Goal: Task Accomplishment & Management: Manage account settings

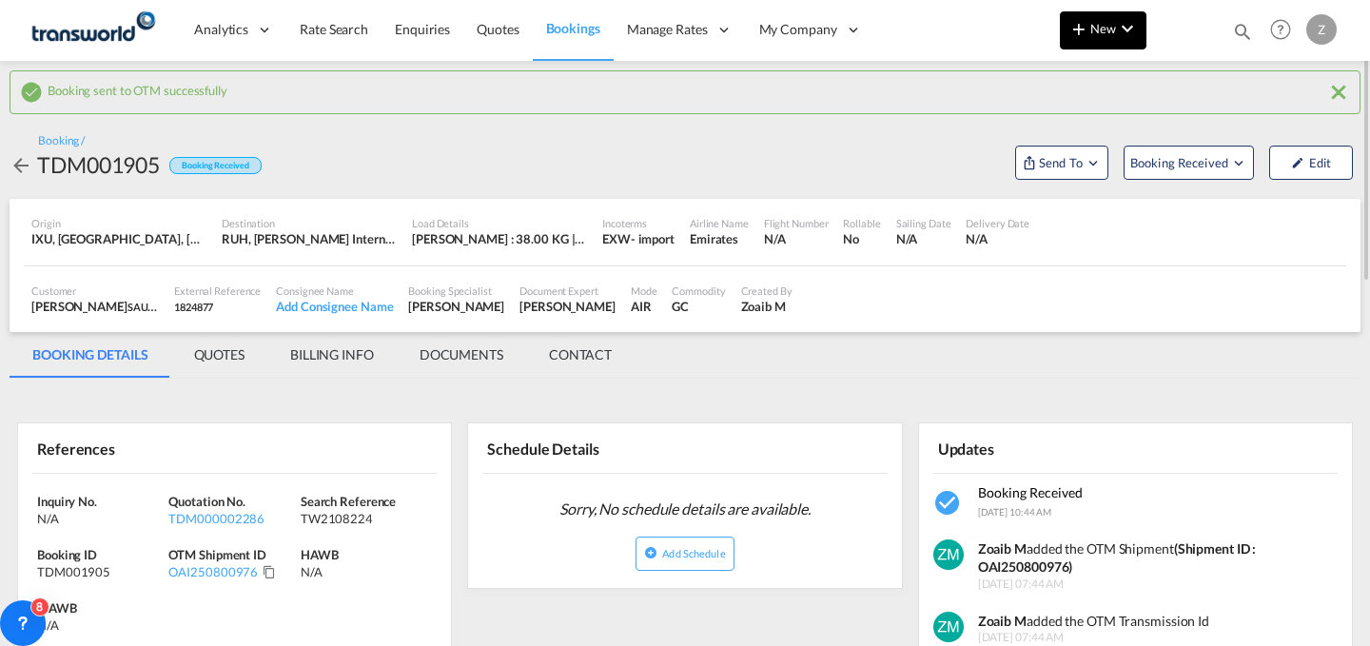
click at [1112, 17] on button "New" at bounding box center [1103, 30] width 87 height 38
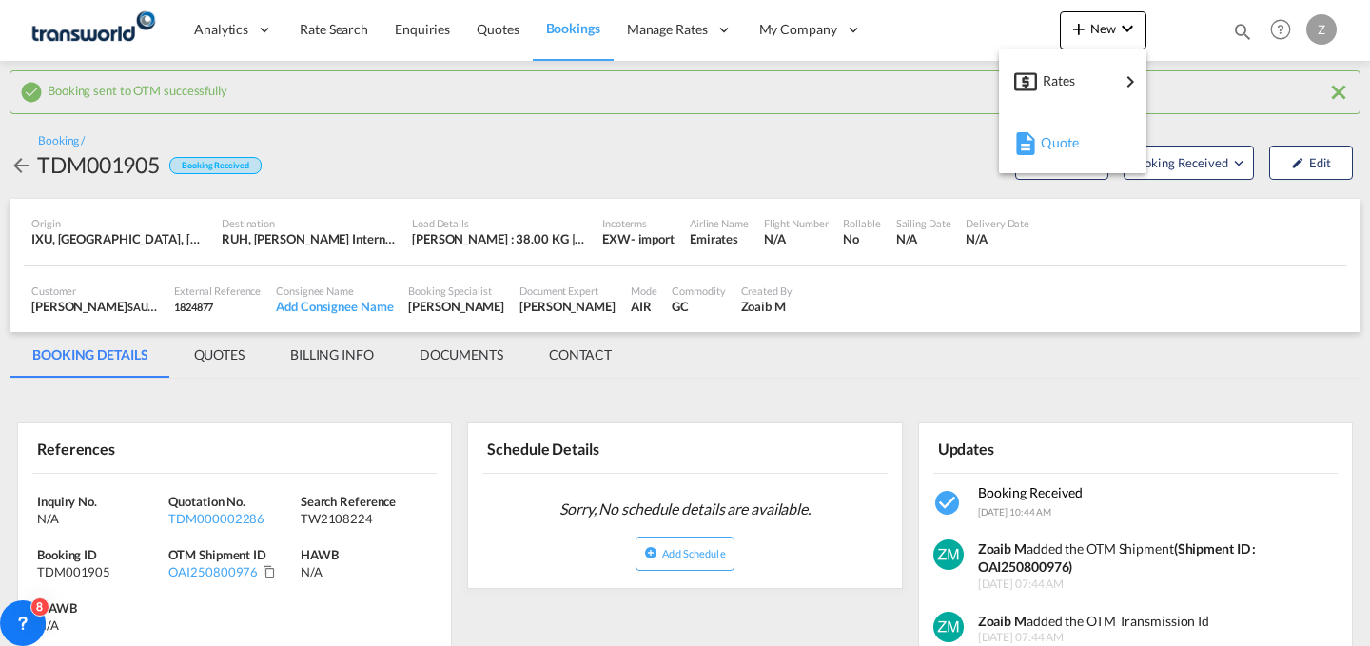
click at [1056, 121] on div "Quote" at bounding box center [1076, 143] width 70 height 48
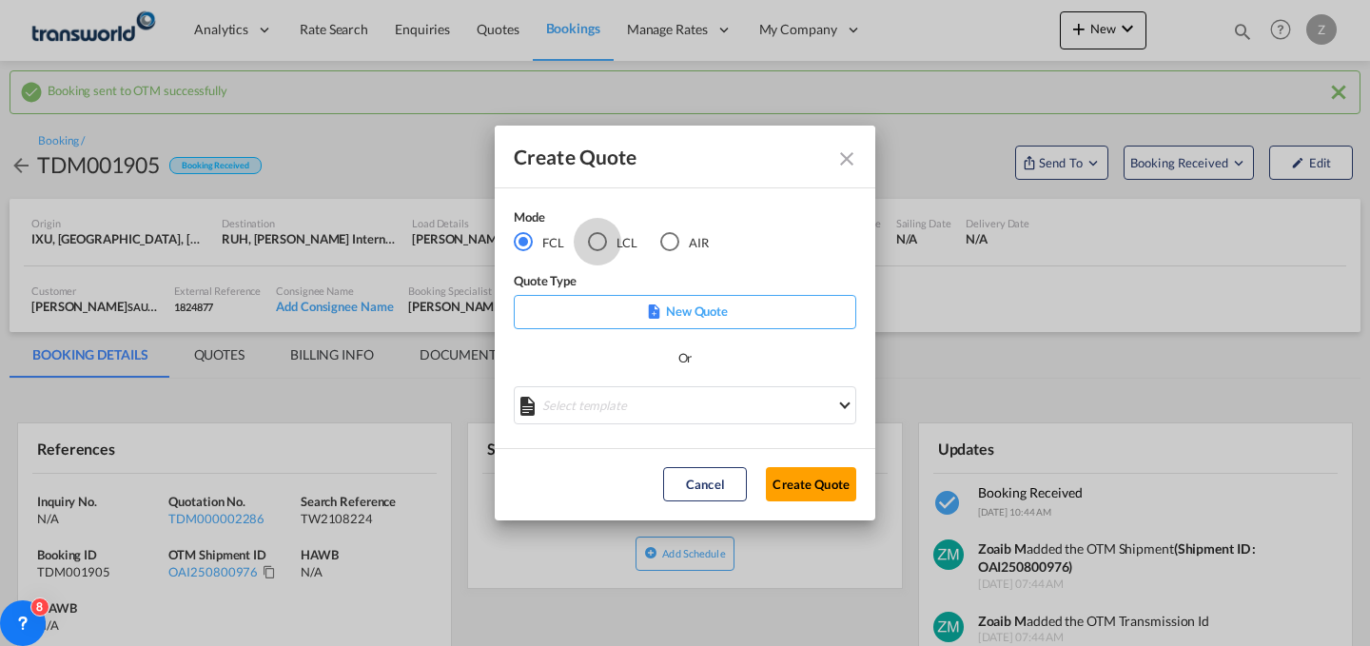
click at [606, 247] on div "LCL" at bounding box center [597, 241] width 19 height 19
click at [788, 477] on button "Create Quote" at bounding box center [811, 484] width 90 height 34
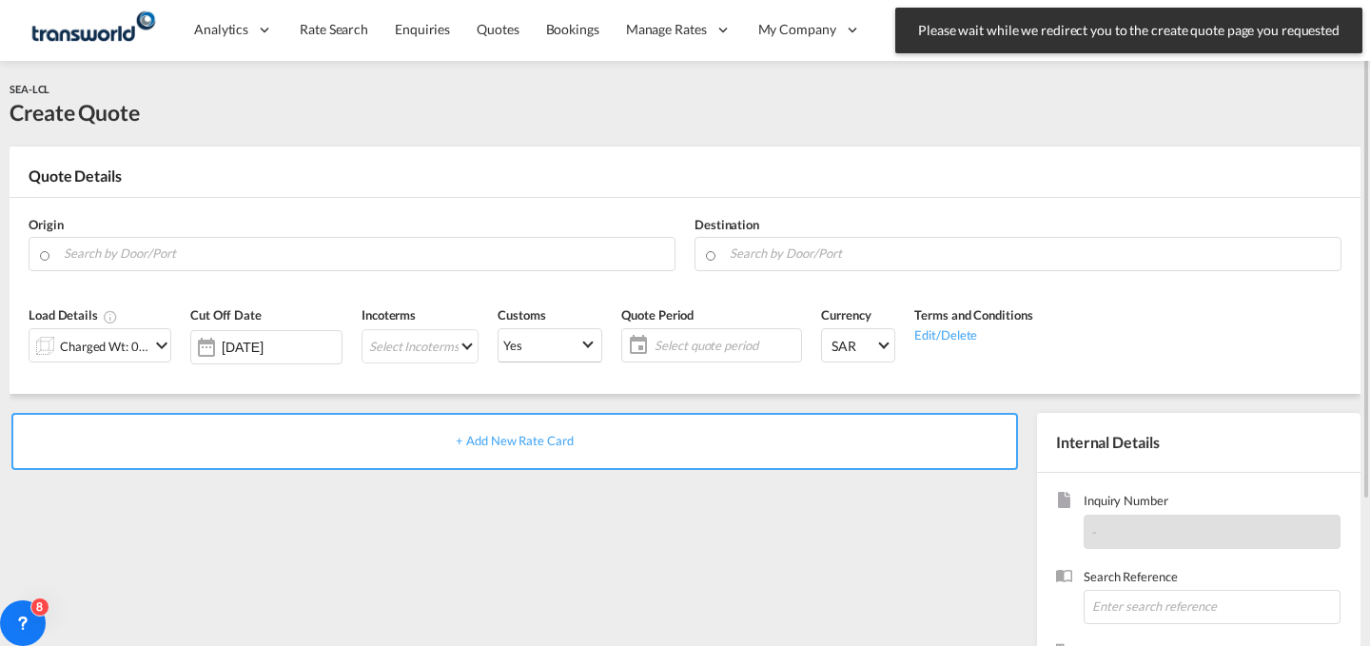
click at [370, 236] on div "Origin" at bounding box center [352, 244] width 666 height 76
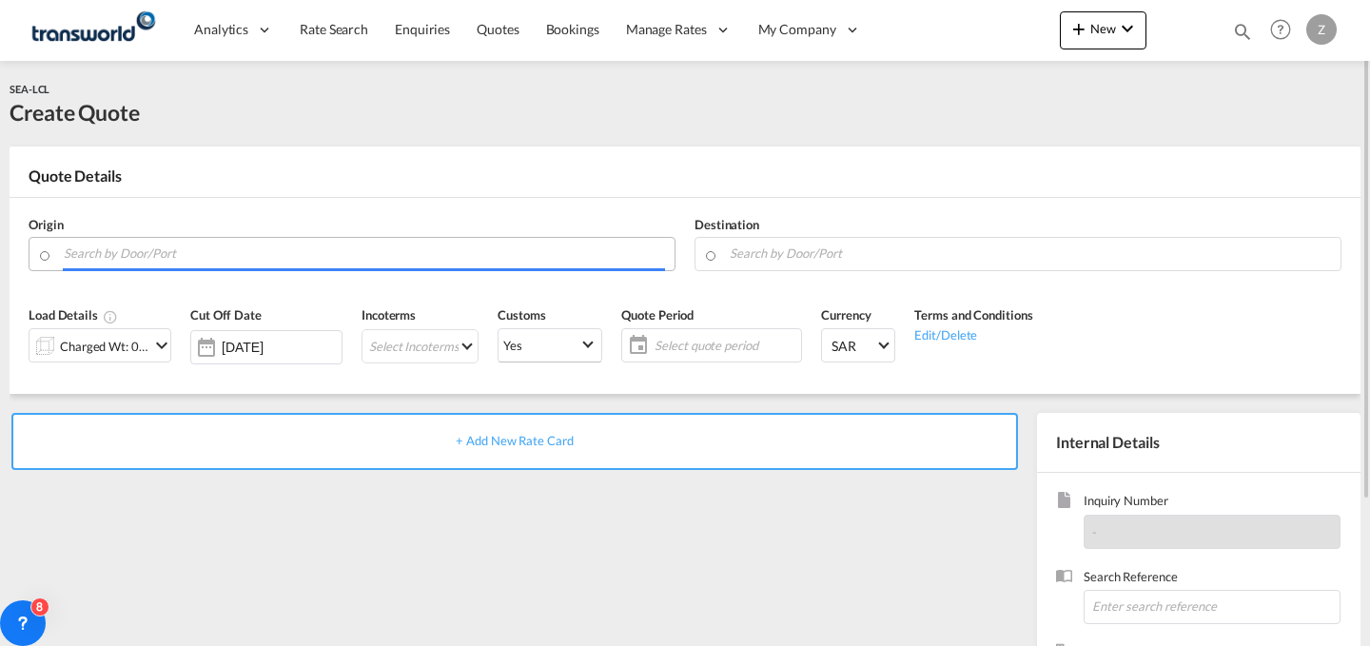
click at [362, 254] on input "Search by Door/Port" at bounding box center [364, 253] width 601 height 33
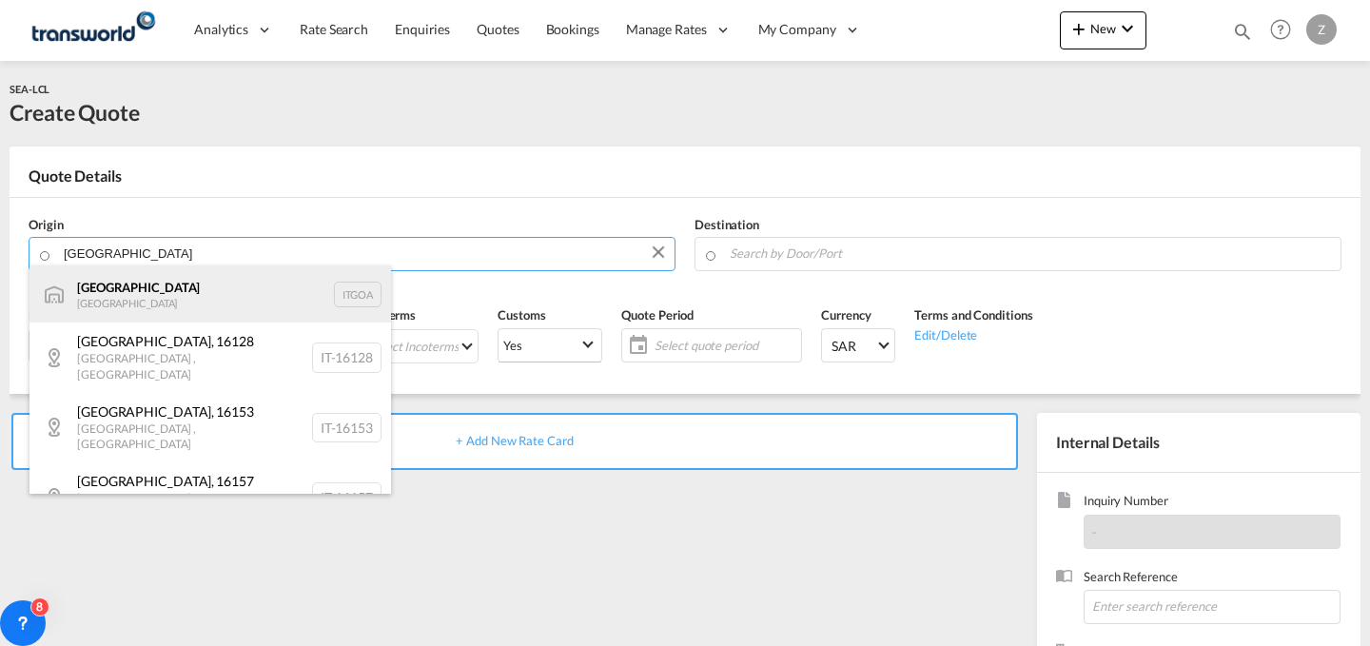
click at [270, 303] on div "[GEOGRAPHIC_DATA] [GEOGRAPHIC_DATA] [GEOGRAPHIC_DATA]" at bounding box center [210, 293] width 362 height 57
type input "[GEOGRAPHIC_DATA], [GEOGRAPHIC_DATA]"
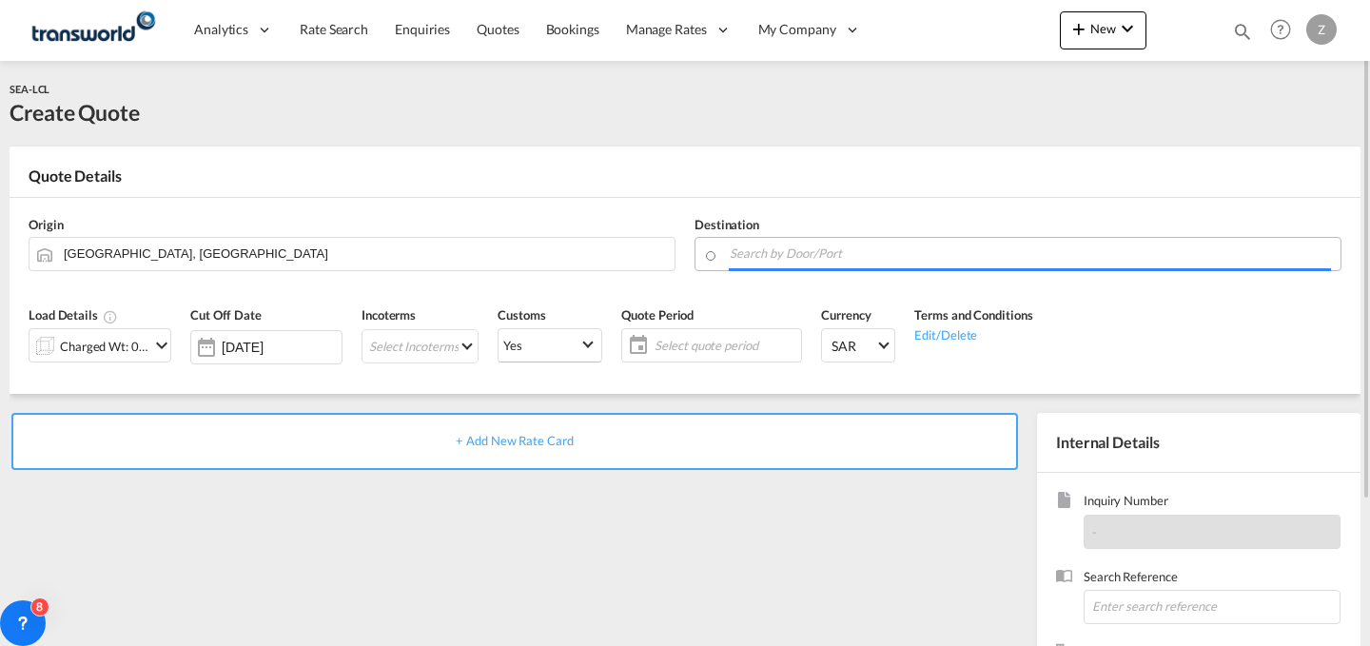
click at [825, 253] on body "Analytics Dashboard Reports Rate Search Enquiries Quotes Bookings" at bounding box center [685, 323] width 1370 height 646
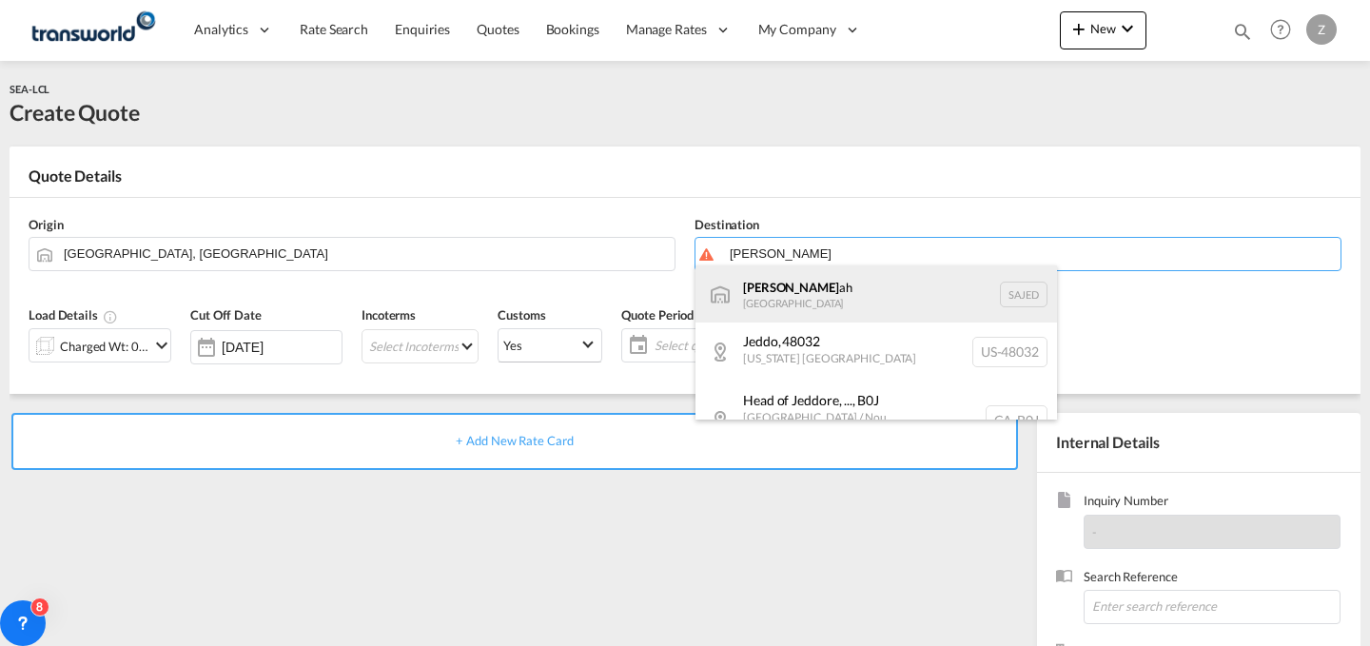
click at [785, 294] on div "[DEMOGRAPHIC_DATA] ah [GEOGRAPHIC_DATA] SAJED" at bounding box center [876, 293] width 362 height 57
type input "Jeddah, SAJED"
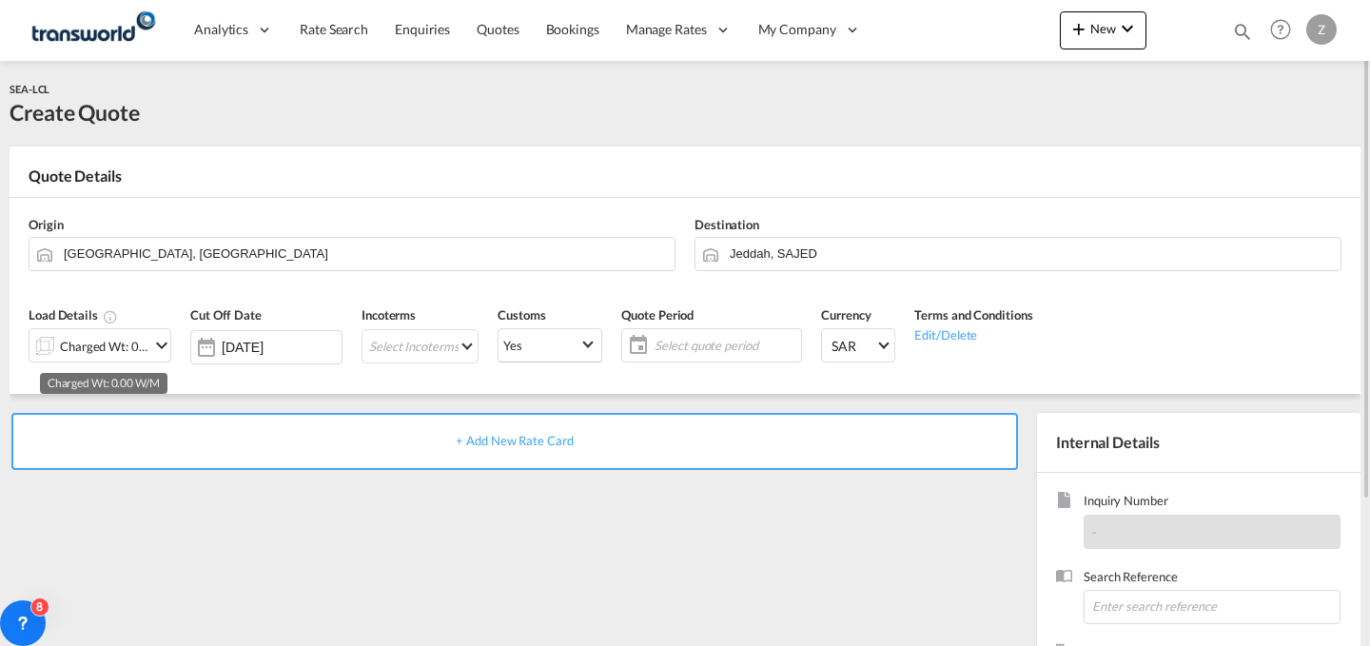
click at [144, 339] on div "Charged Wt: 0.00 W/M" at bounding box center [104, 346] width 89 height 27
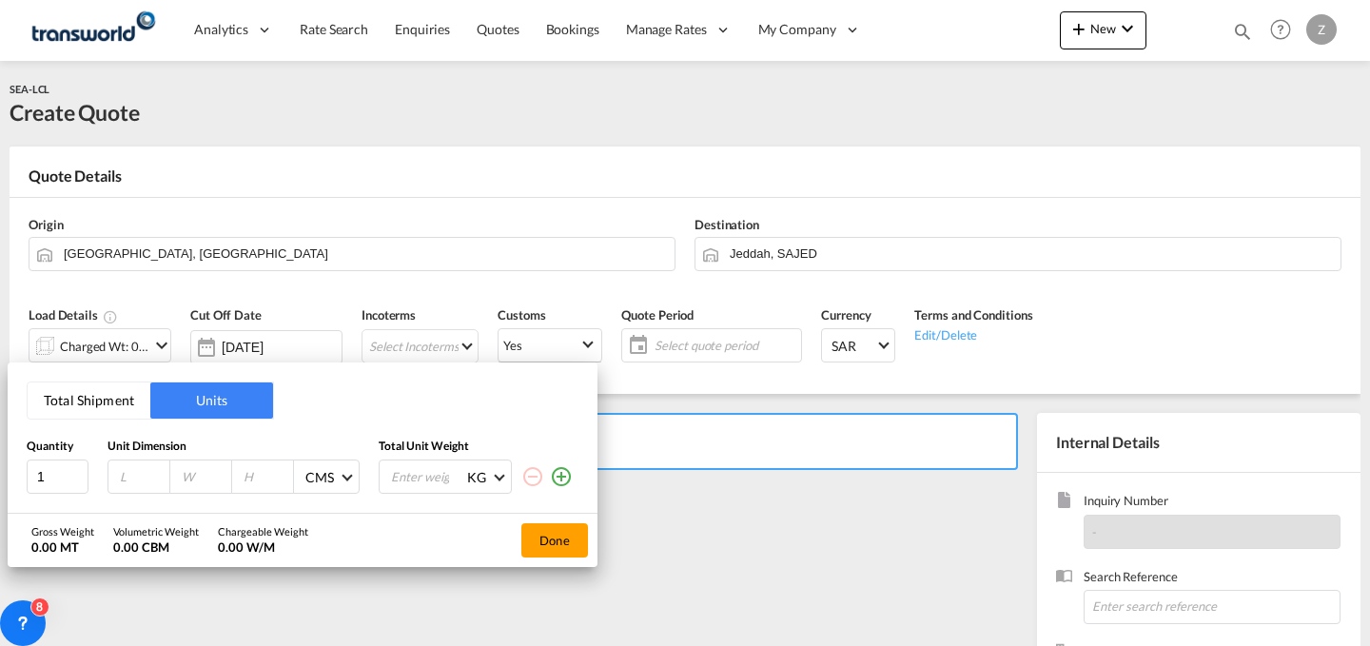
click at [133, 399] on button "Total Shipment" at bounding box center [89, 400] width 123 height 36
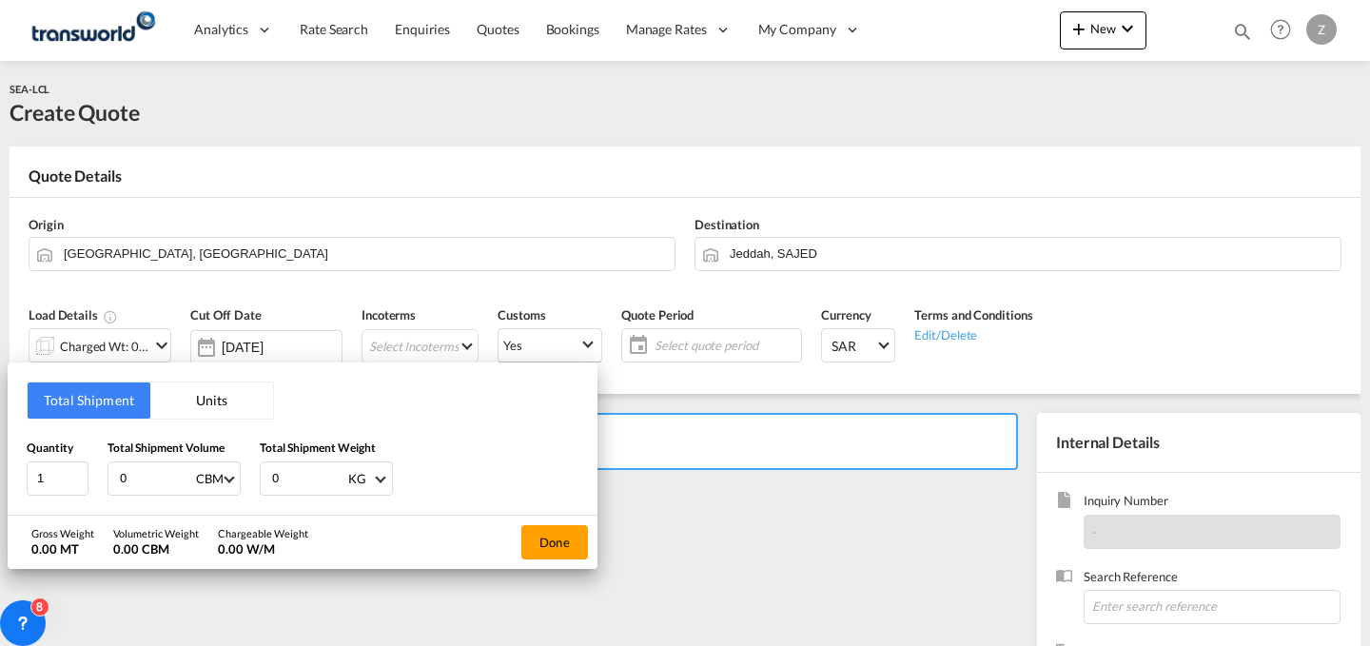
click at [306, 462] on input "0" at bounding box center [308, 478] width 76 height 32
click at [142, 468] on input "0" at bounding box center [156, 478] width 76 height 32
type input "0.73"
click at [300, 466] on input "0" at bounding box center [308, 478] width 76 height 32
type input "155"
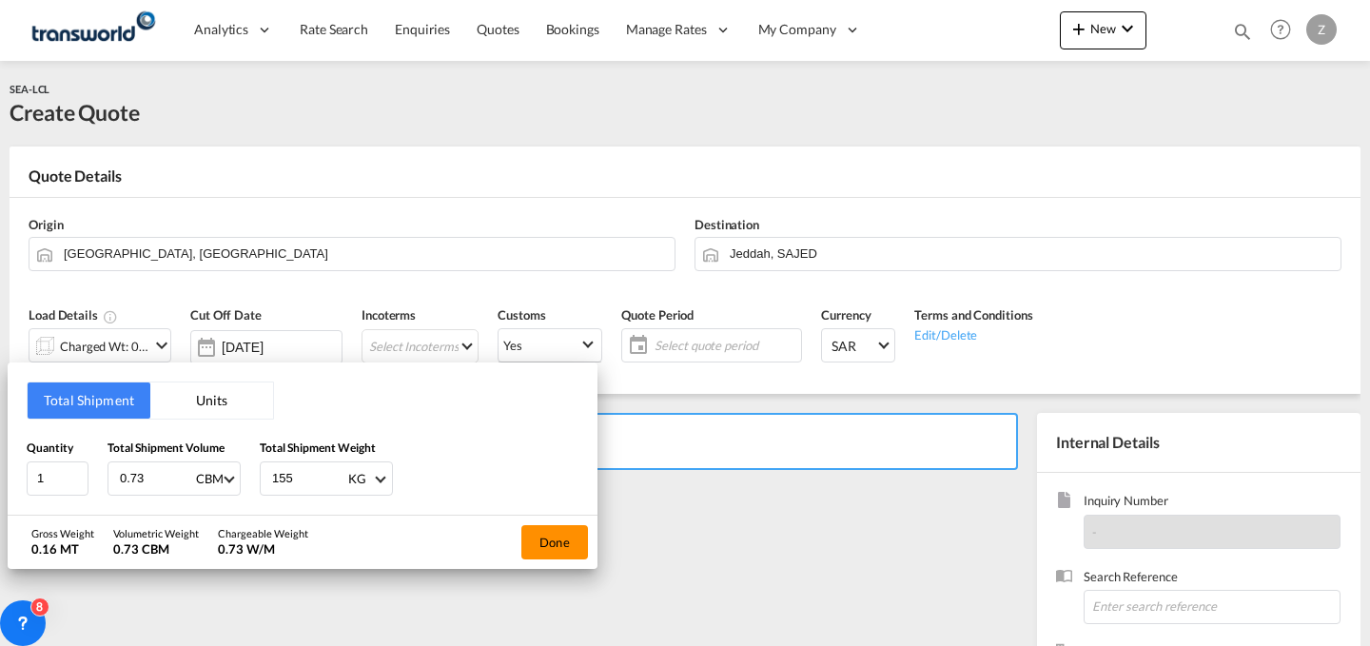
click at [585, 552] on button "Done" at bounding box center [554, 542] width 67 height 34
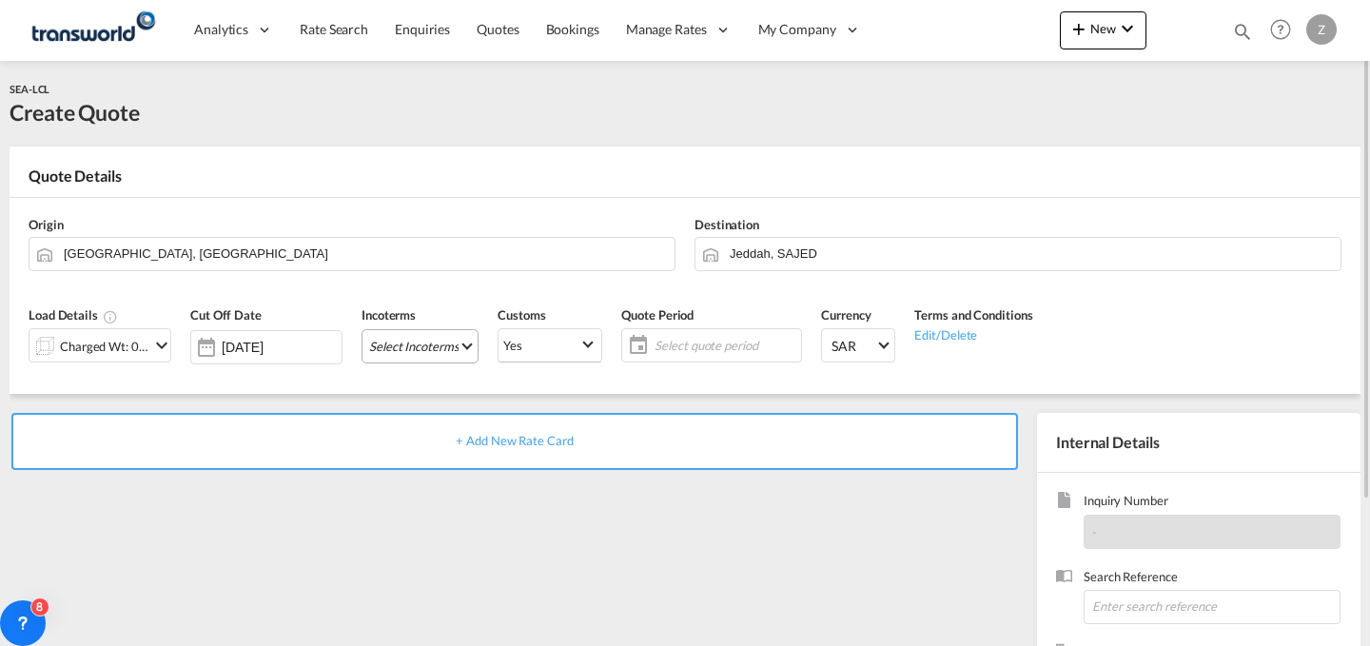
click at [432, 357] on md-select "Select Incoterms FCA - import Free Carrier FAS - export Free Alongside Ship DPU…" at bounding box center [420, 346] width 117 height 34
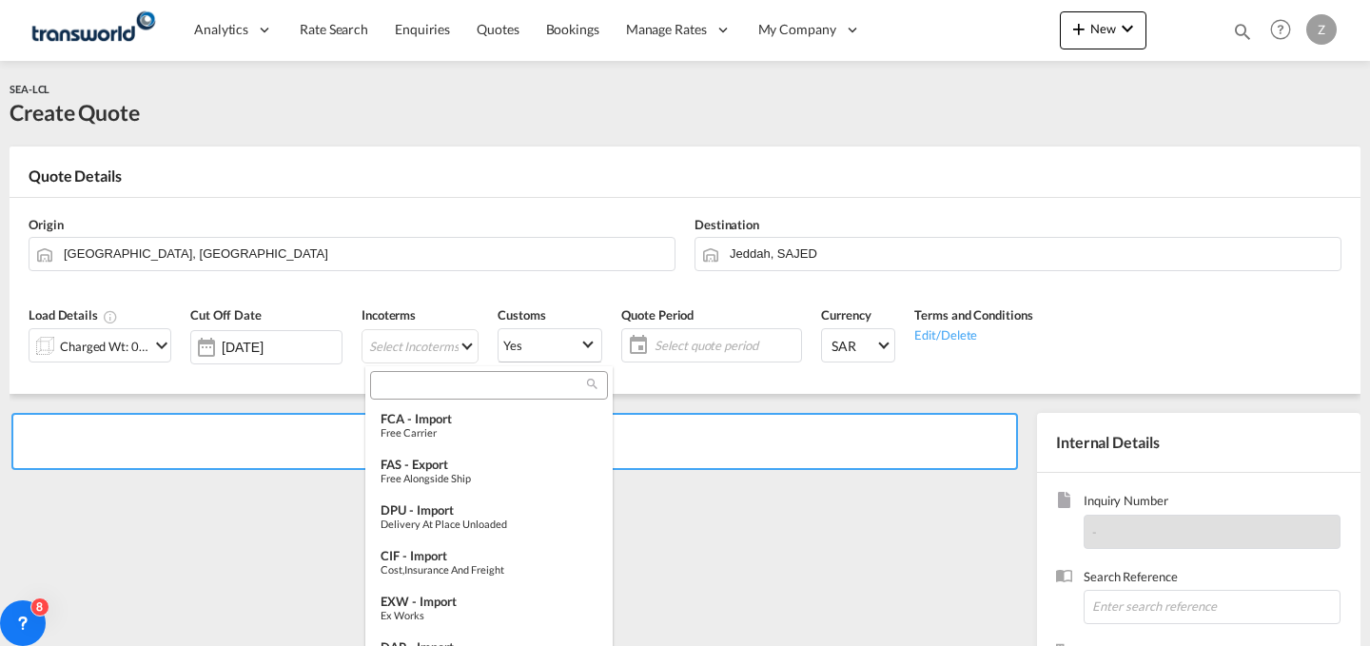
click at [450, 394] on input "search" at bounding box center [481, 385] width 211 height 17
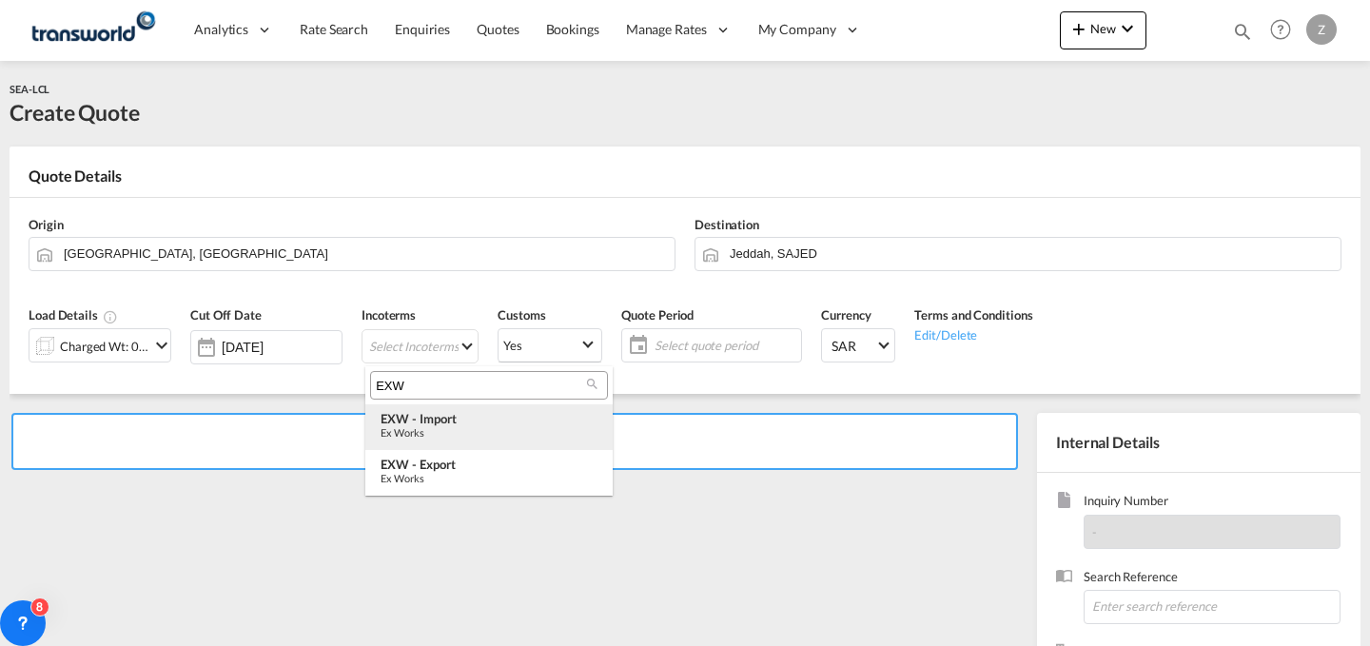
type input "EXW"
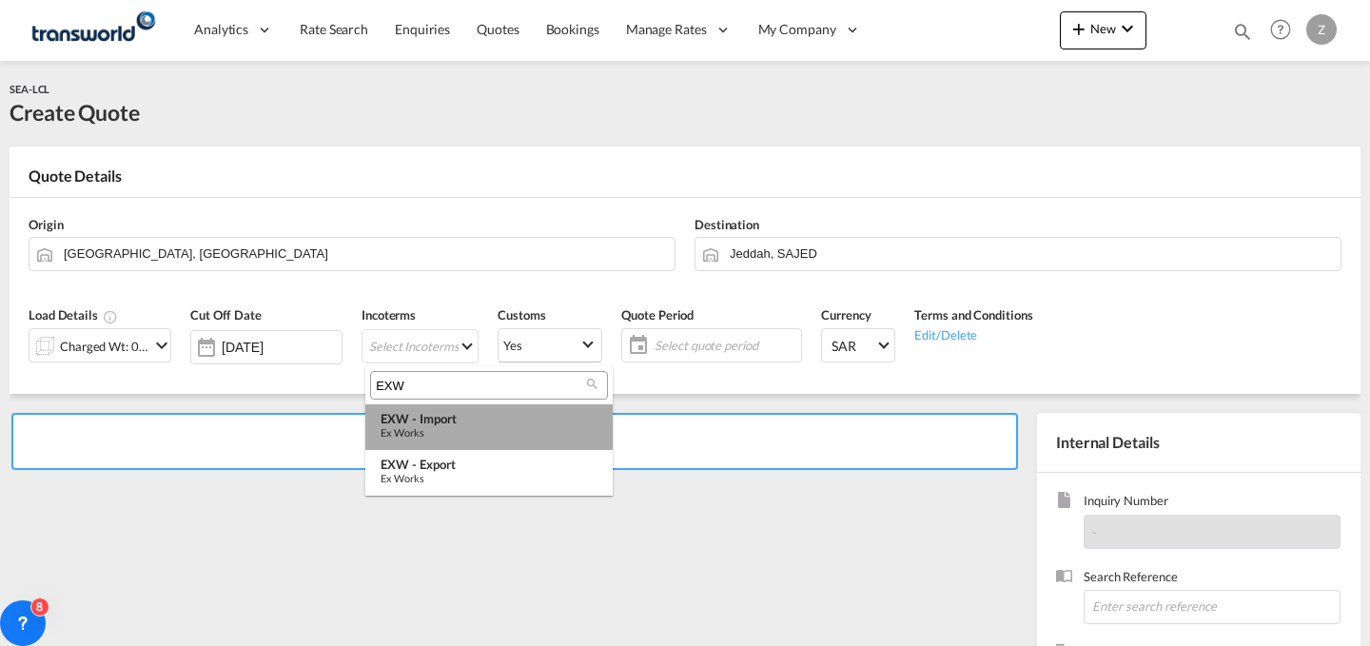
click at [462, 421] on div "EXW - import" at bounding box center [489, 418] width 217 height 15
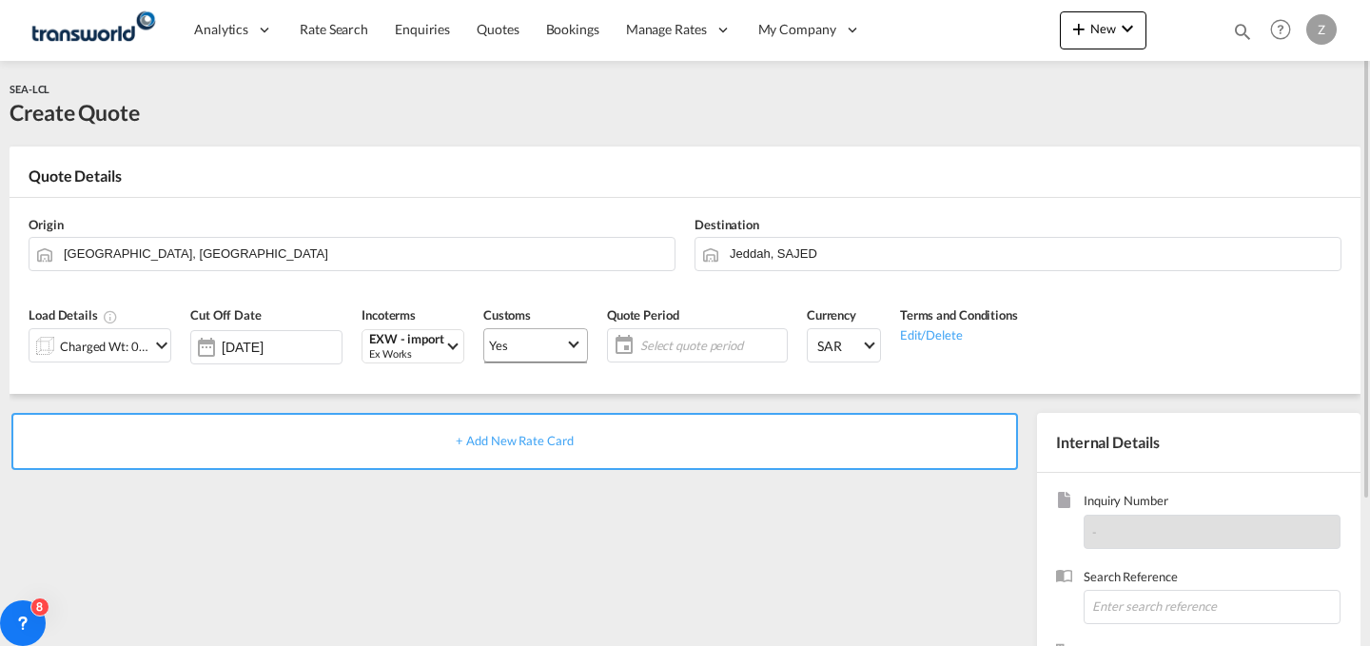
click at [546, 339] on span "Yes" at bounding box center [527, 345] width 76 height 17
type md-option "true"
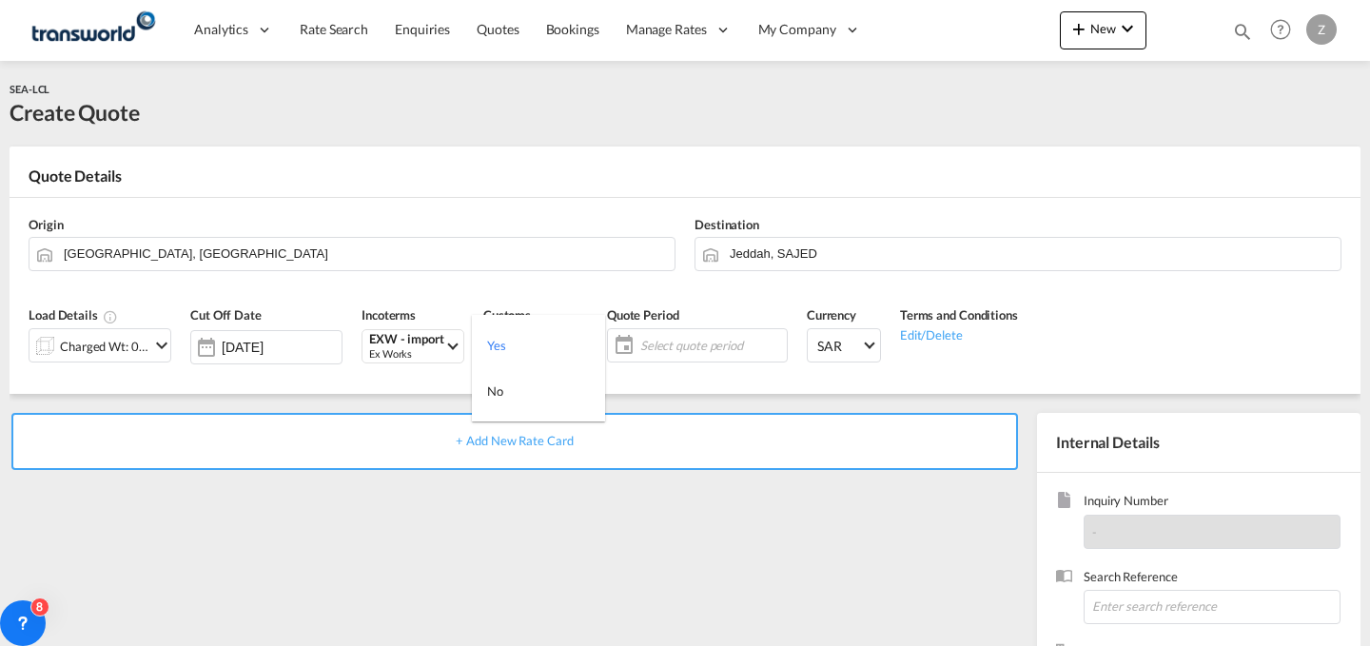
click at [707, 335] on md-backdrop at bounding box center [685, 323] width 1370 height 646
click at [699, 341] on span "Select quote period" at bounding box center [711, 345] width 142 height 17
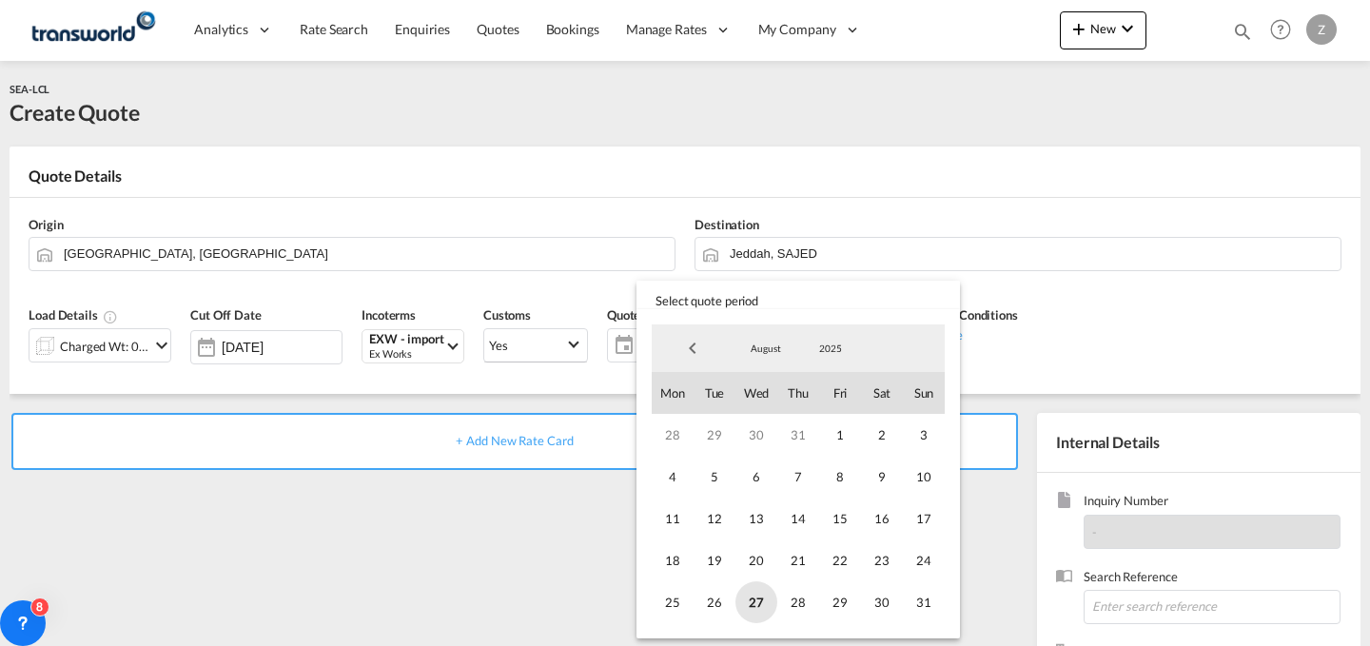
click at [747, 598] on span "27" at bounding box center [756, 602] width 42 height 42
click at [922, 597] on span "31" at bounding box center [924, 602] width 42 height 42
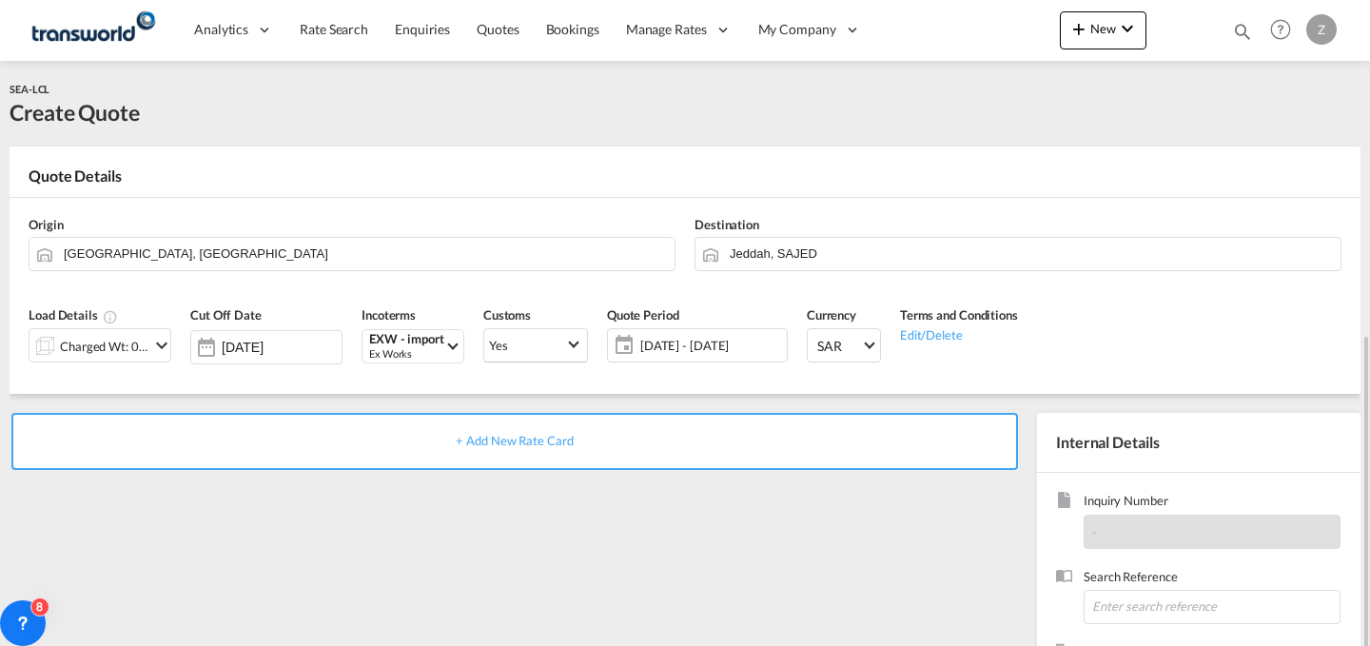
scroll to position [188, 0]
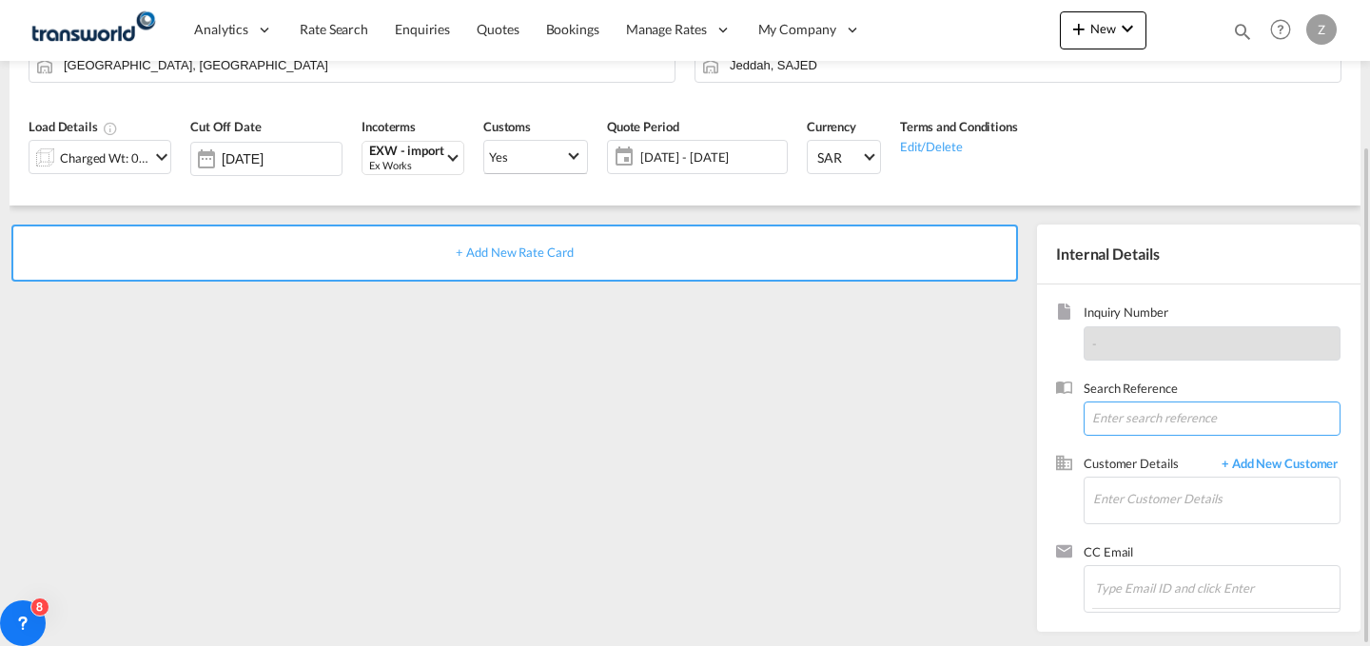
paste input "TW2408241"
click at [1166, 419] on input "TW2408241" at bounding box center [1212, 418] width 257 height 34
type input "TW2408241"
click at [1167, 499] on input "Enter Customer Details" at bounding box center [1216, 499] width 246 height 43
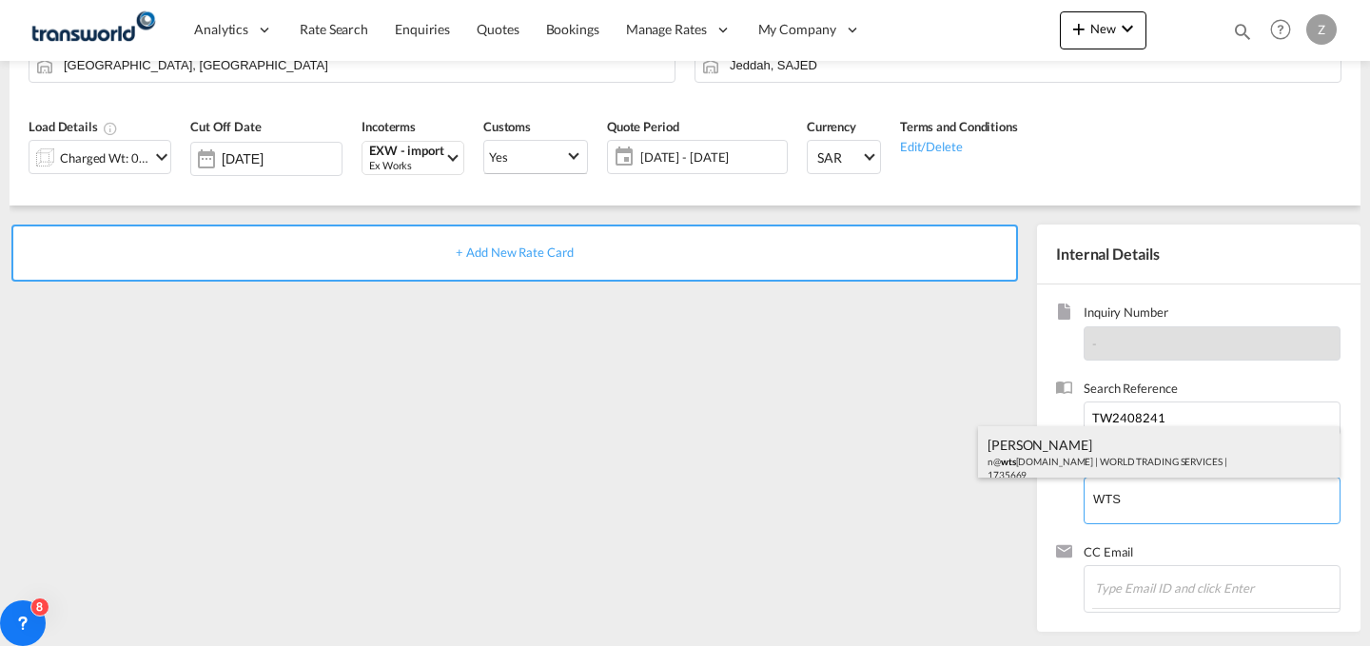
click at [1143, 448] on div "[PERSON_NAME] n@ wts [DOMAIN_NAME] | WORLD TRADING SERVICES | 1735669" at bounding box center [1159, 458] width 362 height 65
type input "WORLD TRADING SERVICES, [PERSON_NAME], n@[DOMAIN_NAME]"
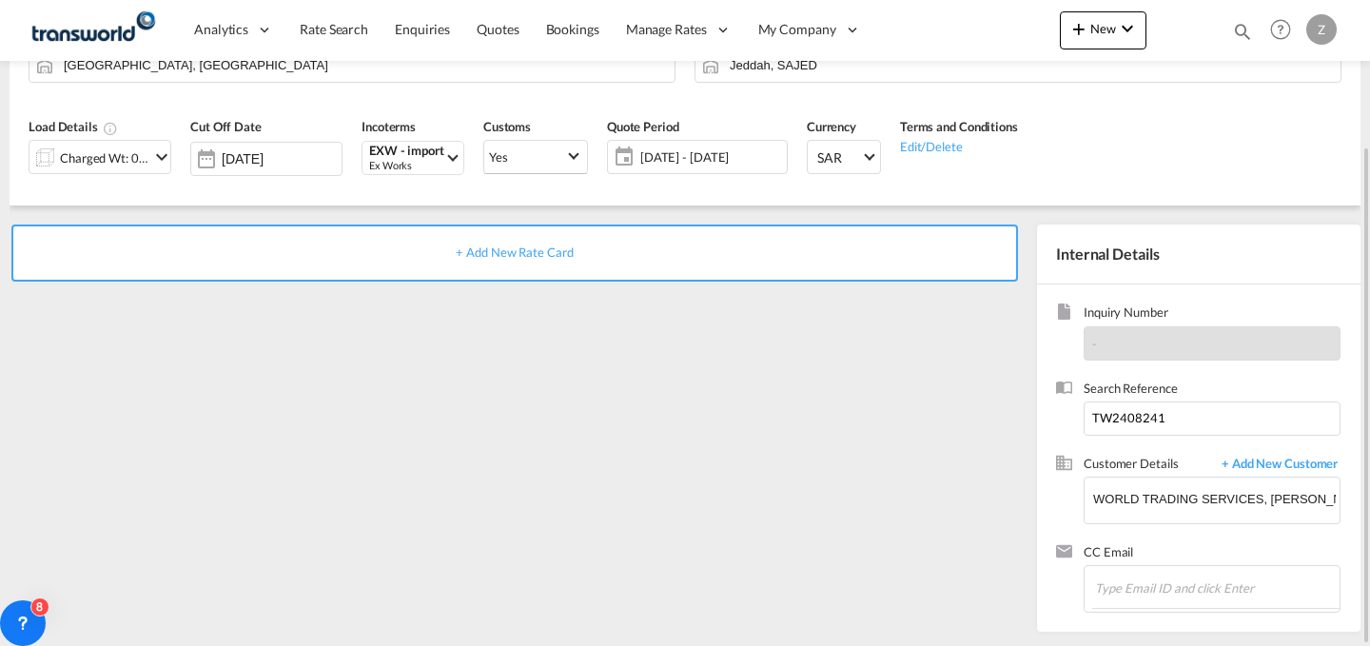
click at [835, 235] on div "+ Add New Rate Card" at bounding box center [514, 253] width 1007 height 57
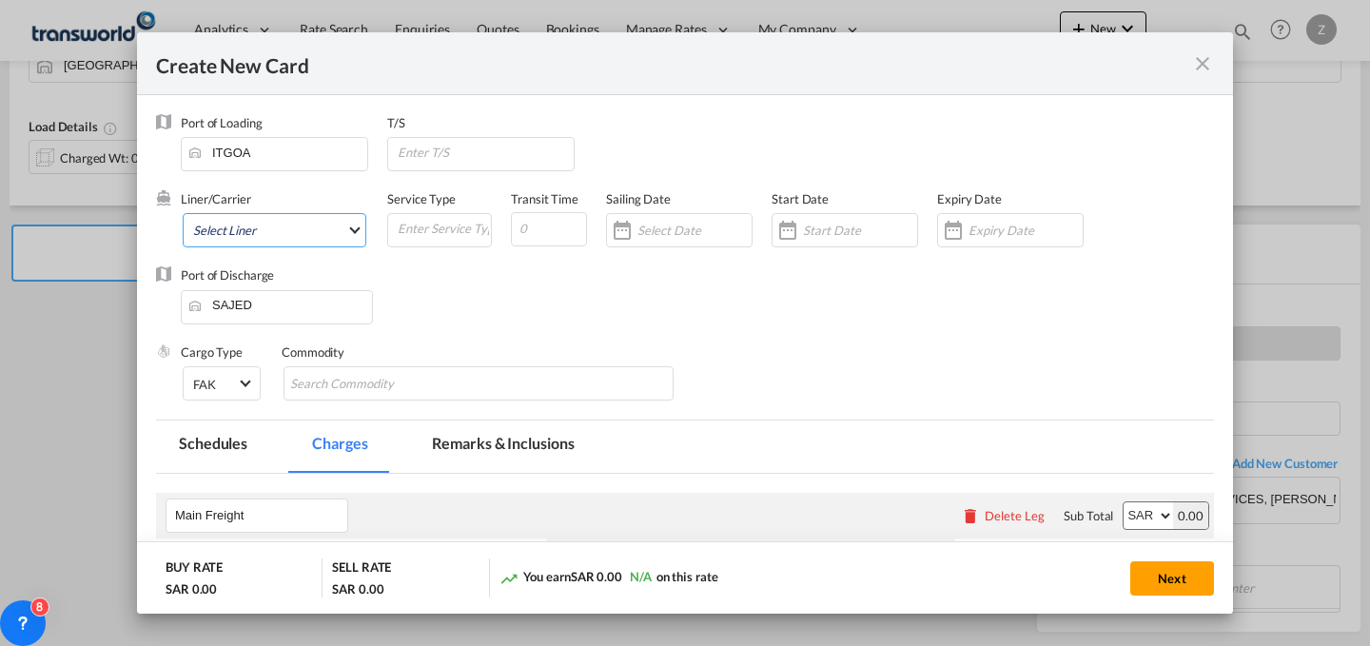
click at [284, 224] on md-select "Select Liner 2HM LOGISTICS D.O.O 2HM LOGISTICS D.O.O. / TWKS-KOPER 3P LOGISTICS…" at bounding box center [275, 230] width 184 height 34
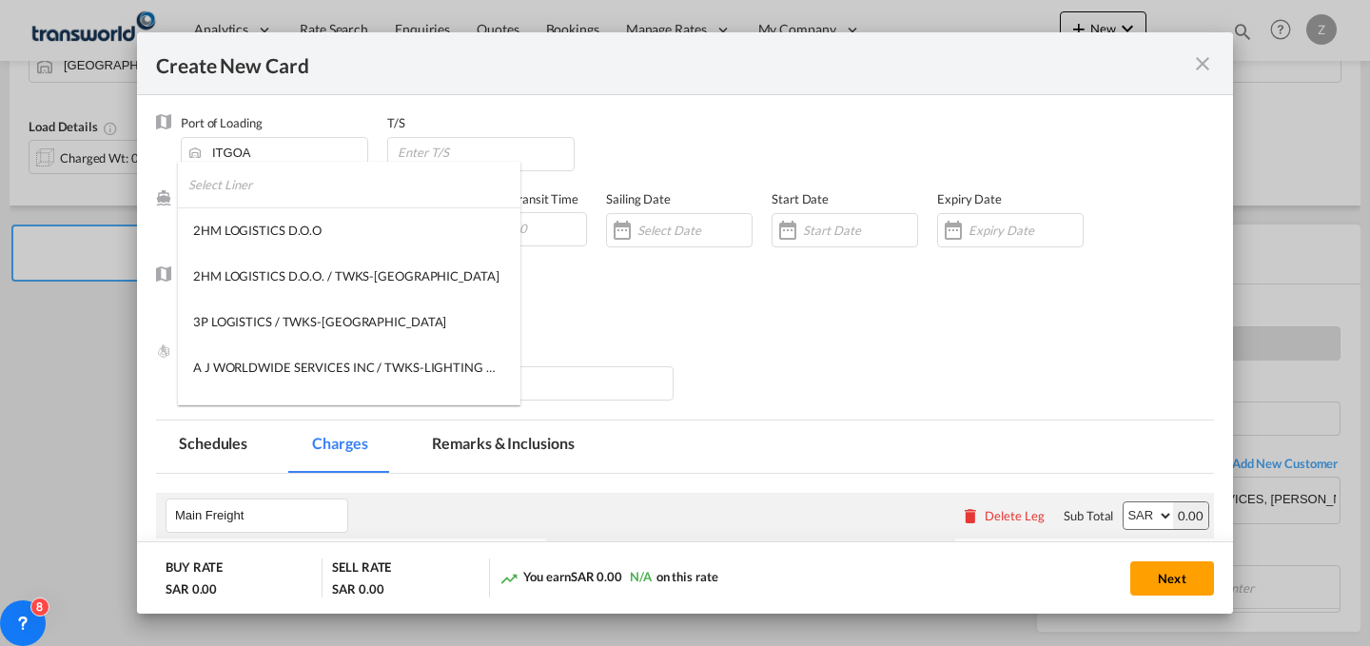
click at [334, 174] on input "search" at bounding box center [354, 185] width 332 height 46
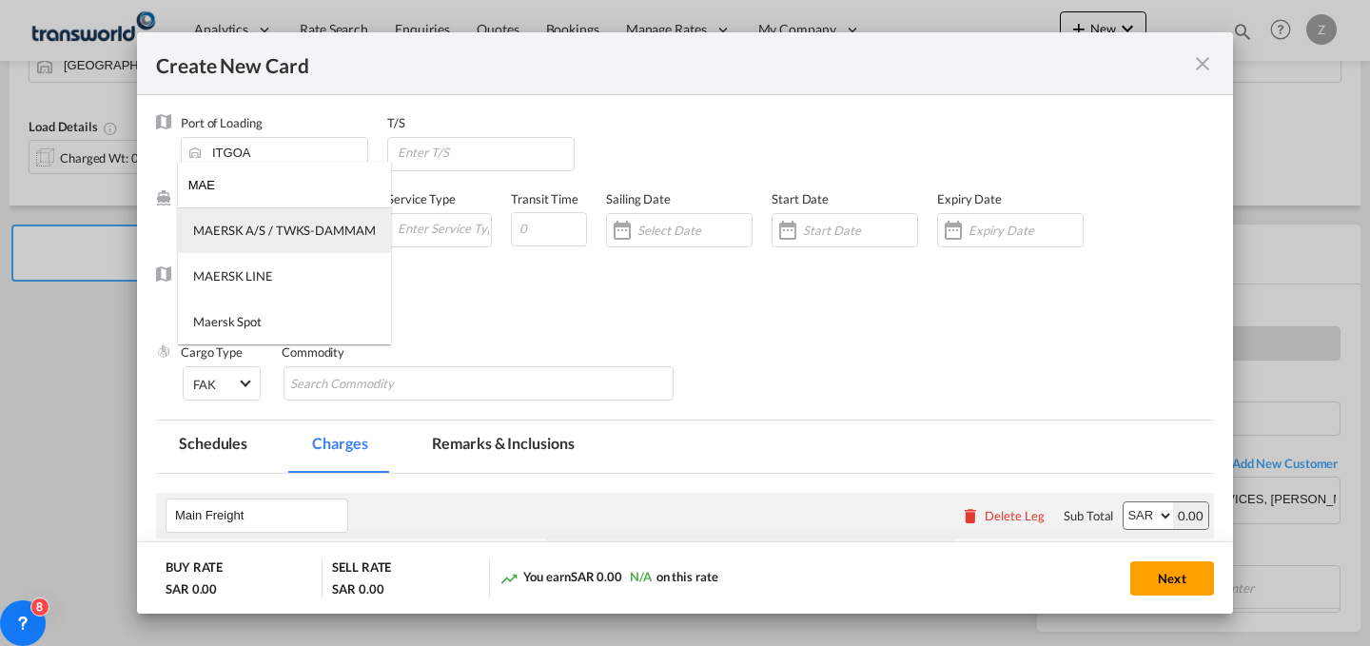
type input "MAE"
click at [321, 229] on div "MAERSK A/S / TWKS-DAMMAM" at bounding box center [284, 230] width 183 height 17
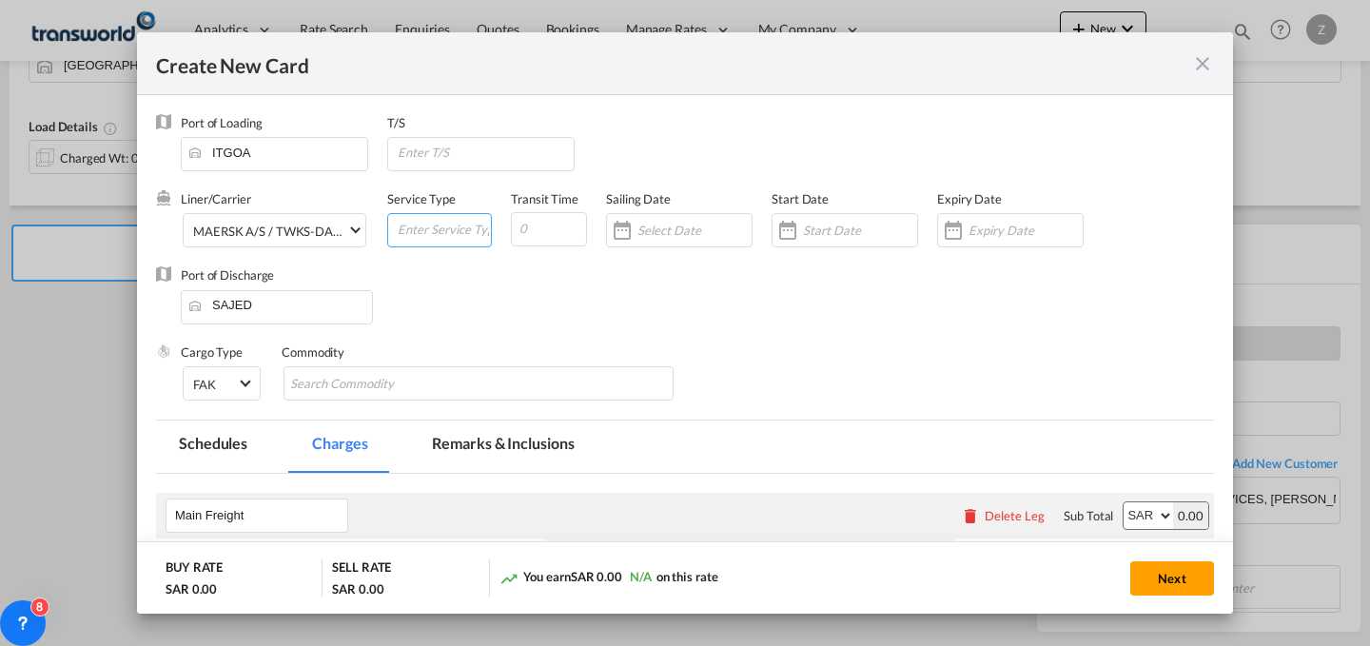
click at [439, 237] on input "Create New Card ..." at bounding box center [443, 228] width 95 height 29
type input "LCL"
type input "22"
click at [705, 239] on div "Create New Card ..." at bounding box center [679, 230] width 147 height 34
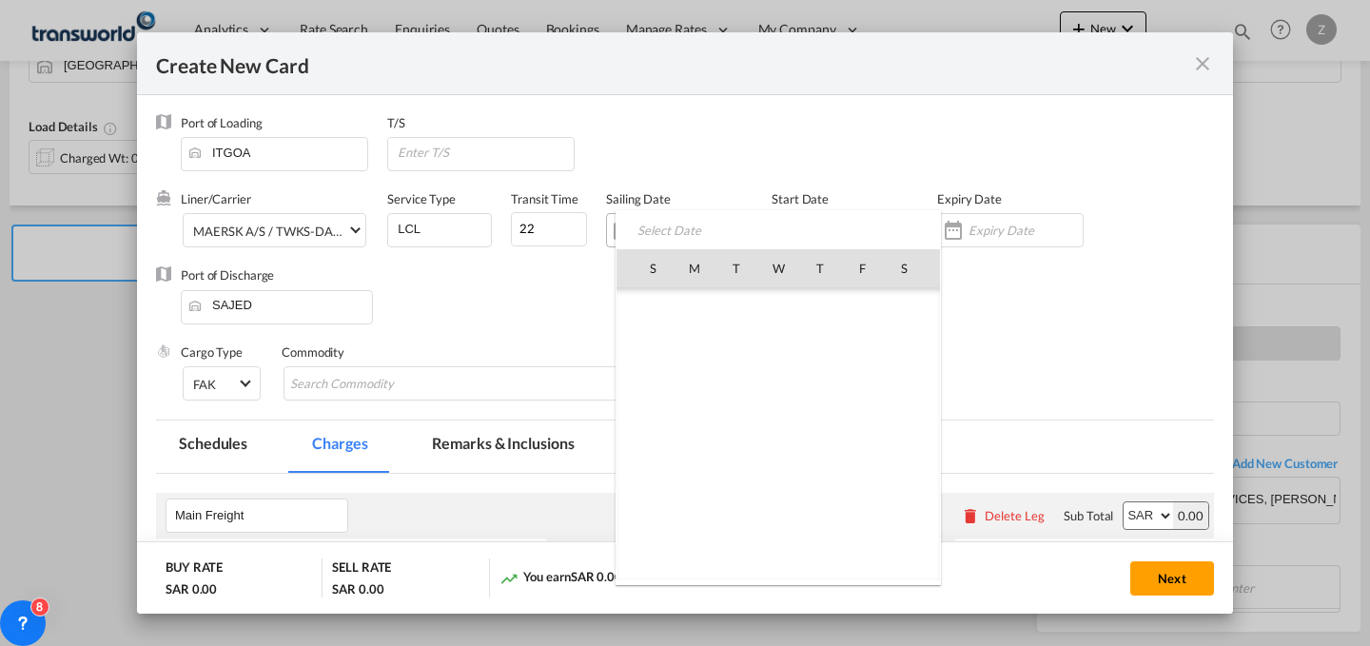
scroll to position [440453, 0]
click at [843, 209] on div at bounding box center [685, 323] width 1370 height 646
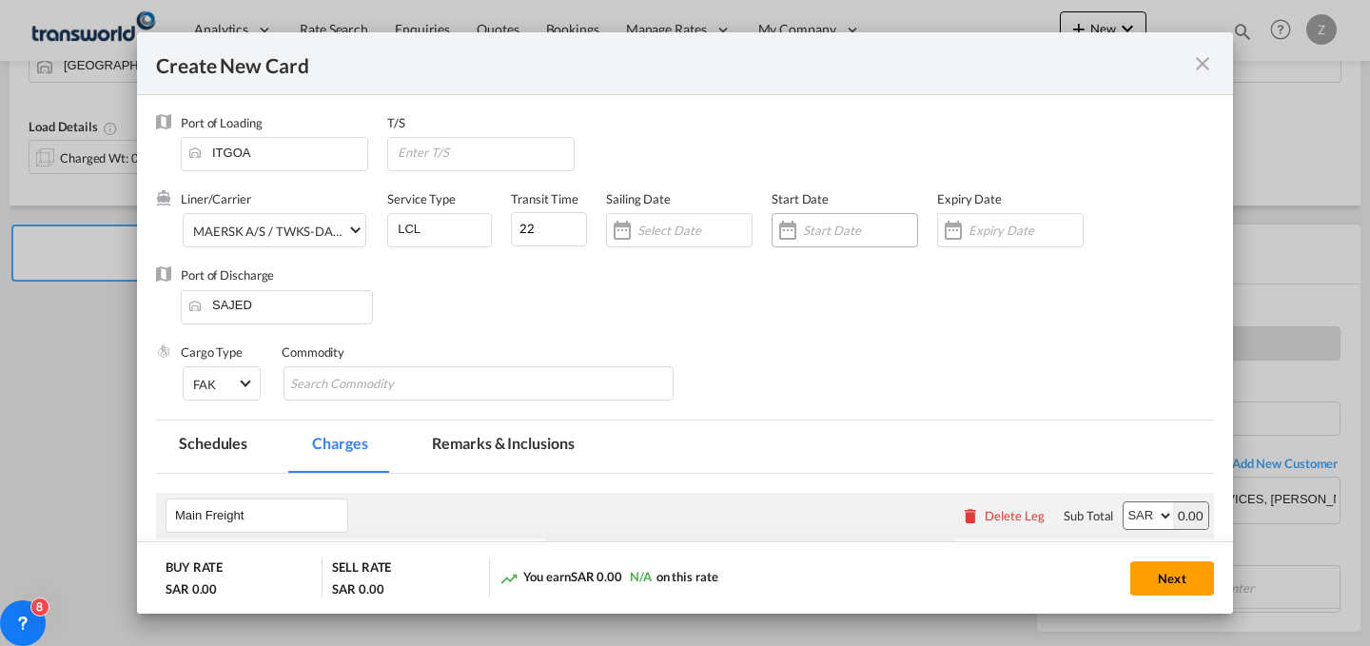
click at [859, 244] on div "Create New Card ..." at bounding box center [845, 230] width 147 height 34
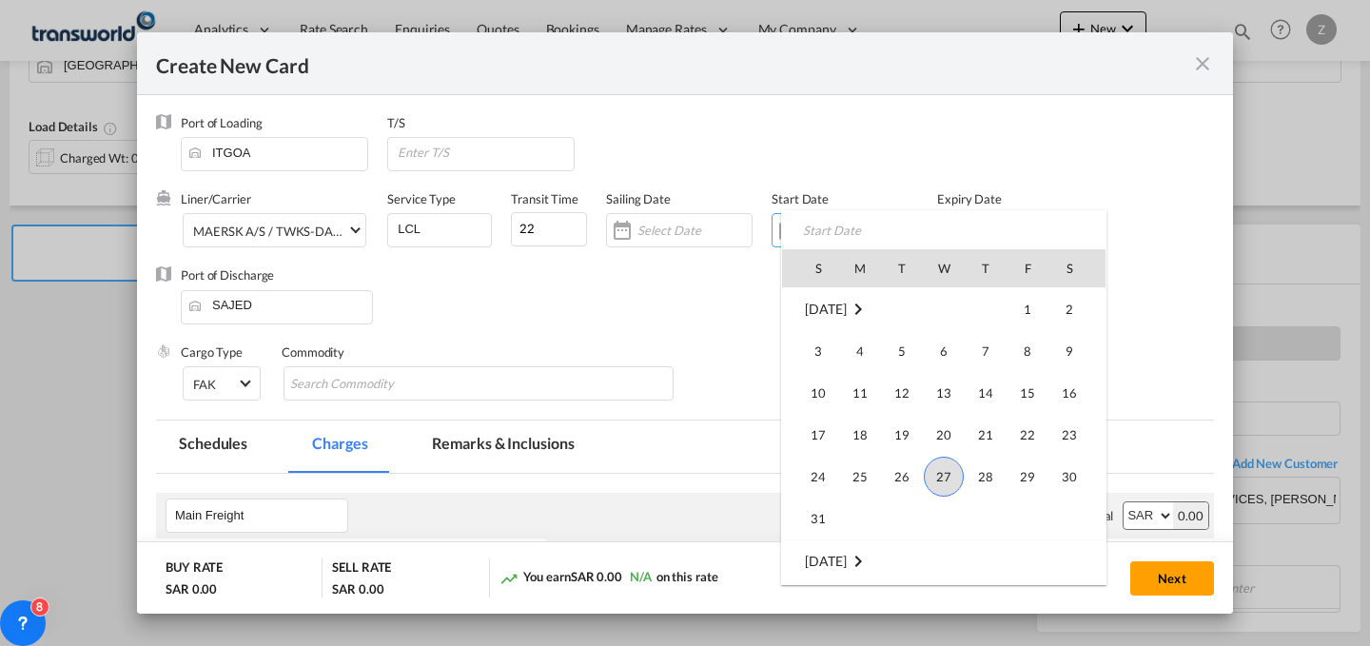
click at [948, 475] on span "27" at bounding box center [944, 477] width 40 height 40
type input "[DATE]"
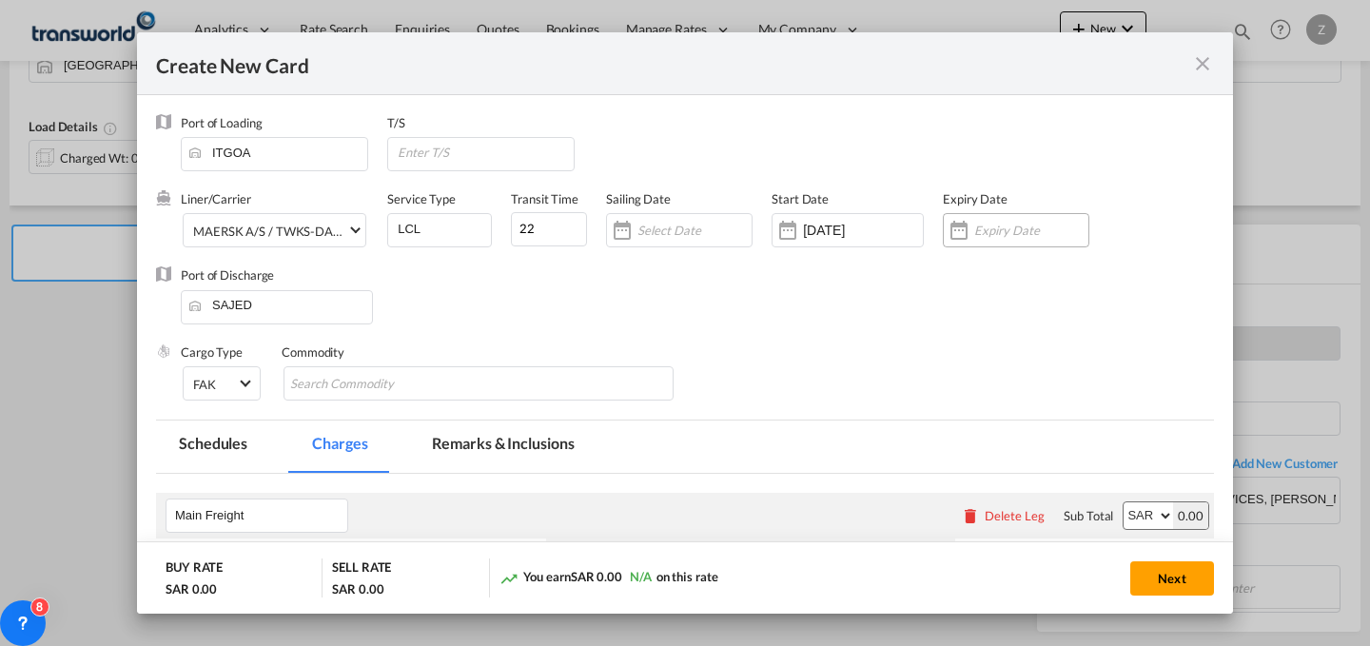
click at [993, 227] on input "Create New Card ..." at bounding box center [1031, 230] width 114 height 15
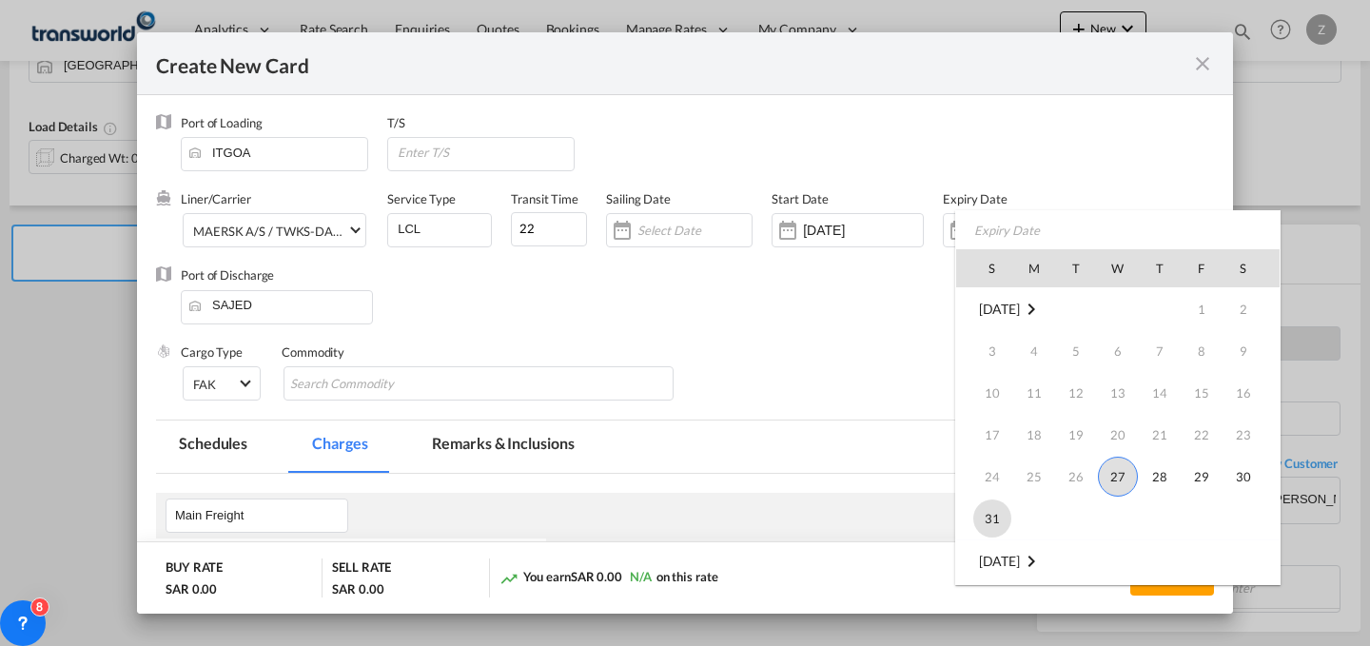
click at [984, 520] on span "31" at bounding box center [992, 518] width 38 height 38
type input "[DATE]"
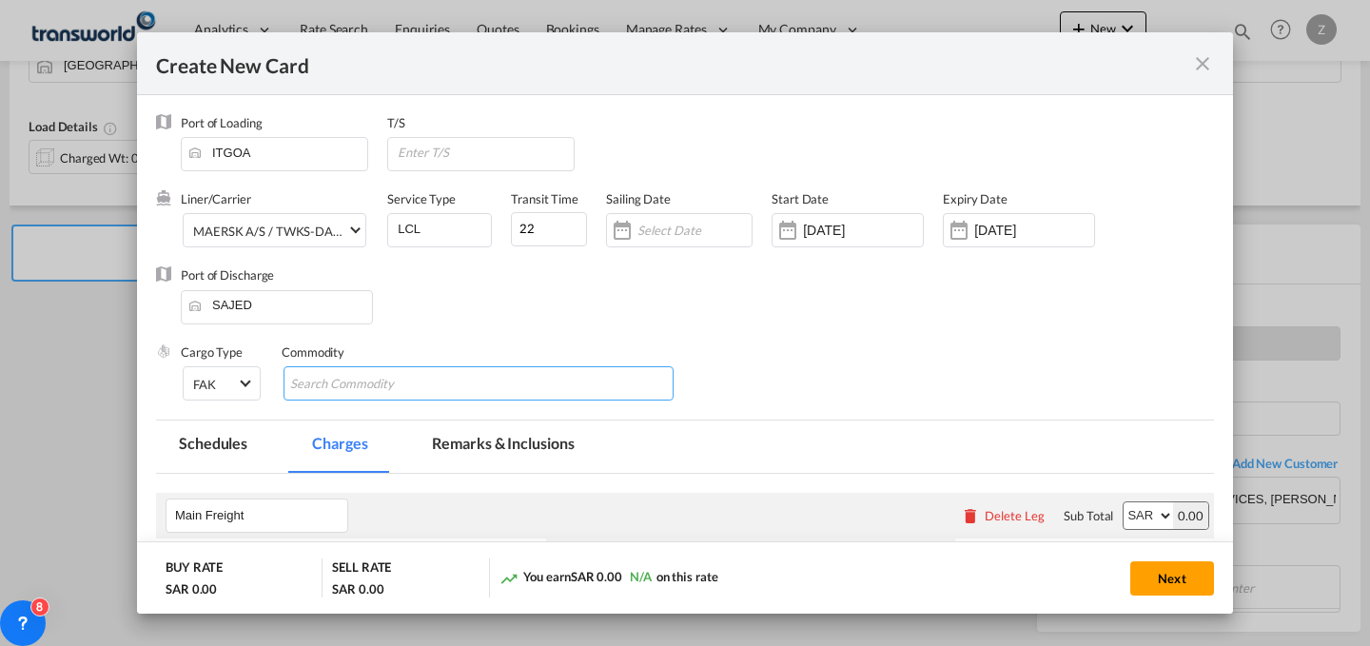
click at [439, 382] on input "Chips input." at bounding box center [377, 384] width 174 height 30
type input "GV"
click at [332, 386] on md-icon "Remove GV" at bounding box center [332, 382] width 23 height 23
click at [351, 385] on input "Chips input." at bounding box center [377, 384] width 174 height 30
type input "GC"
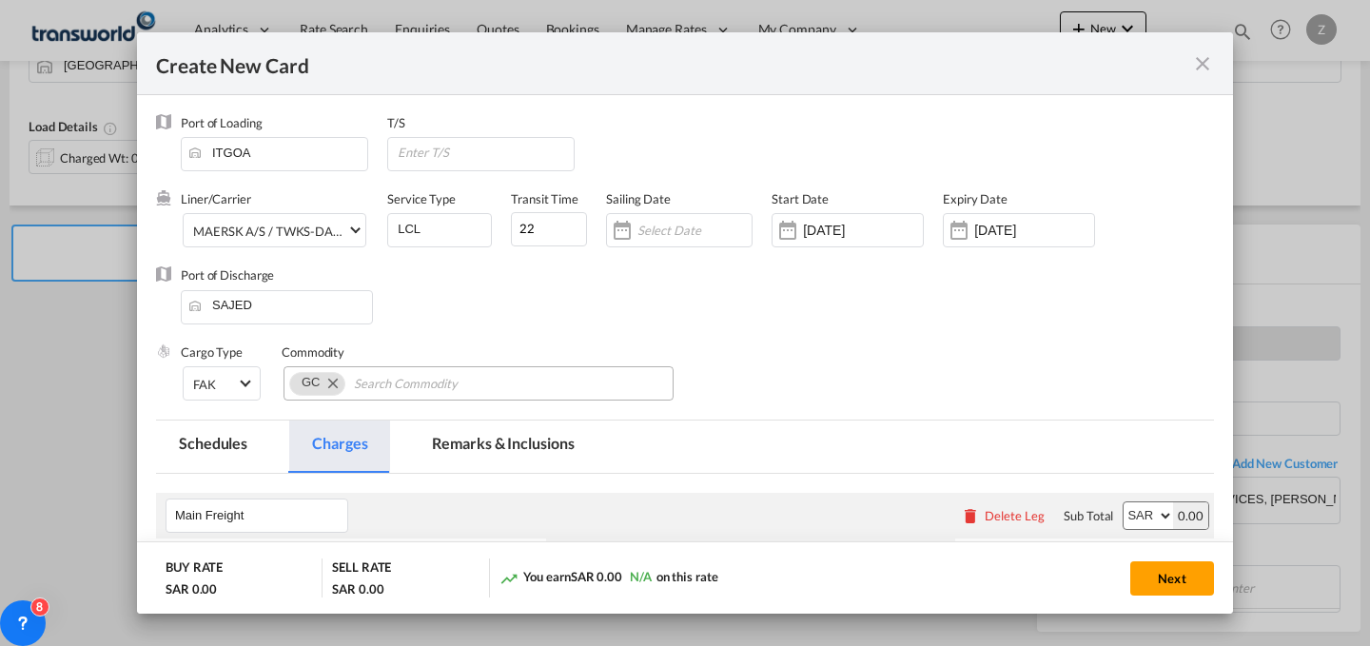
scroll to position [302, 0]
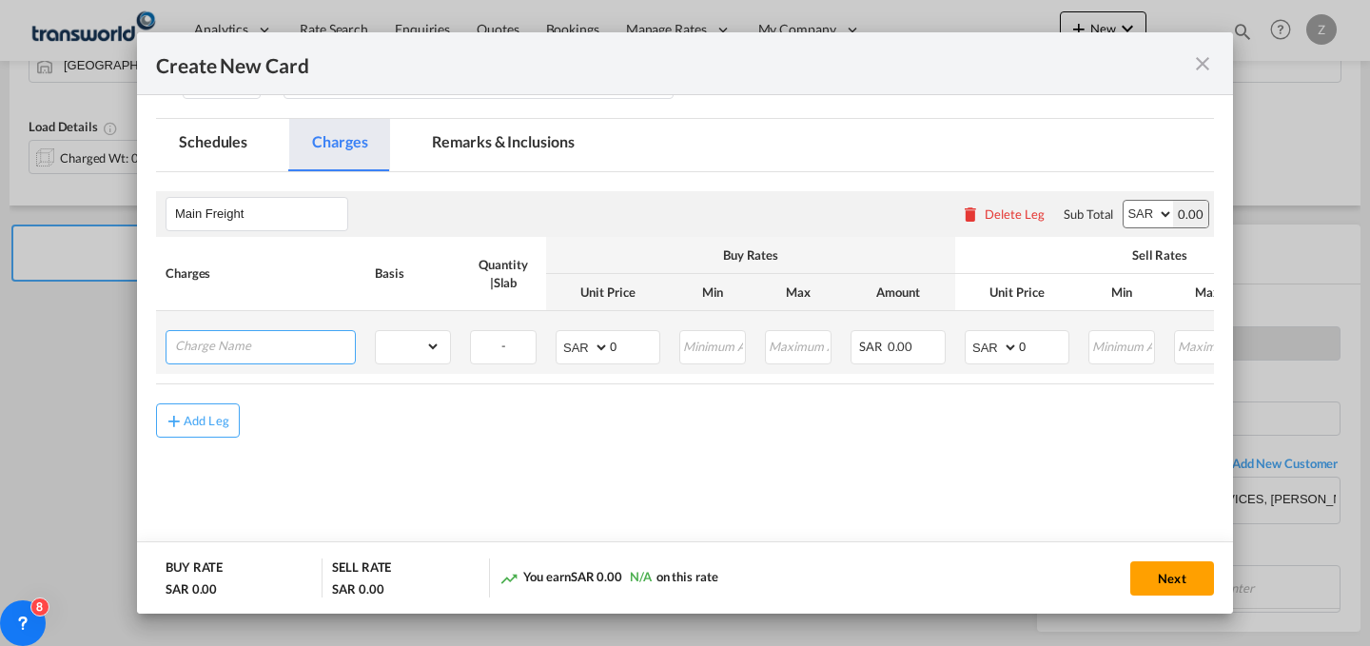
click at [275, 340] on input "Charge Name" at bounding box center [265, 345] width 180 height 29
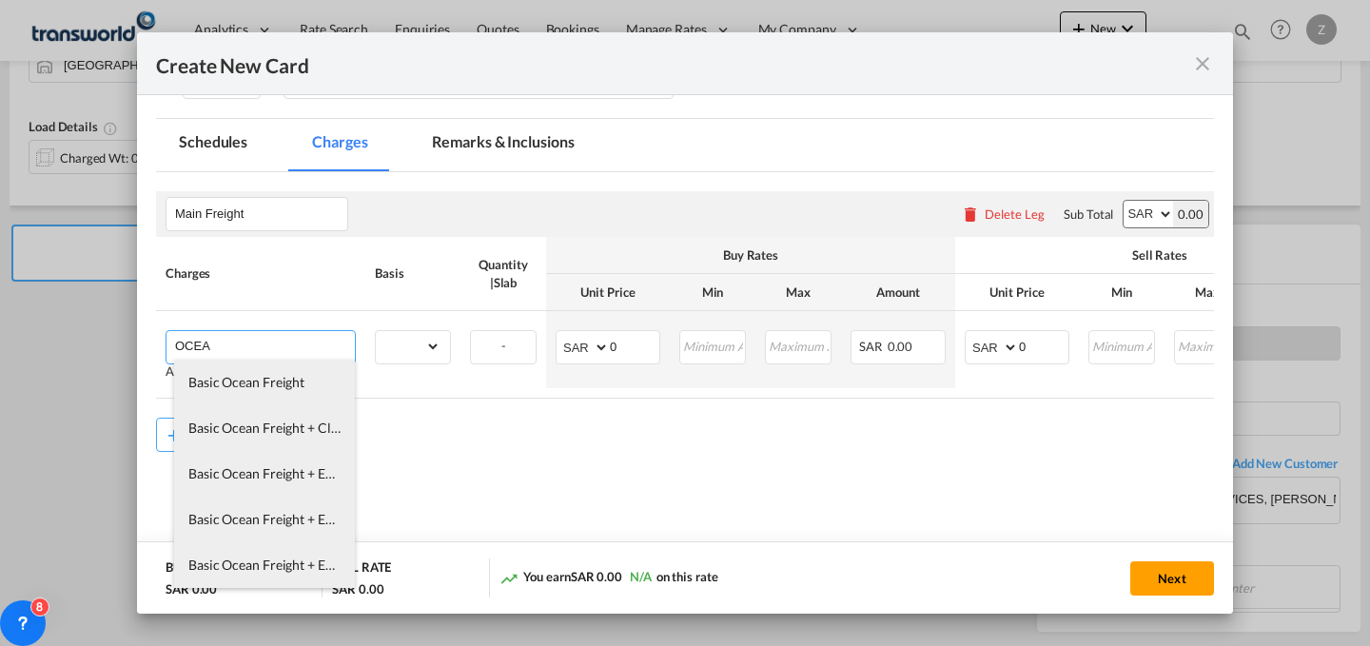
click at [317, 518] on span "Basic Ocean Freight + EXW + CLEARNACE AND DELIVERY" at bounding box center [361, 519] width 347 height 16
type input "Basic Ocean Freight + EXW + CLEARNACE AND DELIVERY"
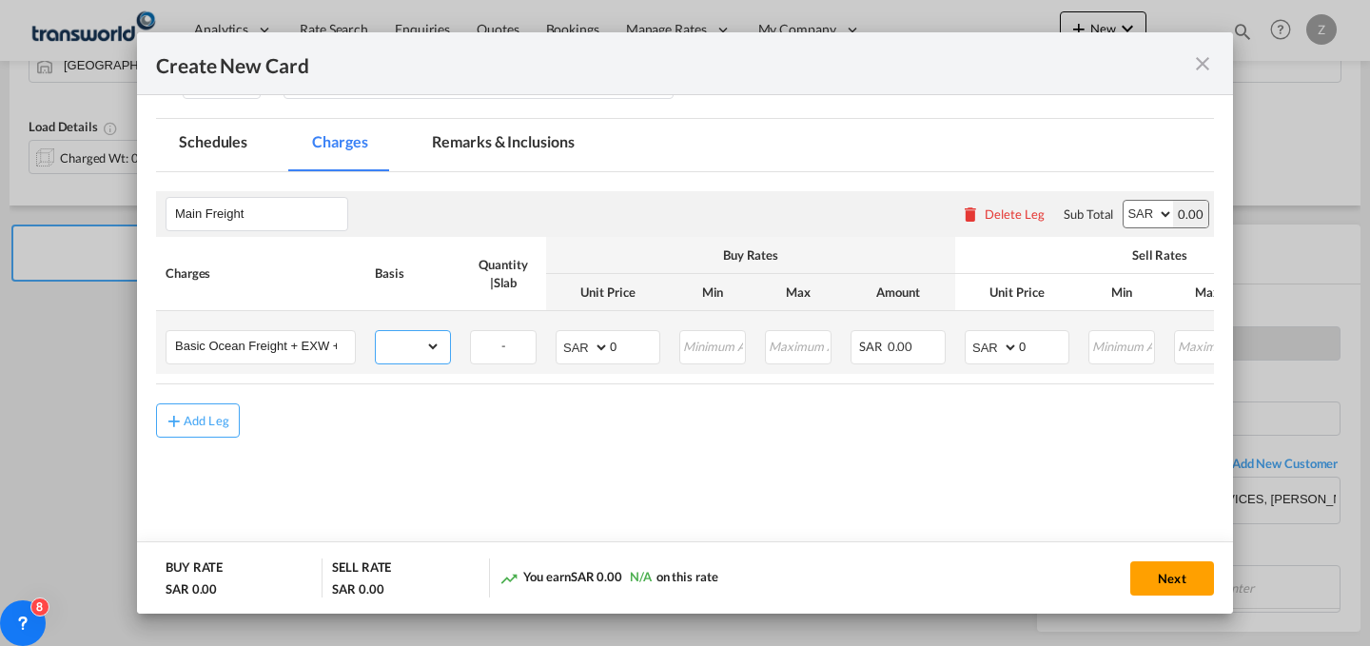
click at [440, 344] on select "gross_weight volumetric_weight per_shipment per_bl per_km per_hawb per_kg flat …" at bounding box center [408, 346] width 65 height 30
select select "per_shipment"
click at [376, 331] on select "gross_weight volumetric_weight per_shipment per_bl per_km per_hawb per_kg flat …" at bounding box center [408, 346] width 65 height 30
click at [579, 348] on select "AED AFN ALL AMD ANG AOA ARS AUD AWG AZN BAM BBD BDT BGN BHD BIF BMD BND [PERSON…" at bounding box center [583, 347] width 49 height 27
click at [1125, 212] on select "AED AFN ALL AMD ANG AOA ARS AUD AWG AZN BAM BBD BDT BGN BHD BIF BMD BND [PERSON…" at bounding box center [1148, 214] width 49 height 27
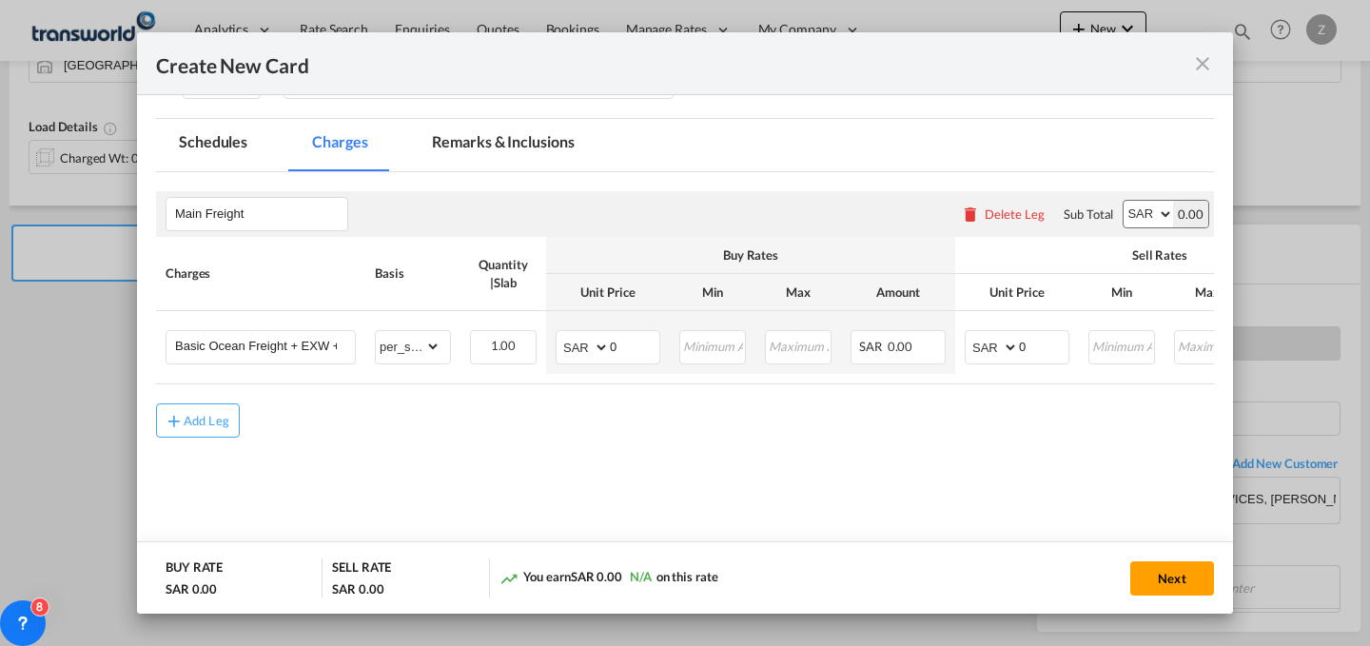
select select "string:USD"
click at [1124, 201] on select "AED AFN ALL AMD ANG AOA ARS AUD AWG AZN BAM BBD BDT BGN BHD BIF BMD BND [PERSON…" at bounding box center [1148, 214] width 49 height 27
click at [982, 340] on select "AED AFN ALL AMD ANG AOA ARS AUD AWG AZN BAM BBD BDT BGN BHD BIF BMD BND [PERSON…" at bounding box center [993, 347] width 49 height 27
select select "string:USD"
click at [969, 334] on select "AED AFN ALL AMD ANG AOA ARS AUD AWG AZN BAM BBD BDT BGN BHD BIF BMD BND [PERSON…" at bounding box center [993, 347] width 49 height 27
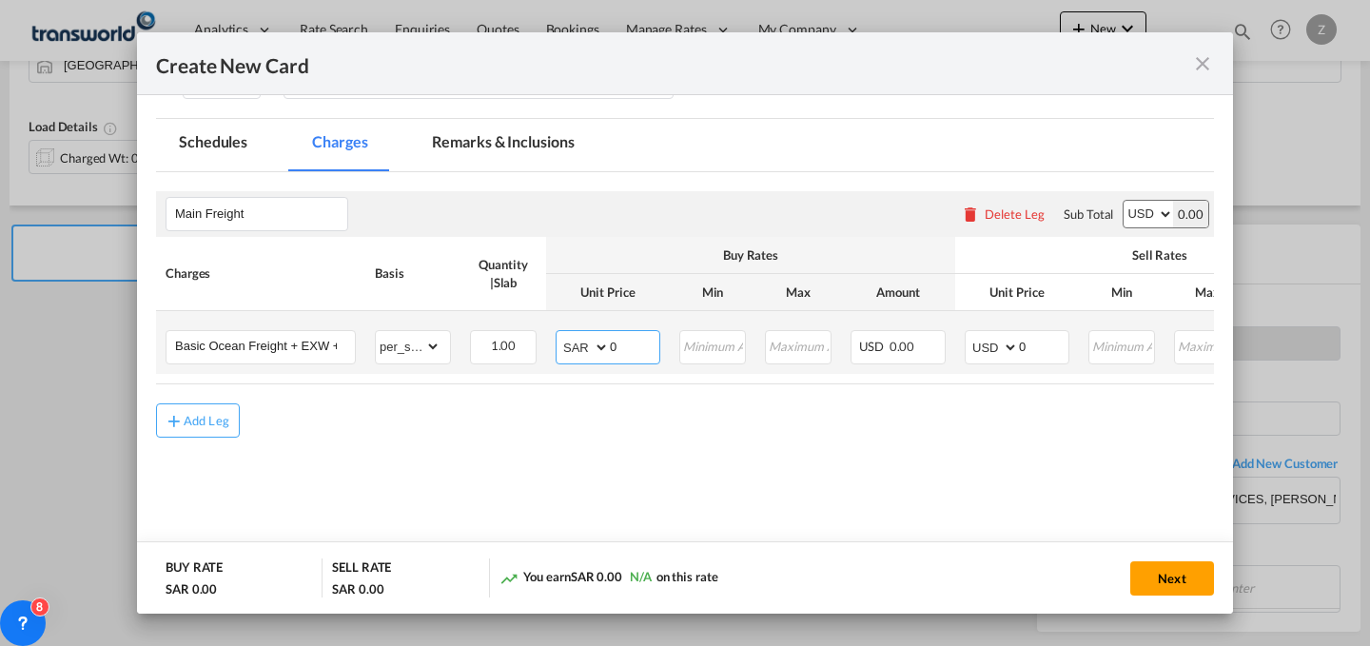
click at [575, 345] on select "AED AFN ALL AMD ANG AOA ARS AUD AWG AZN BAM BBD BDT BGN BHD BIF BMD BND [PERSON…" at bounding box center [583, 347] width 49 height 27
select select "string:USD"
click at [559, 334] on select "AED AFN ALL AMD ANG AOA ARS AUD AWG AZN BAM BBD BDT BGN BHD BIF BMD BND [PERSON…" at bounding box center [583, 347] width 49 height 27
click at [1057, 346] on input "0" at bounding box center [1043, 345] width 49 height 29
type input "250"
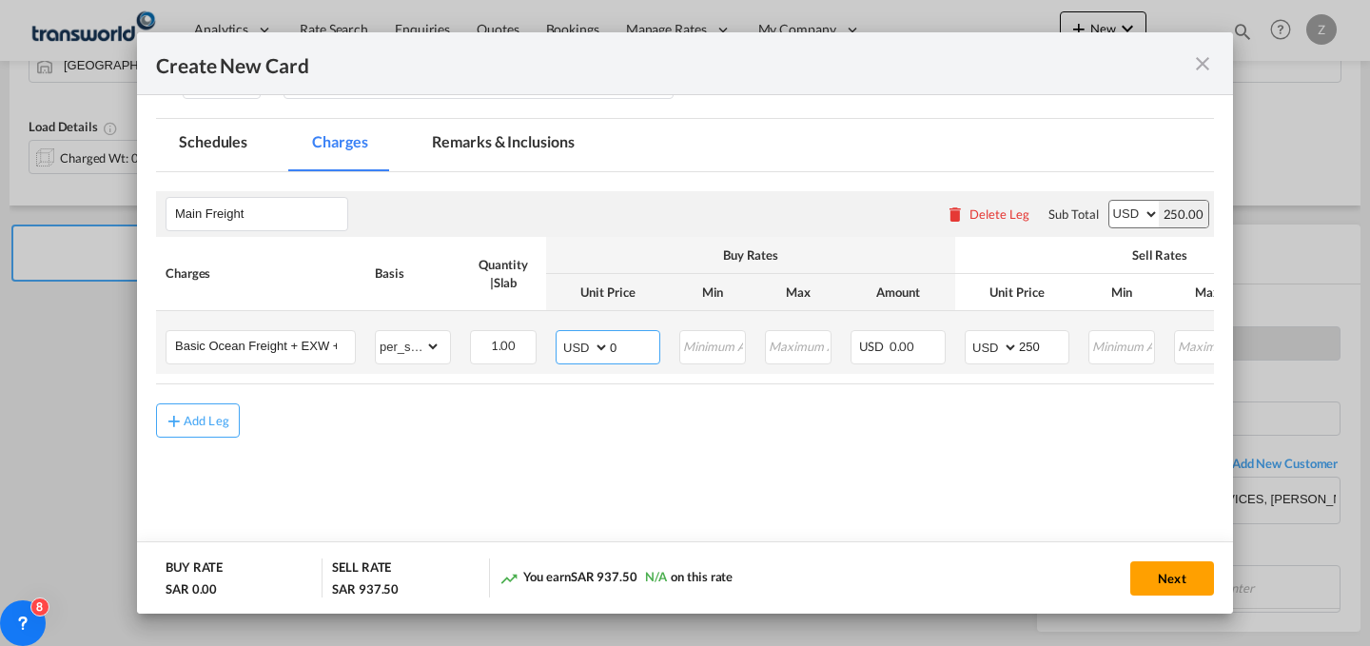
click at [635, 342] on input "0" at bounding box center [634, 345] width 49 height 29
type input "195"
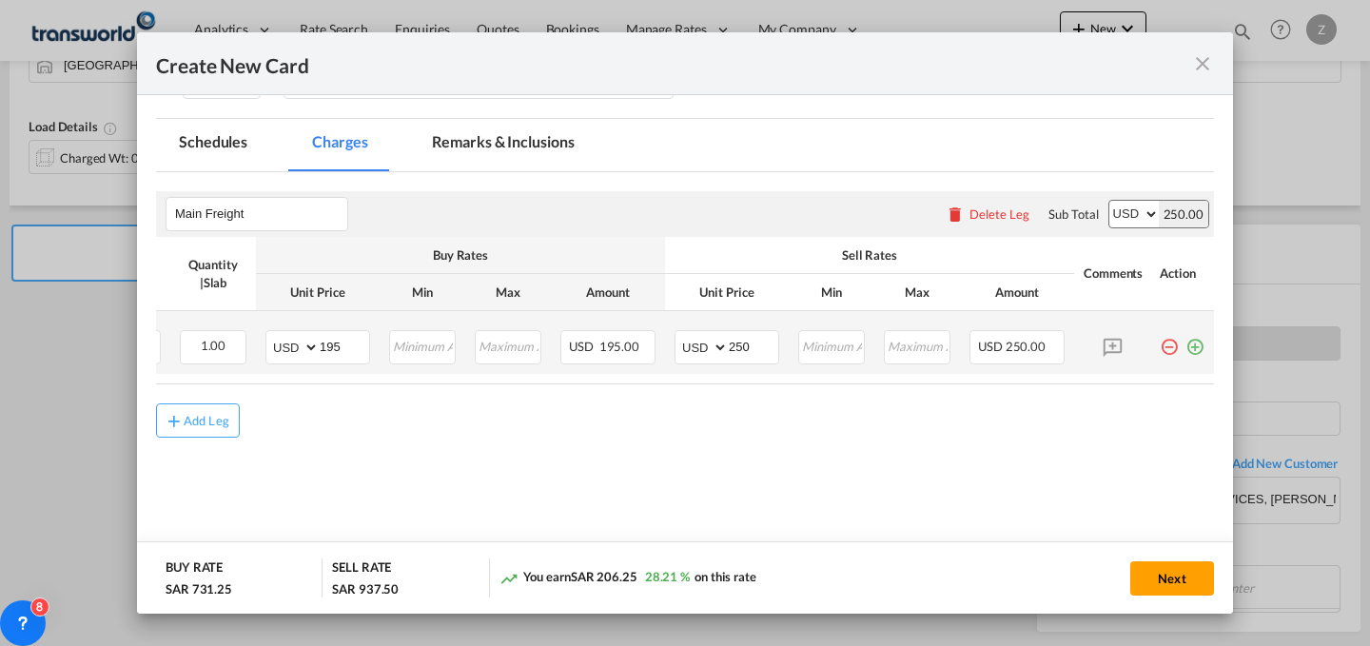
click at [1185, 342] on md-icon "icon-plus-circle-outline green-400-fg" at bounding box center [1194, 339] width 19 height 19
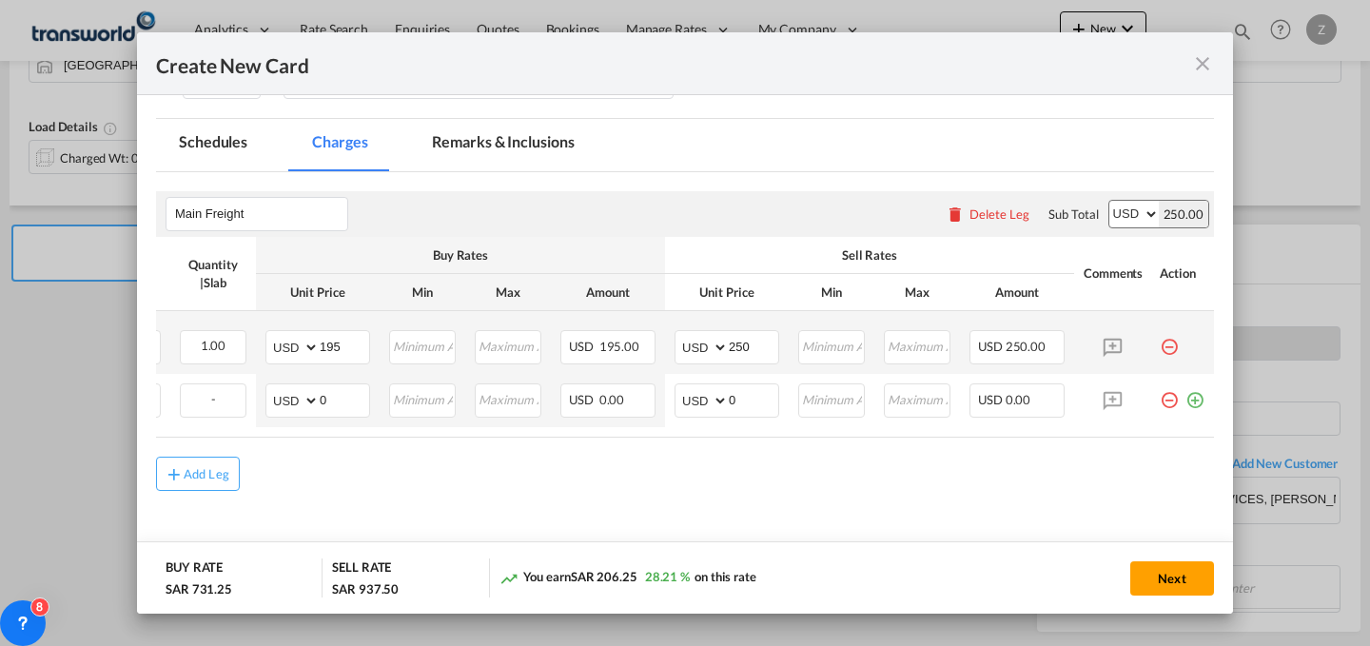
scroll to position [0, 0]
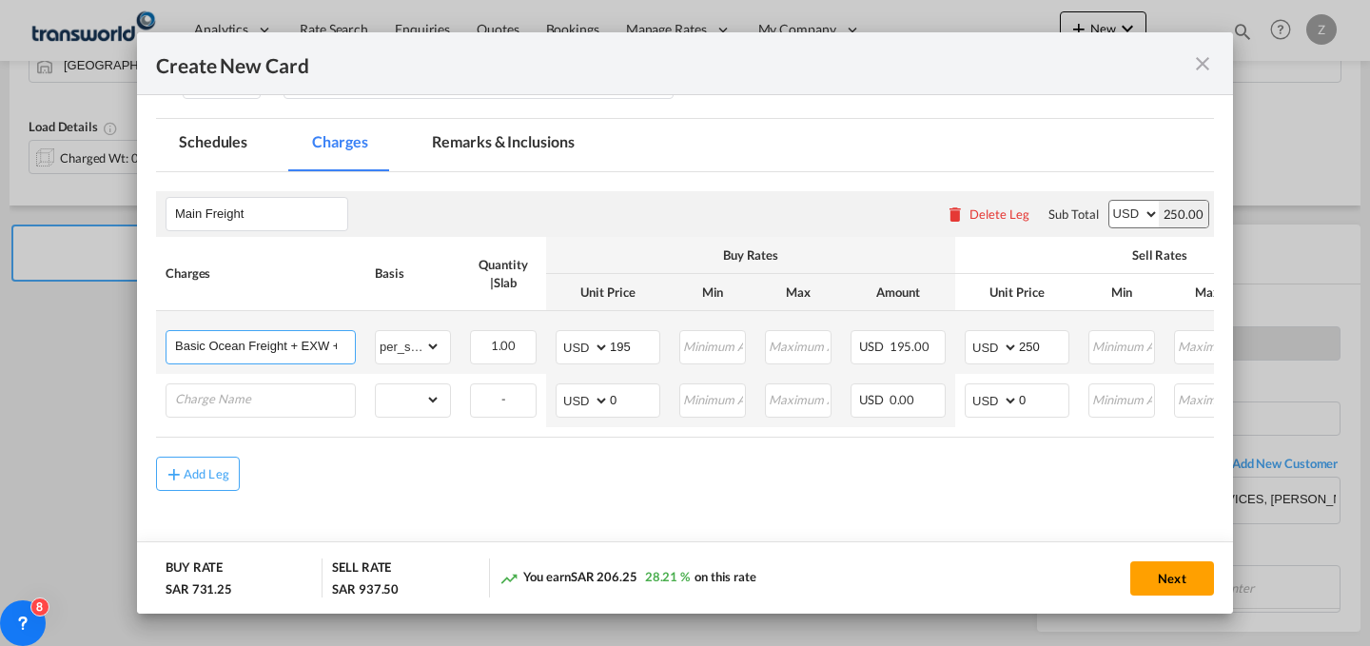
click at [320, 342] on input "Basic Ocean Freight + EXW + CLEARNACE AND DELIVERY" at bounding box center [265, 345] width 180 height 29
click at [343, 343] on input "Basic Ocean Freight + EXW + CLEARNACE AND DELIVERY" at bounding box center [265, 345] width 180 height 29
click at [337, 343] on input "Basic Ocean Freight + EXW + CLEARNACE AND DELIVERY" at bounding box center [265, 345] width 180 height 29
type input "Basic Ocean Freight + EXW CLEARNACE AND DELIVERY"
type input "250"
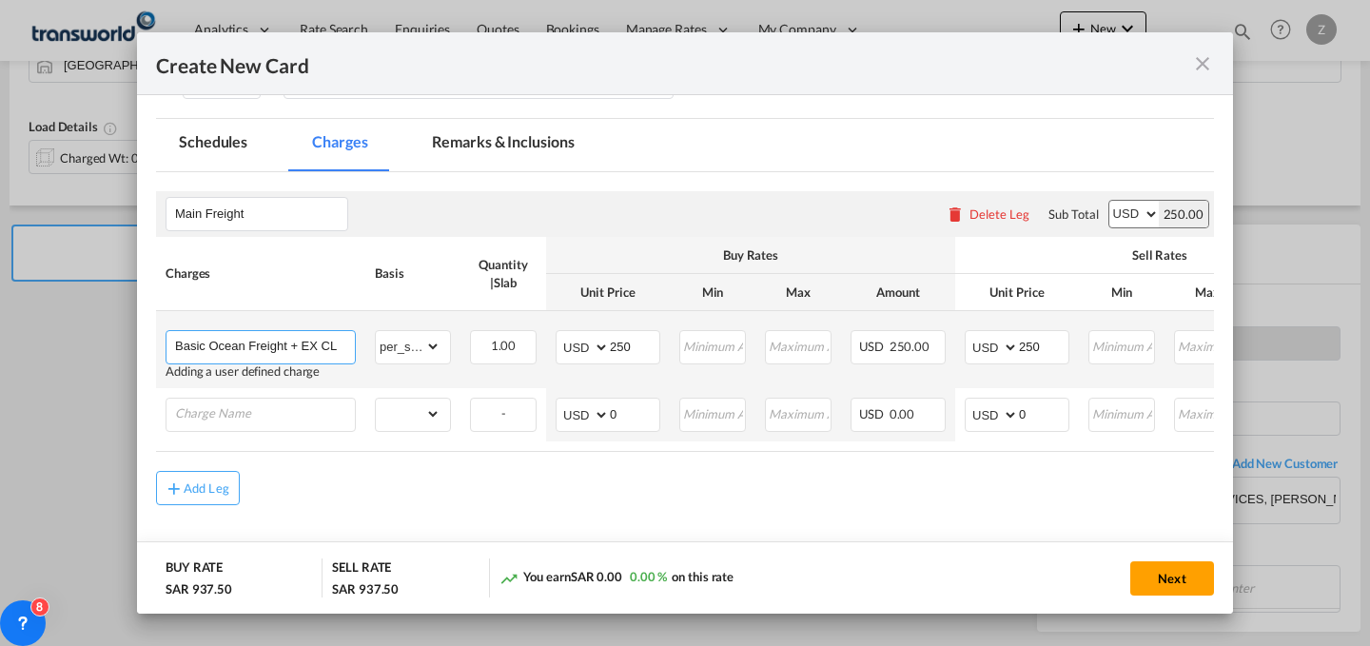
click at [335, 343] on input "Basic Ocean Freight + EX CLEARNACE AND DELIVERY" at bounding box center [265, 345] width 180 height 29
drag, startPoint x: 318, startPoint y: 343, endPoint x: 568, endPoint y: 334, distance: 250.4
click at [568, 334] on tr "Basic Ocean Freight + EXEARNACE AND DELIVERY Adding a user defined charge Pleas…" at bounding box center [830, 349] width 1348 height 77
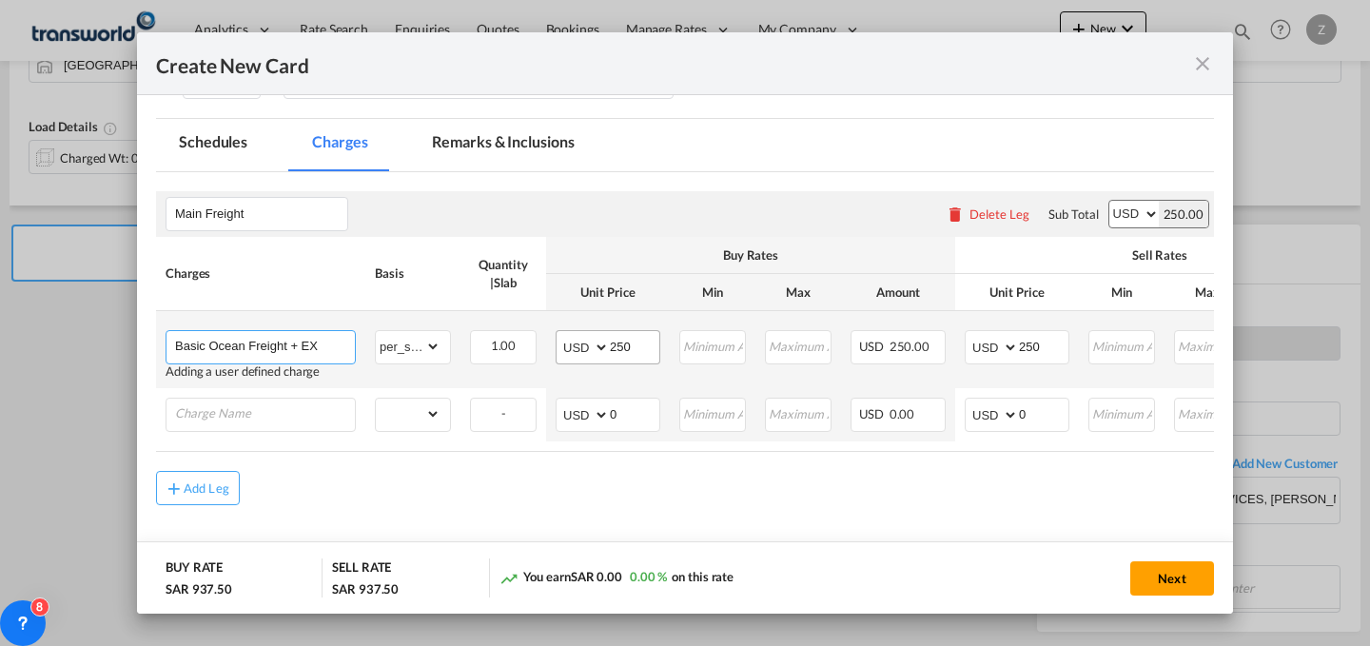
scroll to position [0, 0]
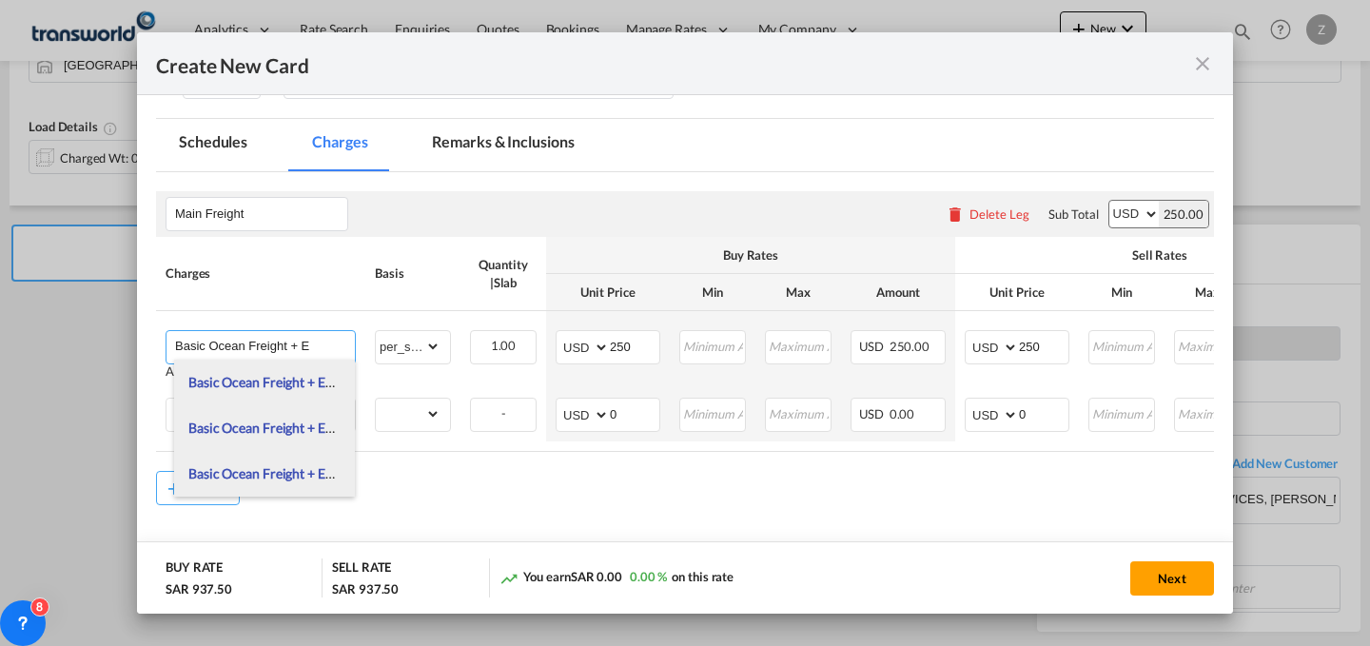
click at [255, 379] on span "Basic Ocean Freight + E" at bounding box center [261, 382] width 147 height 16
type input "Basic Ocean Freight + EXW"
type input "0"
select select "? object:null ?"
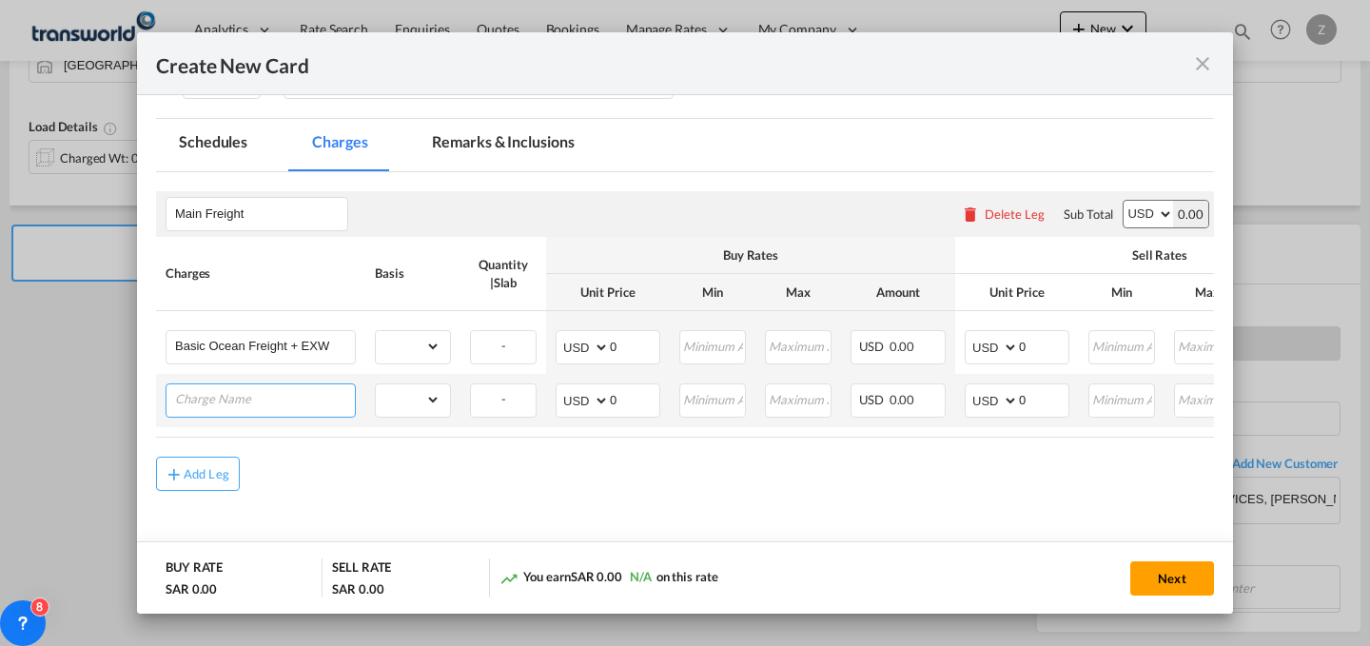
click at [285, 387] on input "Charge Name" at bounding box center [265, 398] width 180 height 29
type input "DESTI"
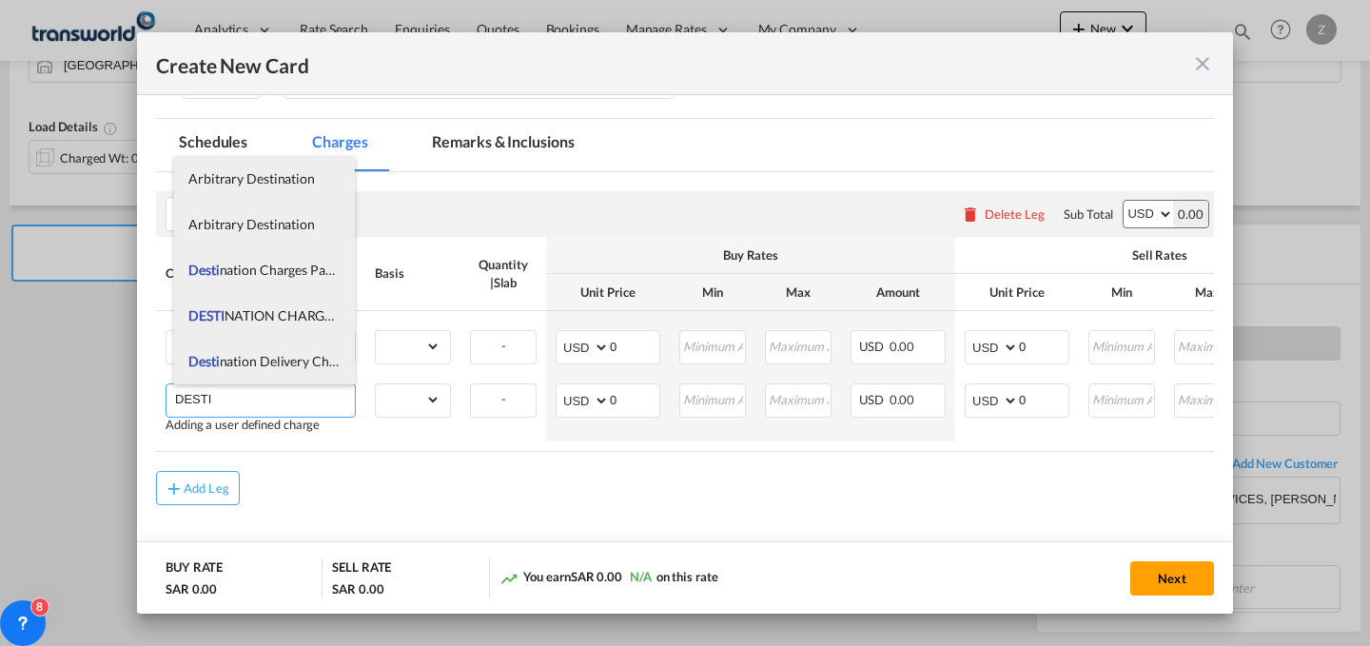
drag, startPoint x: 284, startPoint y: 389, endPoint x: 143, endPoint y: 387, distance: 140.8
click at [143, 387] on md-dialog-content "Port of Loading ITGOA T/S Liner/Carrier MAERSK A/S / TWKS-DAMMAM Service Type L…" at bounding box center [685, 354] width 1096 height 519
click at [291, 356] on span "[PERSON_NAME] AND DELIVERY CHARGES" at bounding box center [308, 361] width 240 height 16
type input "CLEARANCE AND DELIVERY CHARGES"
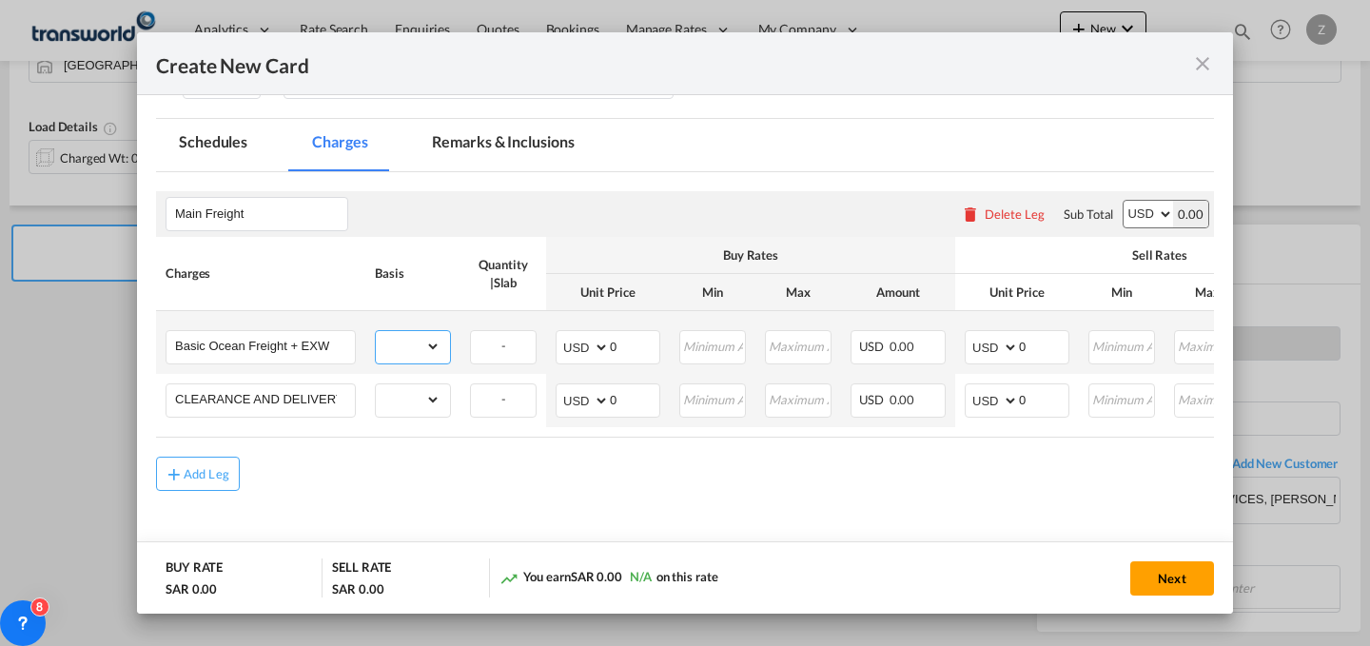
click at [427, 355] on select "gross_weight volumetric_weight per_shipment per_bl per_km per_hawb per_kg flat …" at bounding box center [408, 346] width 65 height 30
select select "per_shipment"
click at [376, 331] on select "gross_weight volumetric_weight per_shipment per_bl per_km per_hawb per_kg flat …" at bounding box center [408, 346] width 65 height 30
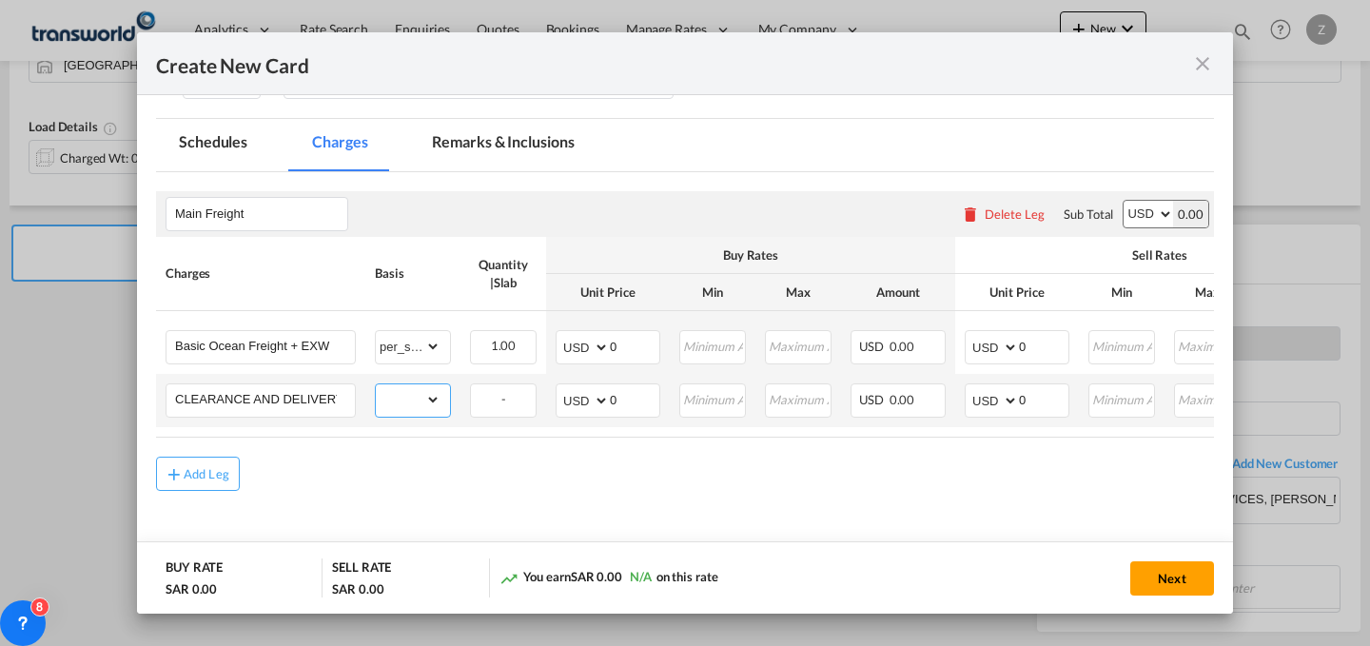
click at [423, 391] on select "gross_weight volumetric_weight per_shipment per_bl per_km per_hawb per_kg flat …" at bounding box center [408, 399] width 65 height 30
select select "per_shipment"
click at [376, 384] on select "gross_weight volumetric_weight per_shipment per_bl per_km per_hawb per_kg flat …" at bounding box center [408, 399] width 65 height 30
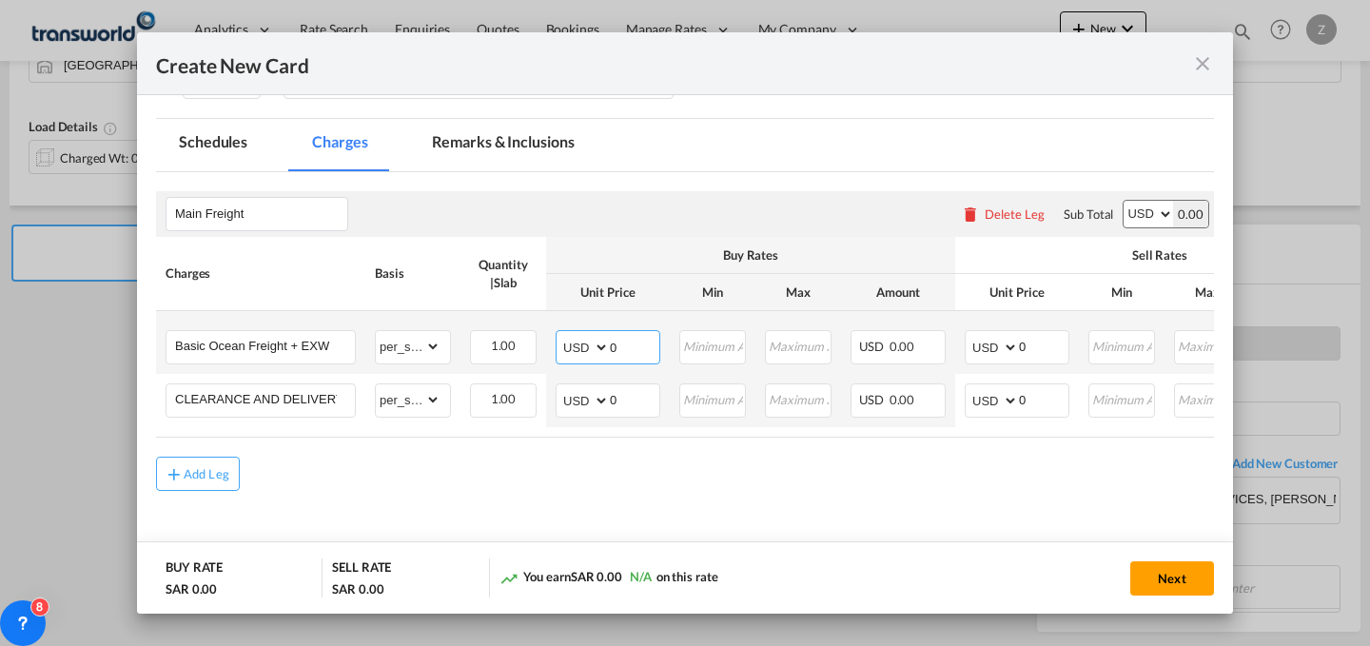
click at [635, 334] on input "0" at bounding box center [634, 345] width 49 height 29
type input "195"
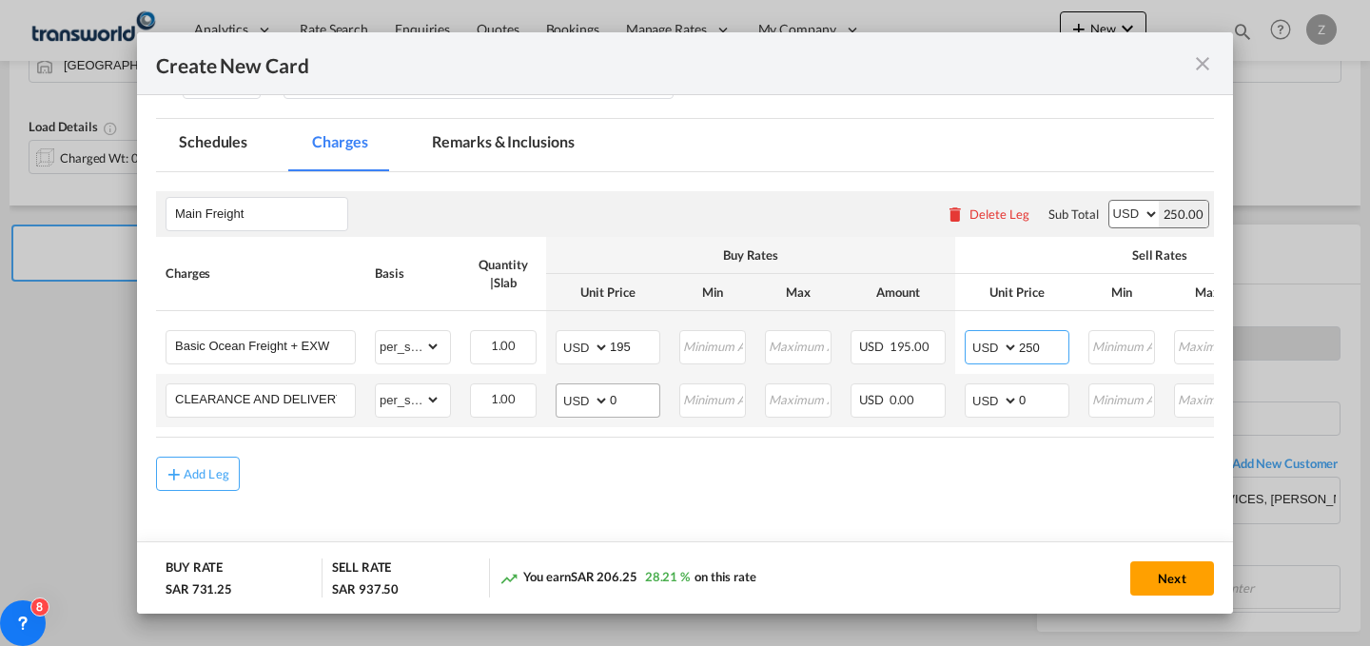
type input "250"
click at [578, 389] on select "AED AFN ALL AMD ANG AOA ARS AUD AWG AZN BAM BBD BDT BGN BHD BIF BMD BND [PERSON…" at bounding box center [583, 400] width 49 height 27
select select "string:SAR"
click at [559, 387] on select "AED AFN ALL AMD ANG AOA ARS AUD AWG AZN BAM BBD BDT BGN BHD BIF BMD BND [PERSON…" at bounding box center [583, 400] width 49 height 27
select select "string:SAR"
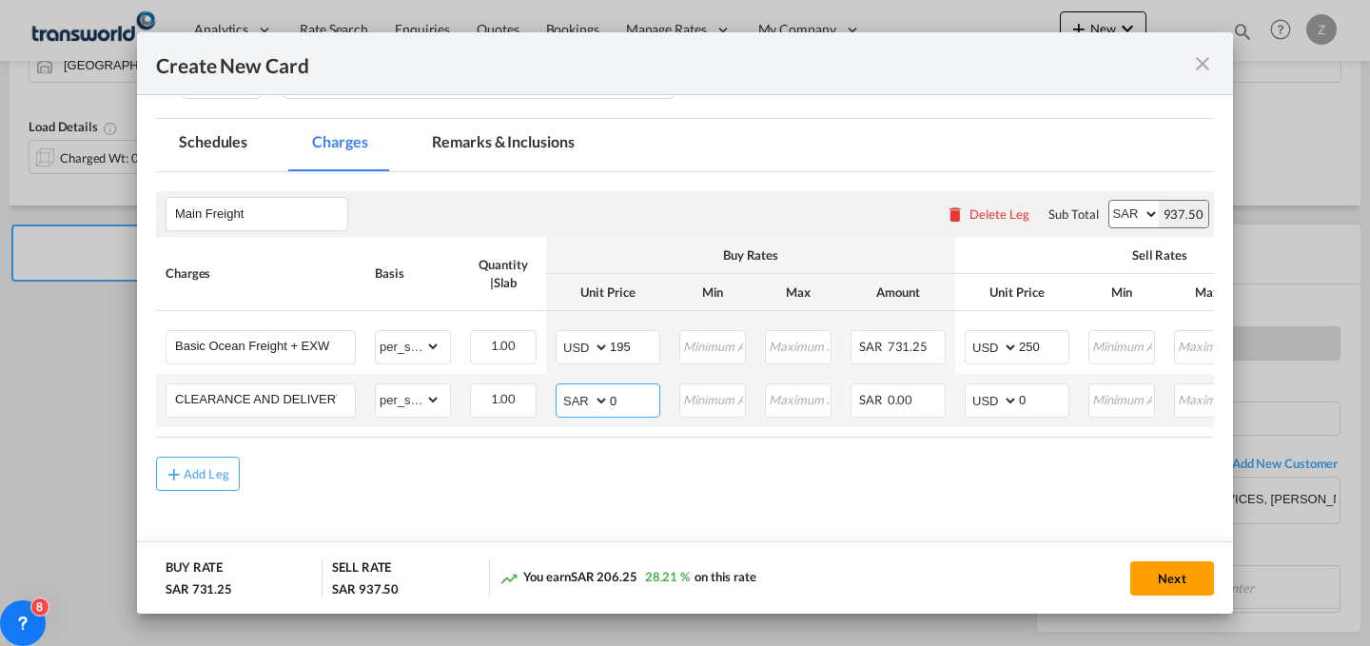
click at [636, 398] on input "0" at bounding box center [634, 398] width 49 height 29
click at [1037, 396] on input "0" at bounding box center [1043, 398] width 49 height 29
type input "2000"
click at [616, 390] on input "Create New Card ..." at bounding box center [634, 398] width 49 height 29
click at [575, 401] on select "AED AFN ALL AMD ANG AOA ARS AUD AWG AZN BAM BBD BDT BGN BHD BIF BMD BND [PERSON…" at bounding box center [583, 400] width 49 height 27
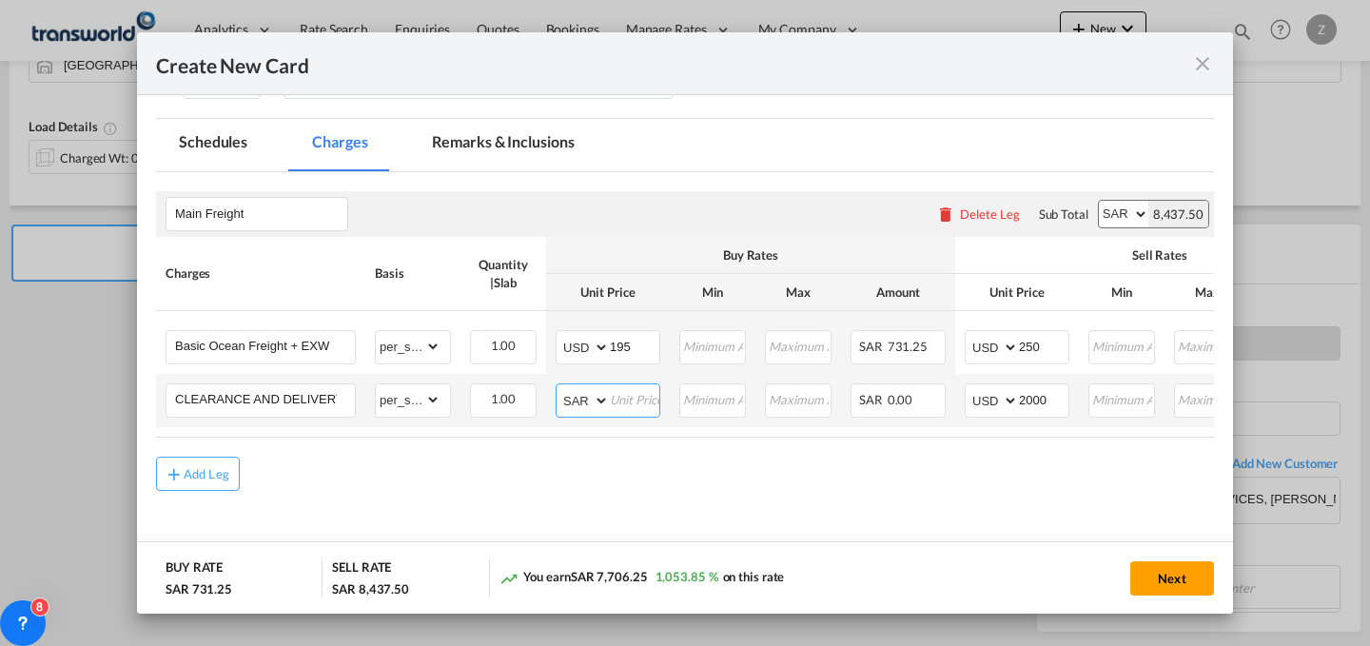
select select "string:USD"
click at [559, 387] on select "AED AFN ALL AMD ANG AOA ARS AUD AWG AZN BAM BBD BDT BGN BHD BIF BMD BND [PERSON…" at bounding box center [583, 400] width 49 height 27
click at [616, 395] on input "Create New Card ..." at bounding box center [634, 398] width 49 height 29
type input "308"
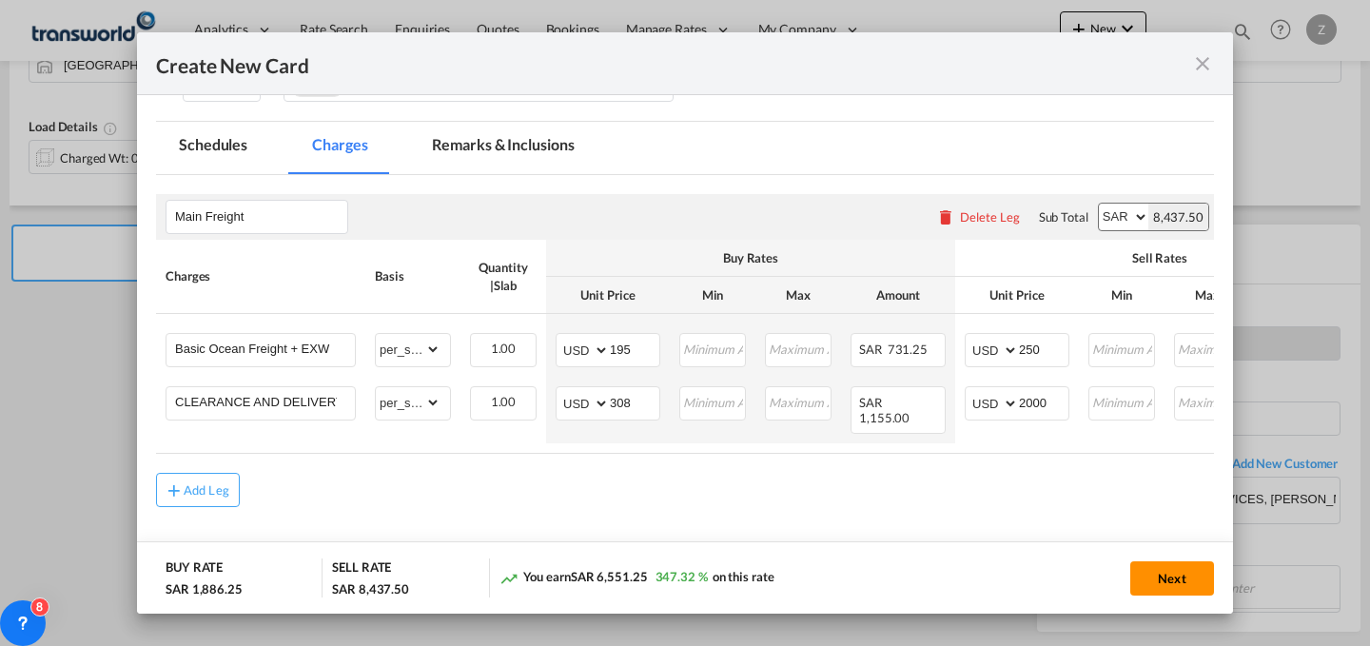
click at [1184, 588] on button "Next" at bounding box center [1172, 578] width 84 height 34
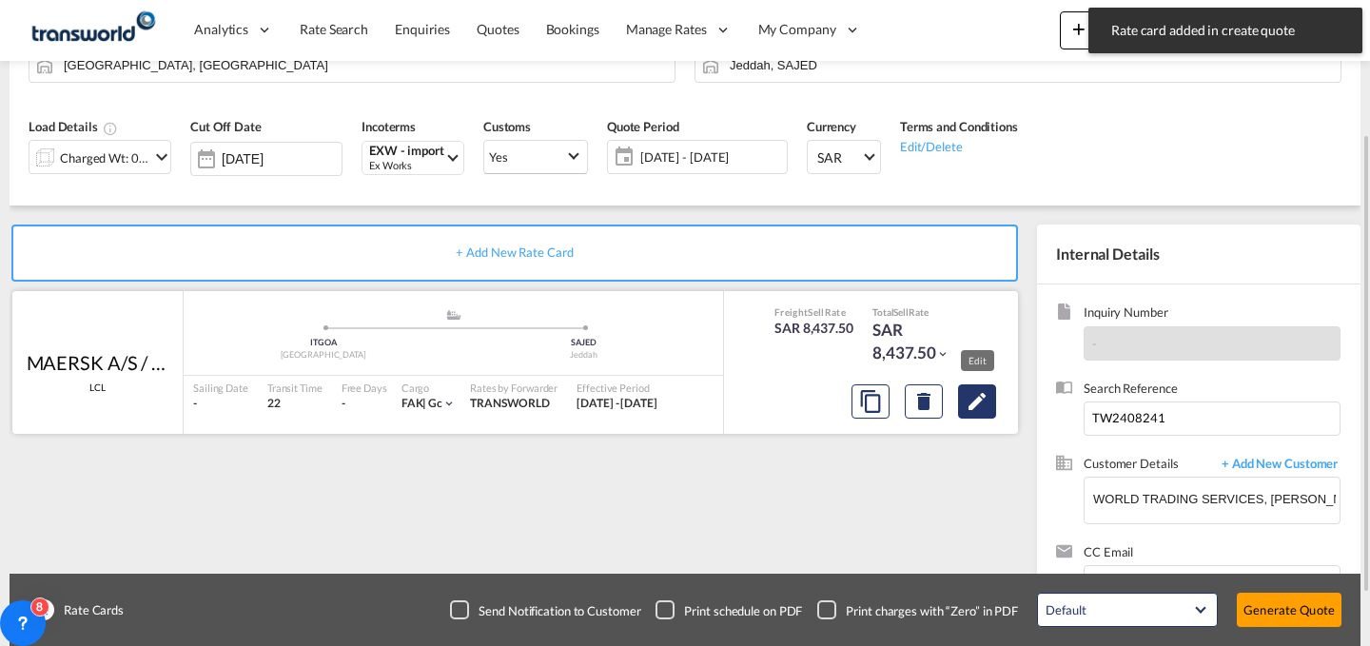
click at [963, 389] on button "Edit" at bounding box center [977, 401] width 38 height 34
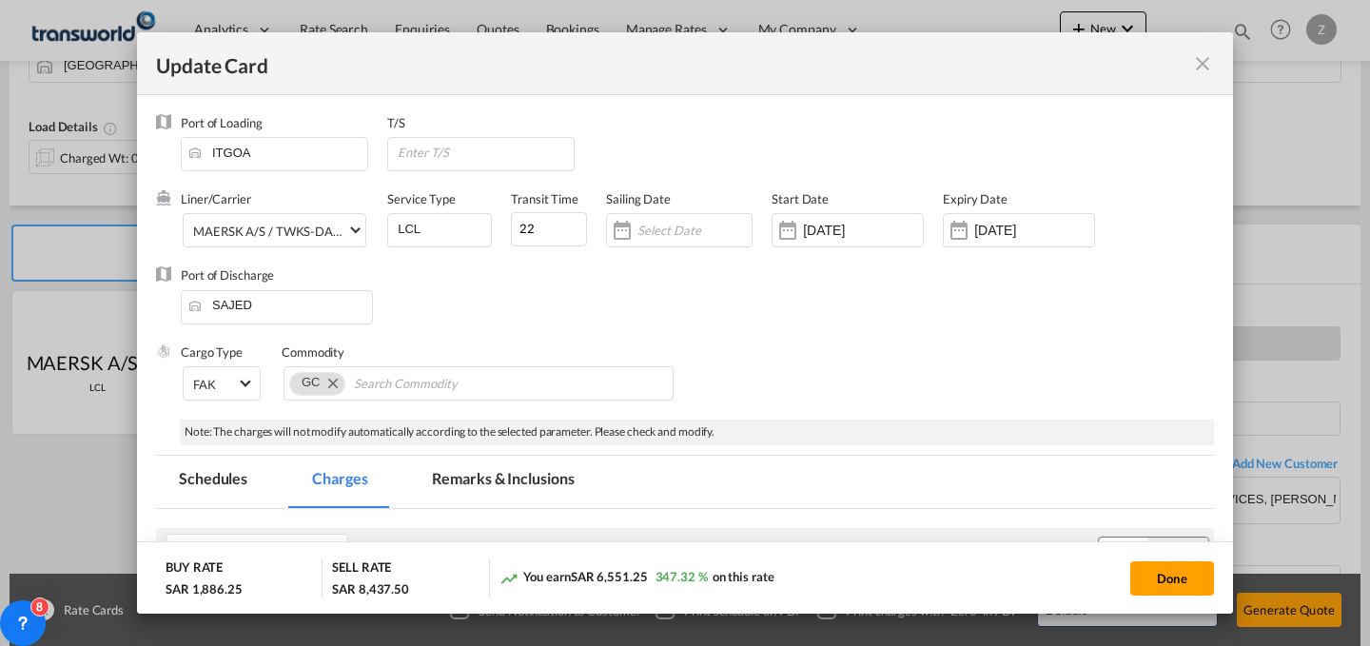
scroll to position [341, 0]
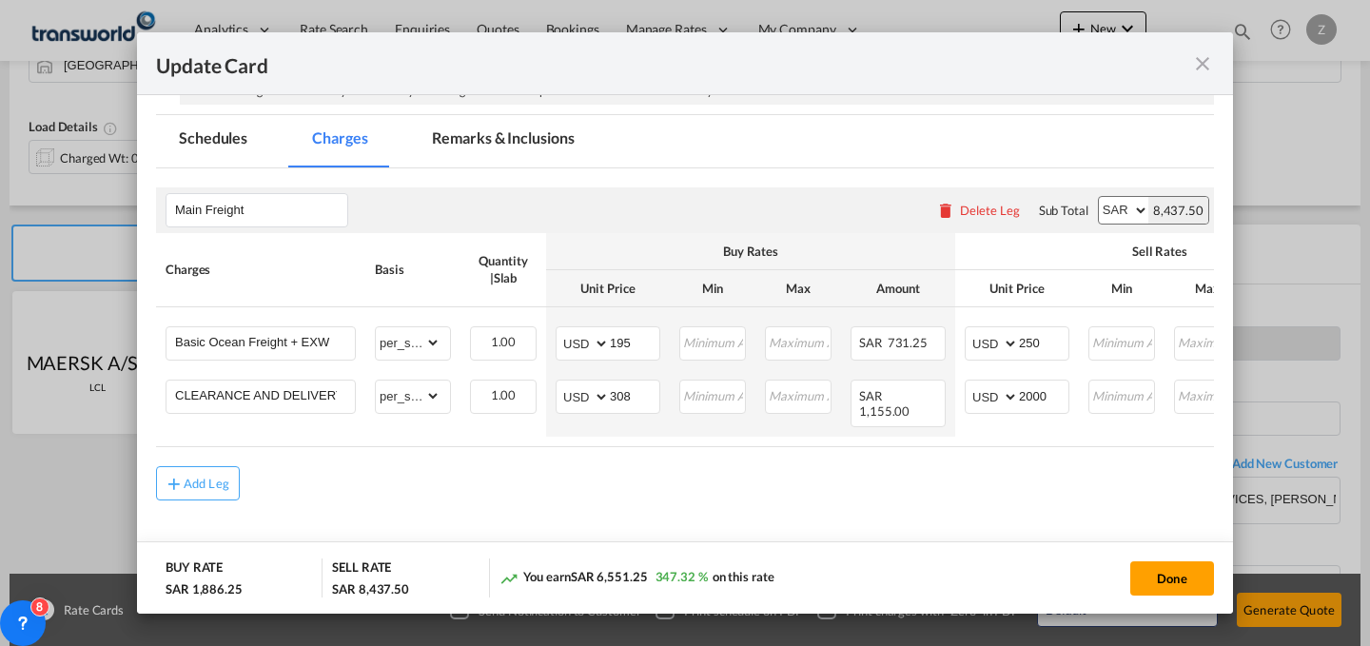
click at [1106, 206] on select "AED AFN ALL AMD ANG AOA ARS AUD AWG AZN BAM BBD BDT BGN BHD BIF BMD BND [PERSON…" at bounding box center [1123, 210] width 49 height 27
select select "string:USD"
click at [1099, 197] on select "AED AFN ALL AMD ANG AOA ARS AUD AWG AZN BAM BBD BDT BGN BHD BIF BMD BND [PERSON…" at bounding box center [1123, 210] width 49 height 27
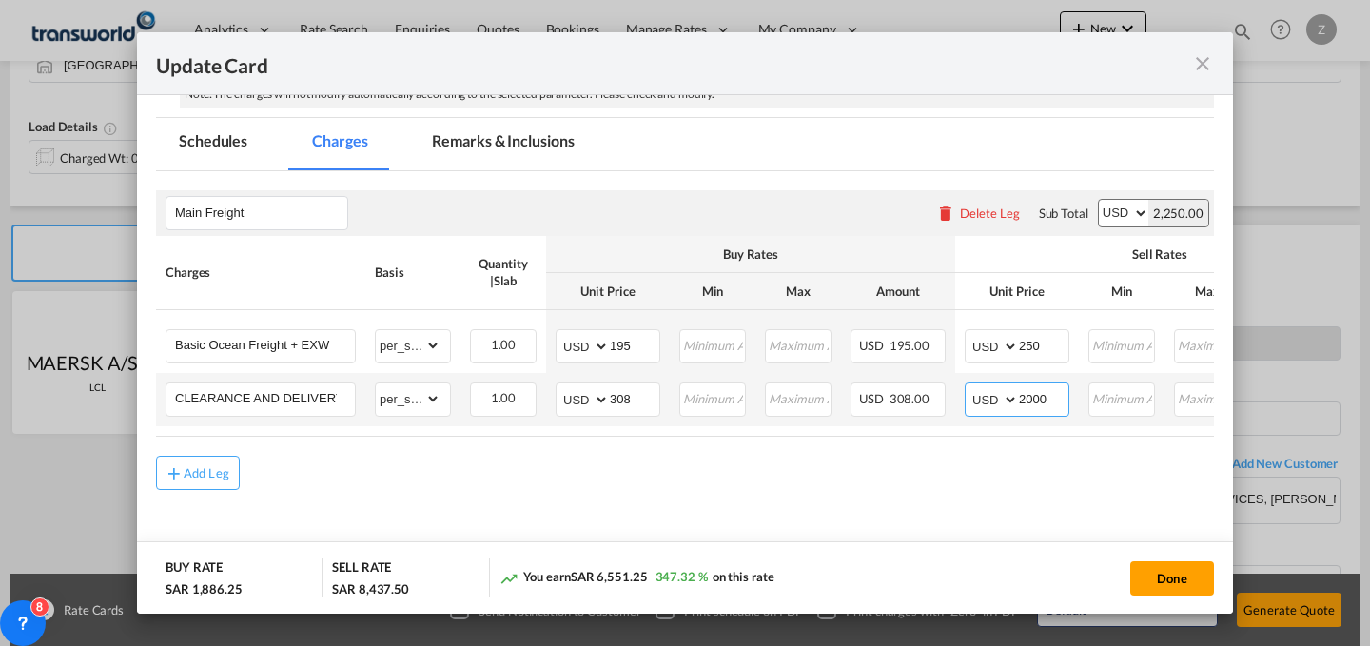
click at [988, 401] on select "AED AFN ALL AMD ANG AOA ARS AUD AWG AZN BAM BBD BDT BGN BHD BIF BMD BND [PERSON…" at bounding box center [993, 399] width 49 height 27
click at [1017, 450] on air-lcl-rate-modification "Main Freight Please enter leg name Leg Name Already Exists Delete Leg Sub Total…" at bounding box center [685, 331] width 1058 height 320
click at [1049, 388] on input "2000" at bounding box center [1043, 397] width 49 height 29
type input "2"
type input "533.3"
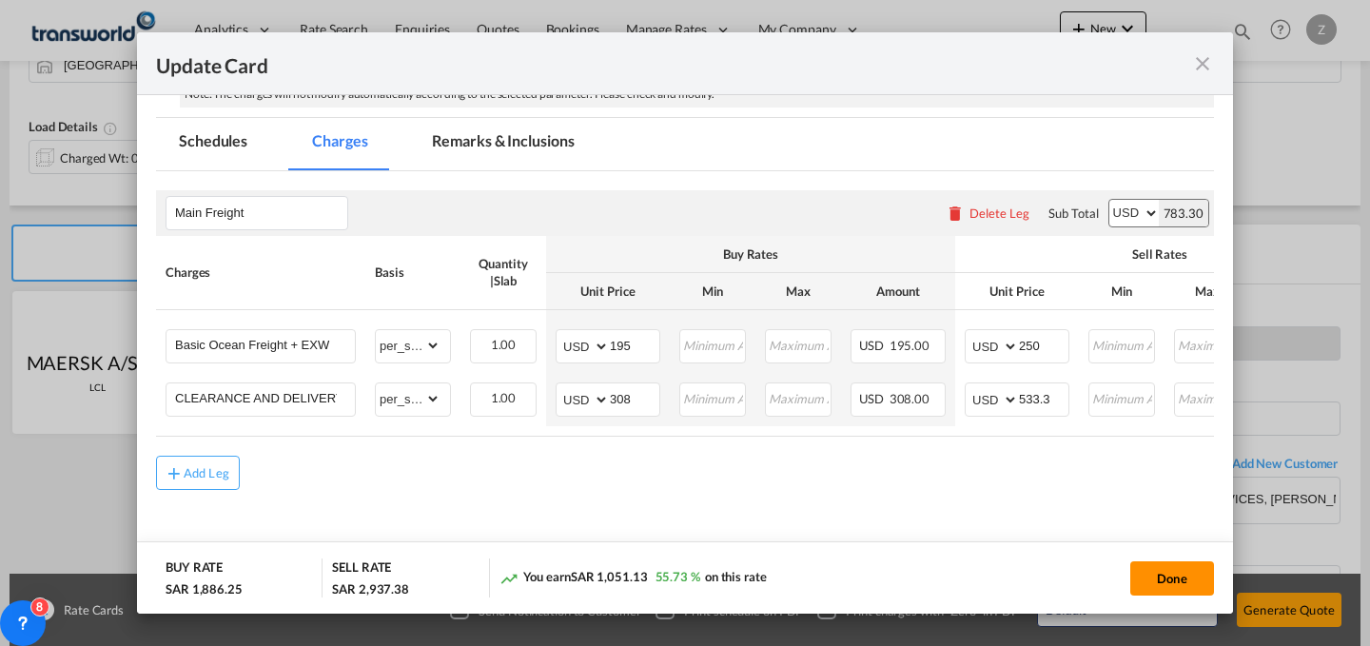
click at [1180, 577] on button "Done" at bounding box center [1172, 578] width 84 height 34
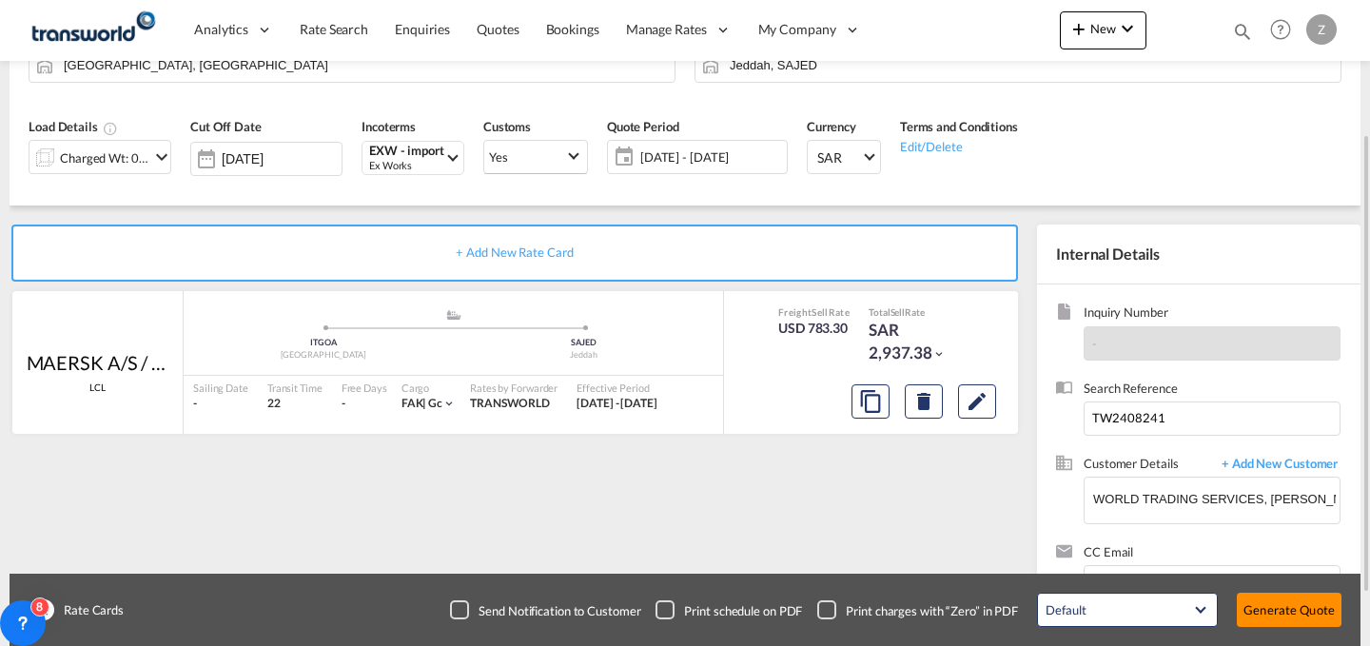
click at [1298, 605] on button "Generate Quote" at bounding box center [1289, 610] width 105 height 34
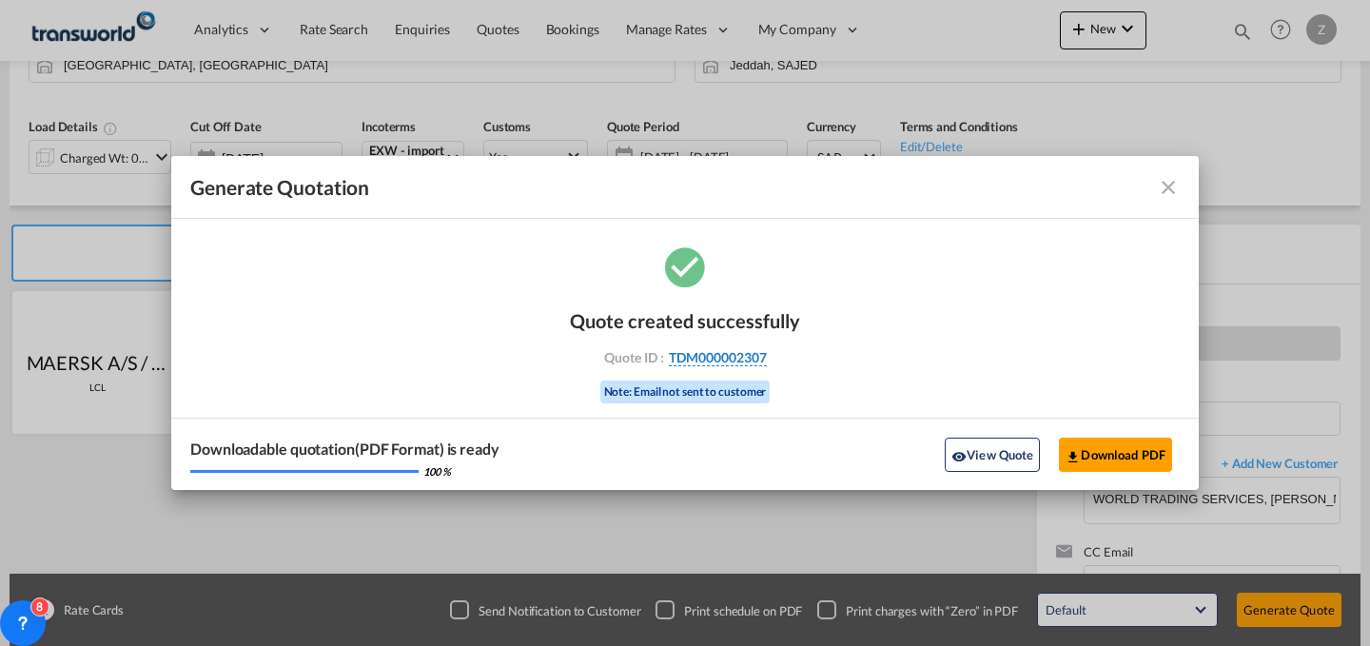
click at [723, 352] on span "TDM000002307" at bounding box center [718, 357] width 98 height 17
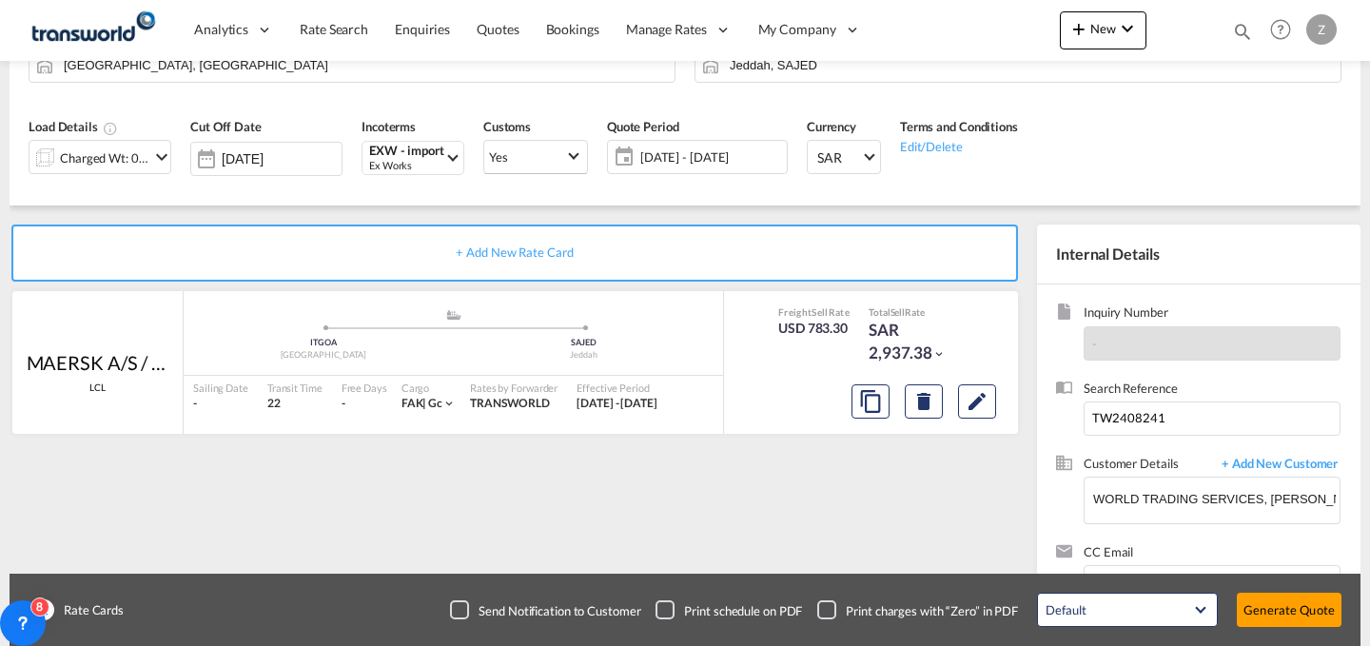
click at [723, 352] on div "Quote created successfully Quote ID : TDM000002307 Note: Email not sent to cust…" at bounding box center [685, 338] width 115 height 64
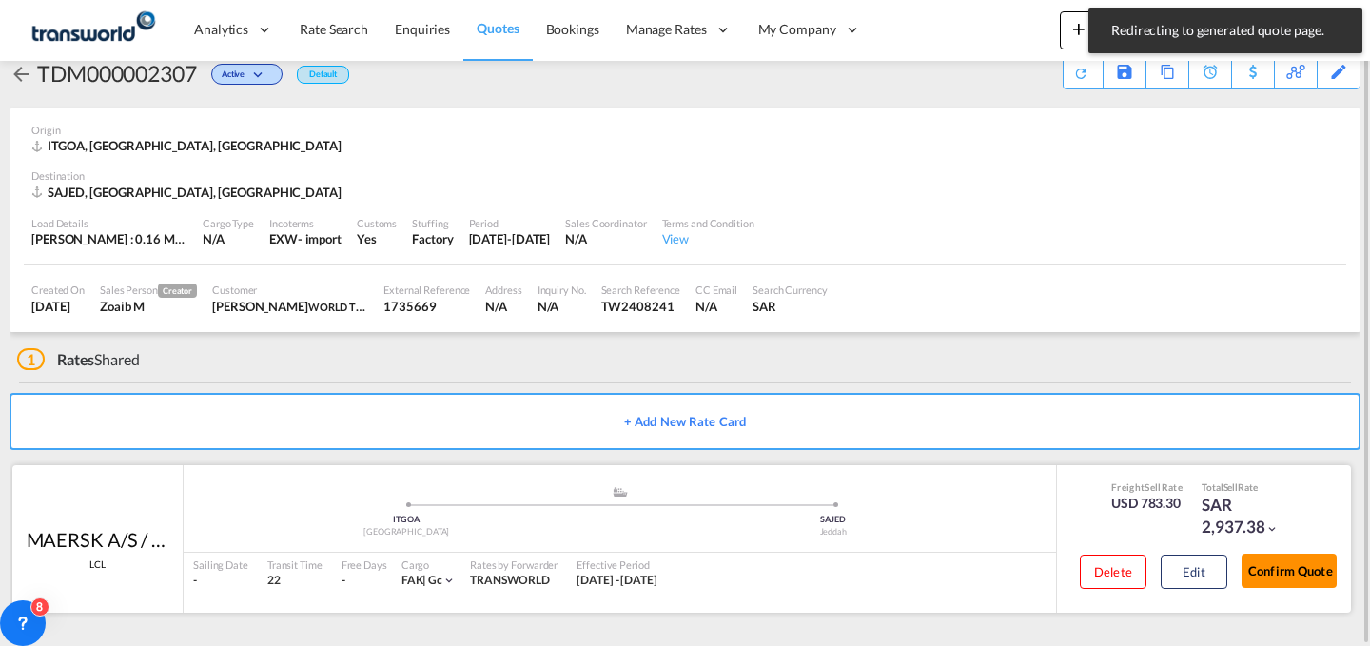
click at [1291, 576] on button "Confirm Quote" at bounding box center [1289, 571] width 95 height 34
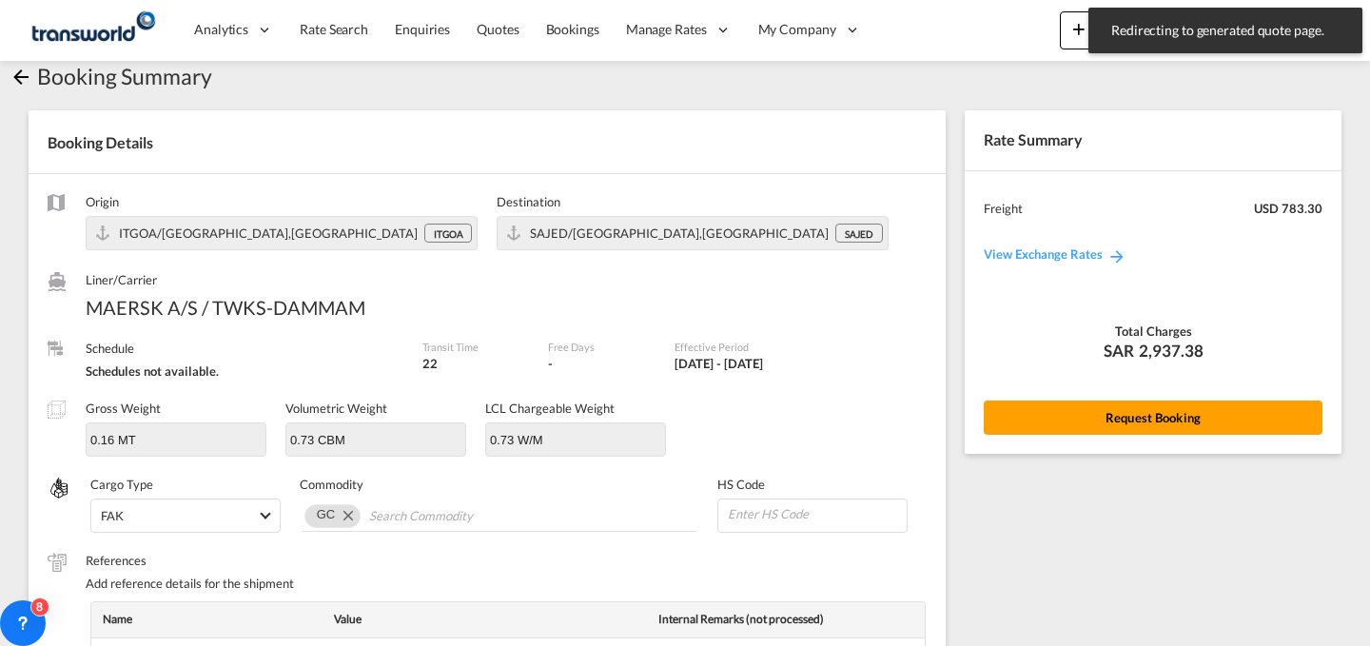
scroll to position [693, 0]
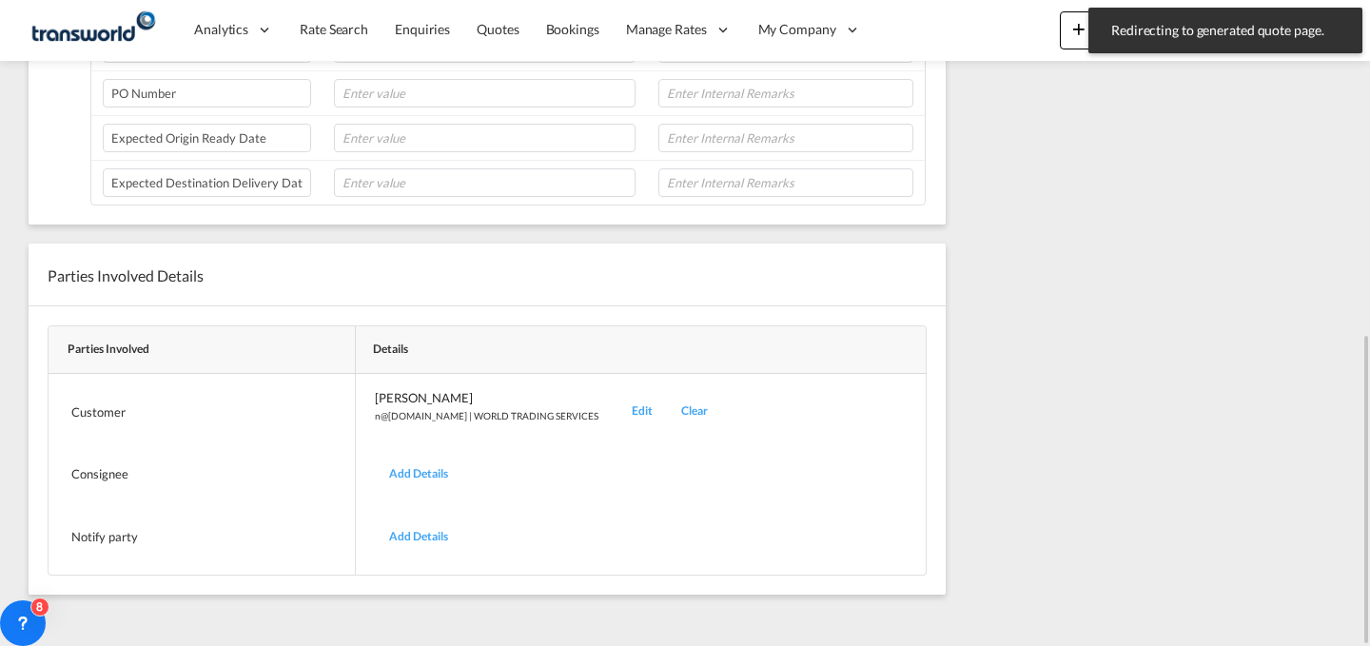
click at [617, 417] on div "Edit" at bounding box center [641, 411] width 49 height 45
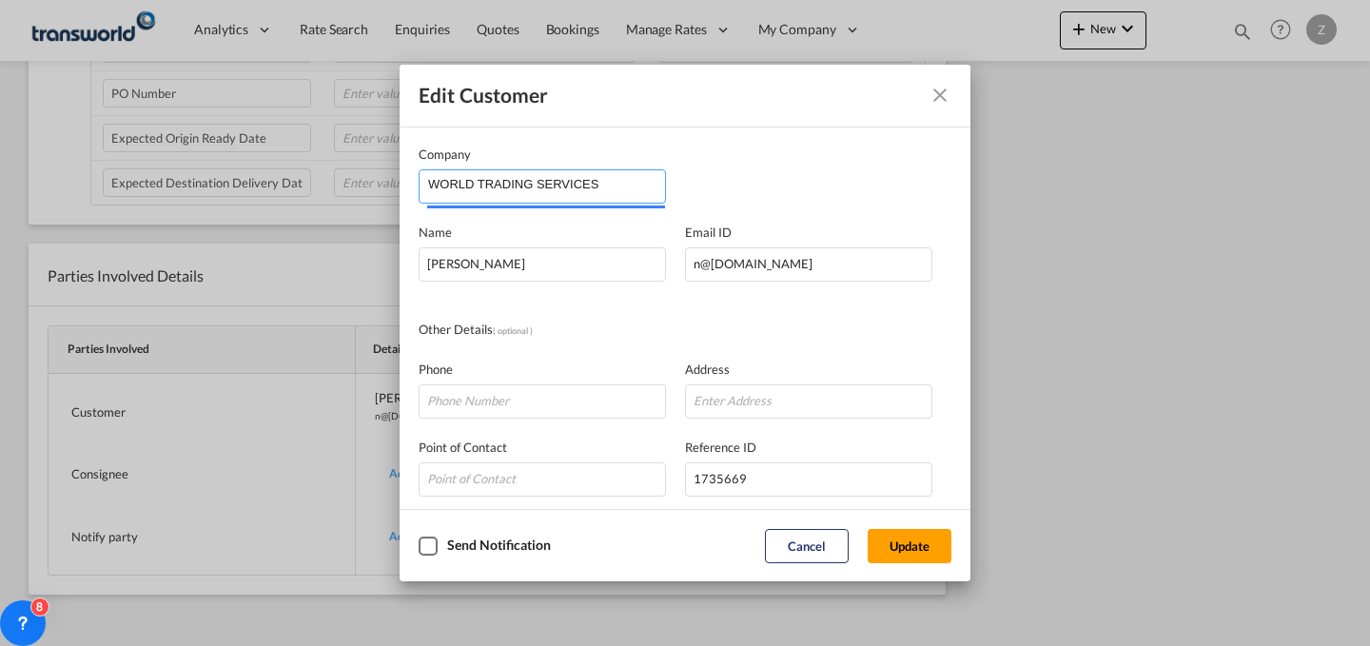
drag, startPoint x: 603, startPoint y: 184, endPoint x: 180, endPoint y: 199, distance: 423.6
click at [180, 199] on div "Edit Customer Company WORLD TRADING SERVICES Name [PERSON_NAME] Email ID [EMAIL…" at bounding box center [685, 323] width 1370 height 646
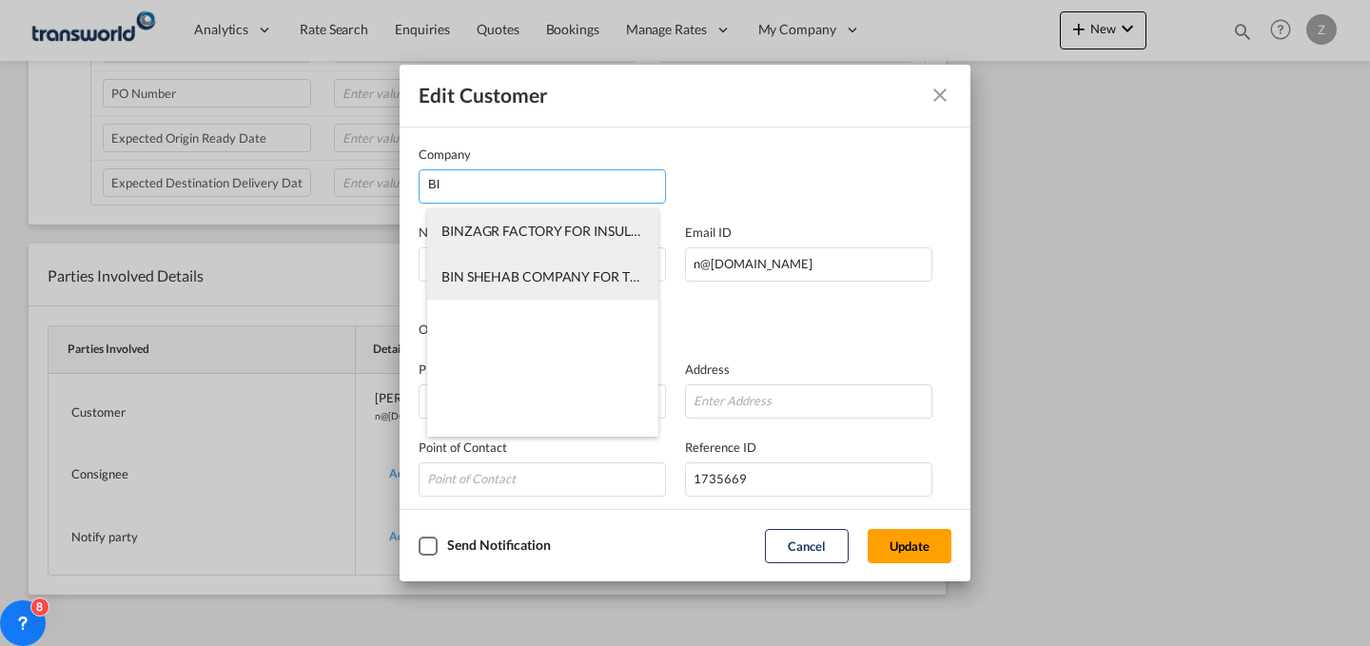
type input "B"
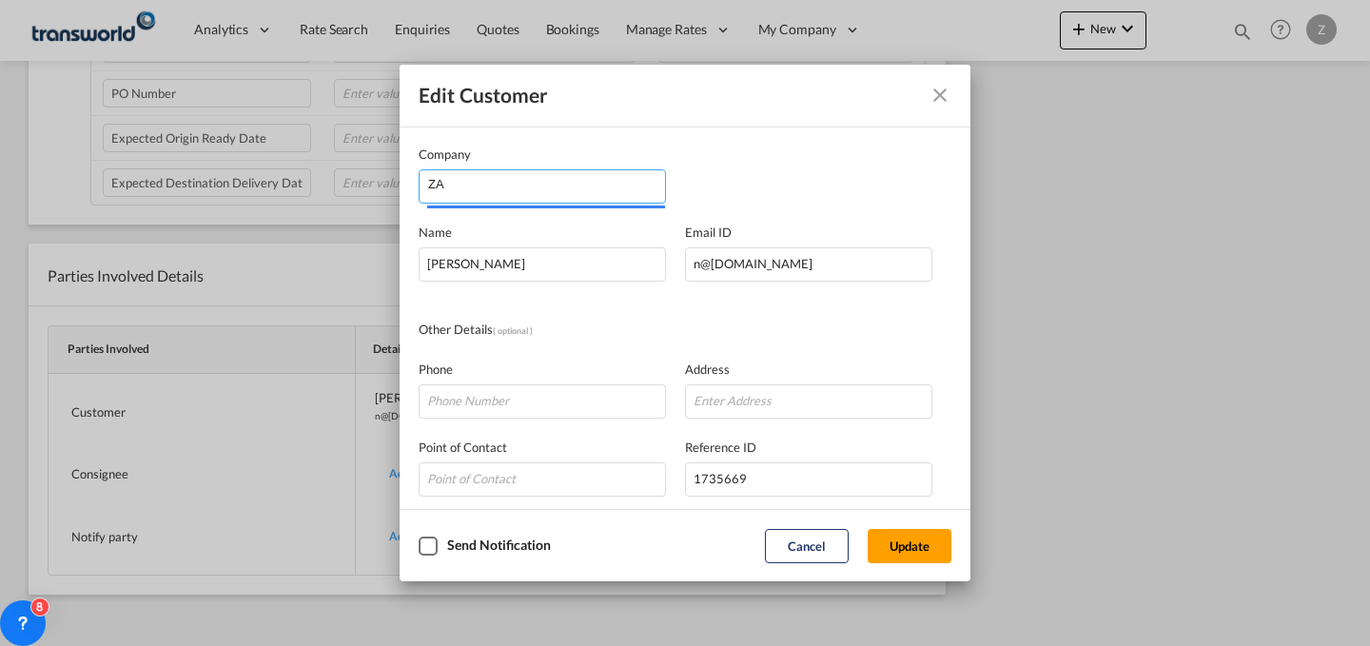
type input "Z"
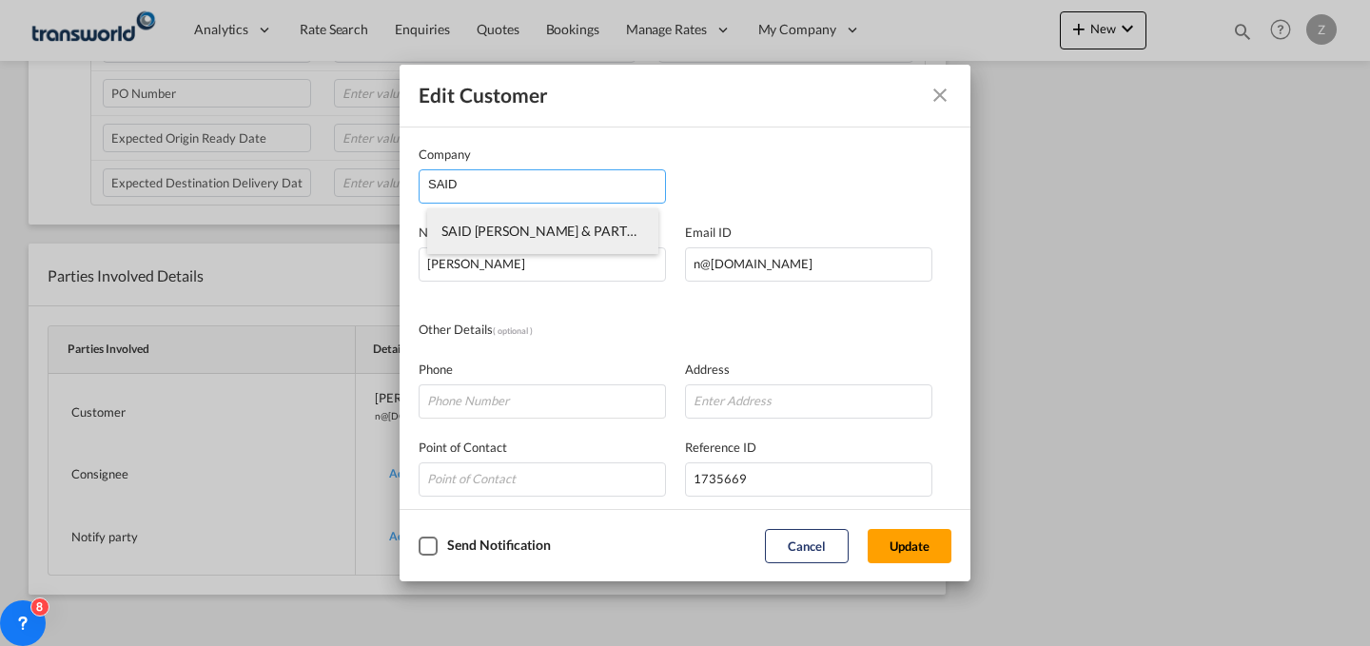
click at [593, 226] on span "SAID [PERSON_NAME] & PARTNERS CO LTD" at bounding box center [574, 231] width 266 height 16
type input "SAID [PERSON_NAME] & PARTNERS CO LTD"
type input "[EMAIL_ADDRESS][DOMAIN_NAME]"
type input "551849327"
type input "1412276"
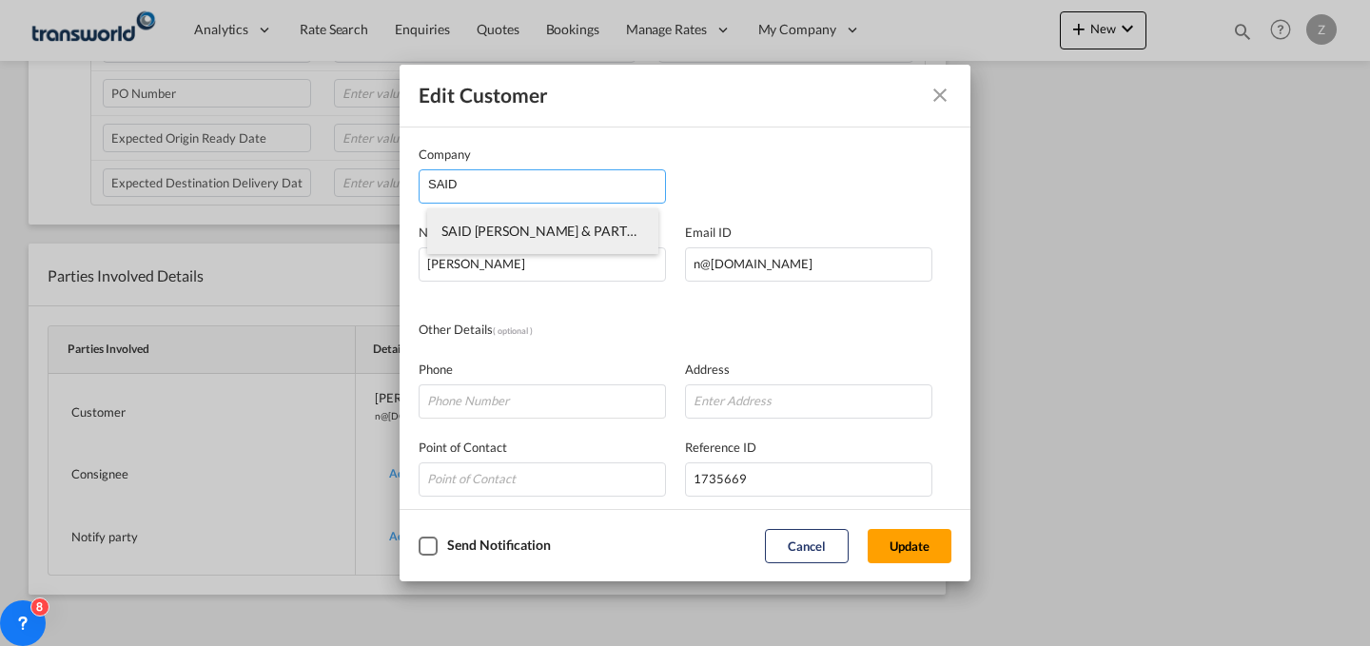
type input "22233"
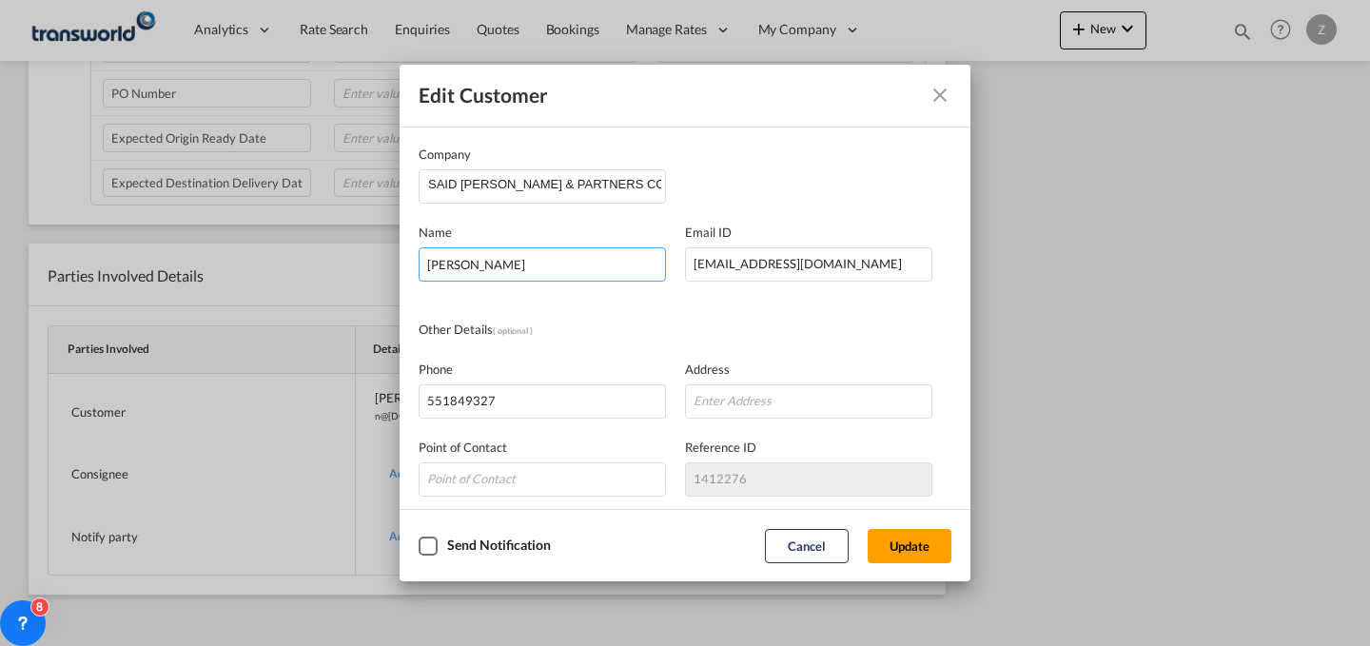
drag, startPoint x: 616, startPoint y: 264, endPoint x: 195, endPoint y: 258, distance: 420.6
click at [195, 258] on div "Edit Customer Company SAID [PERSON_NAME] & PARTNERS CO LTD Name [PERSON_NAME] E…" at bounding box center [685, 323] width 1370 height 646
type input "ALSAD"
click at [881, 539] on button "Update" at bounding box center [910, 546] width 84 height 34
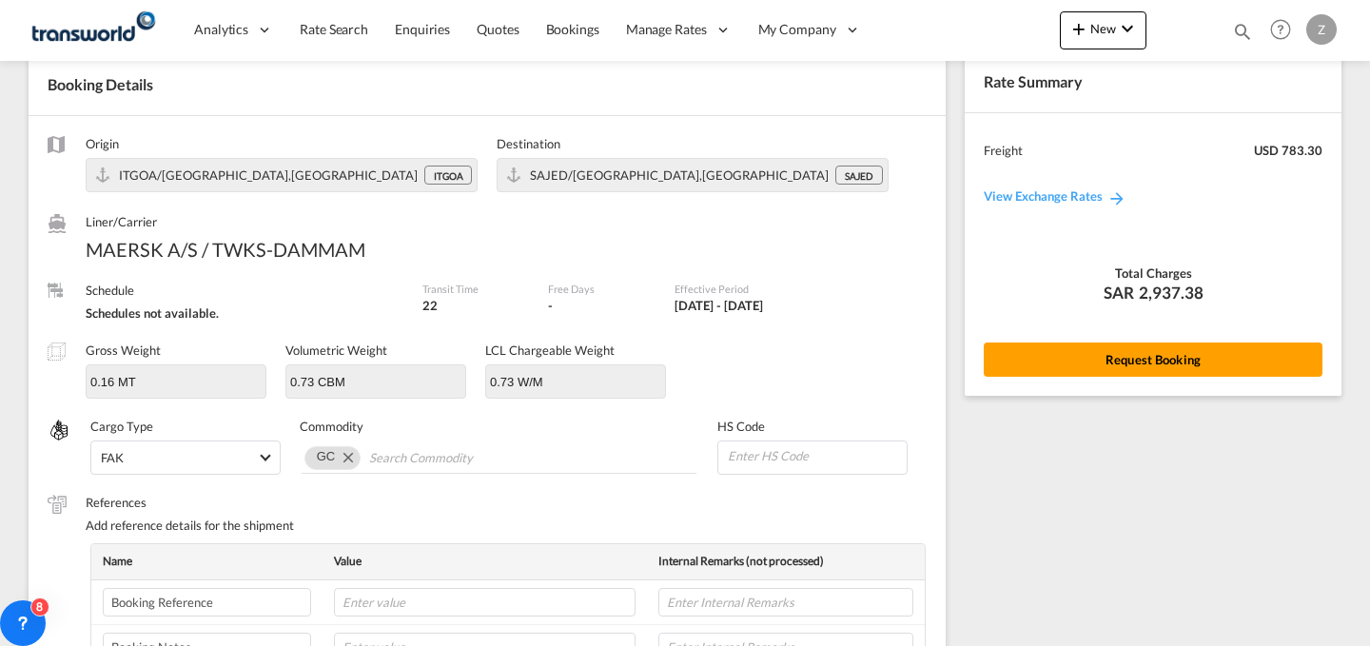
scroll to position [68, 0]
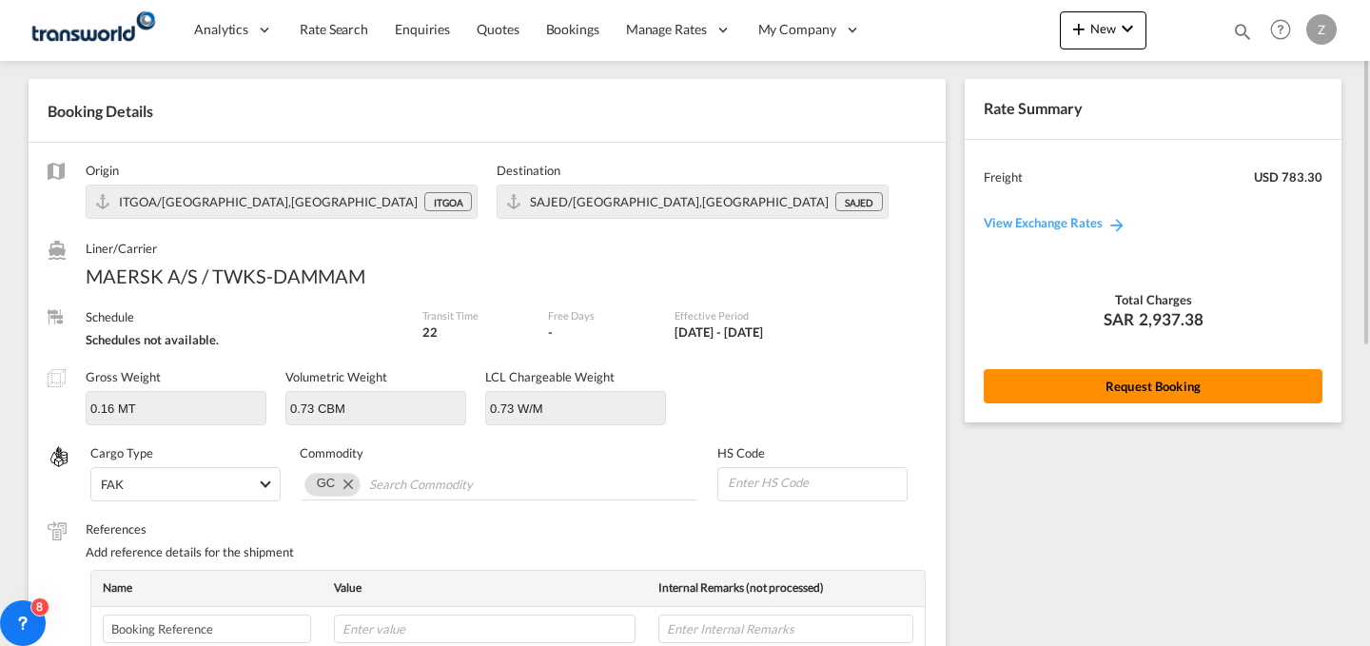
click at [1057, 379] on button "Request Booking" at bounding box center [1153, 386] width 339 height 34
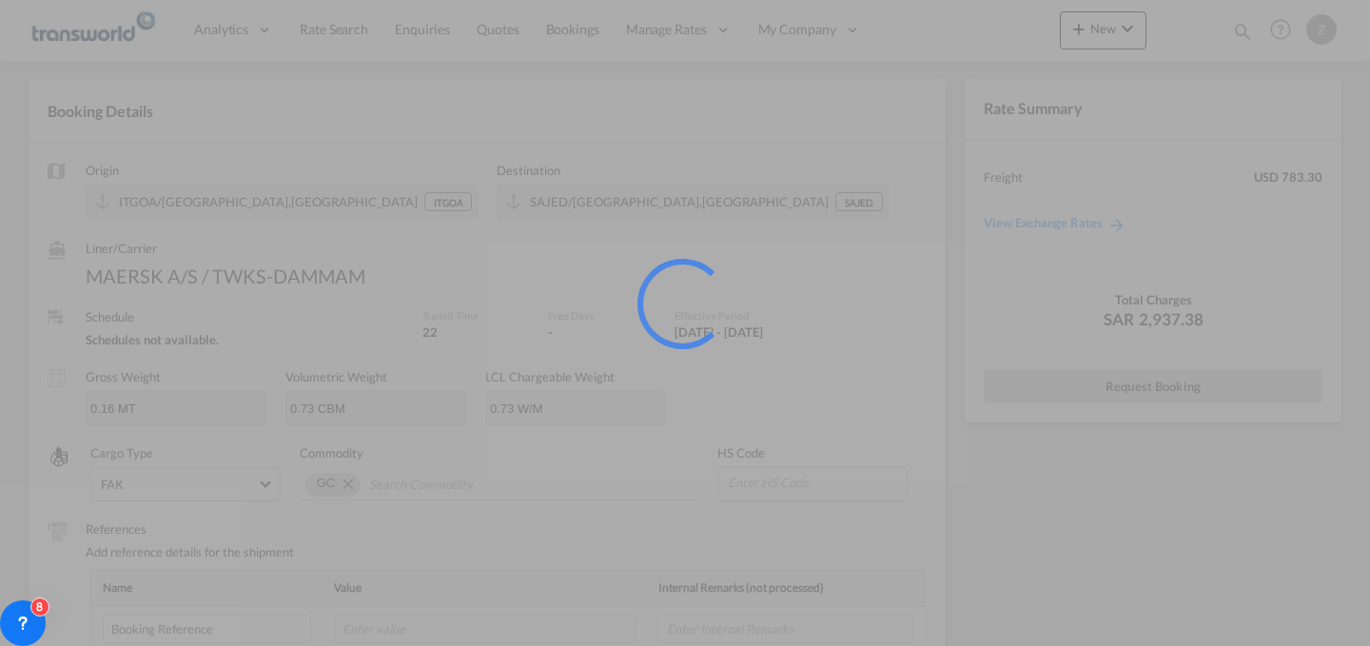
scroll to position [0, 0]
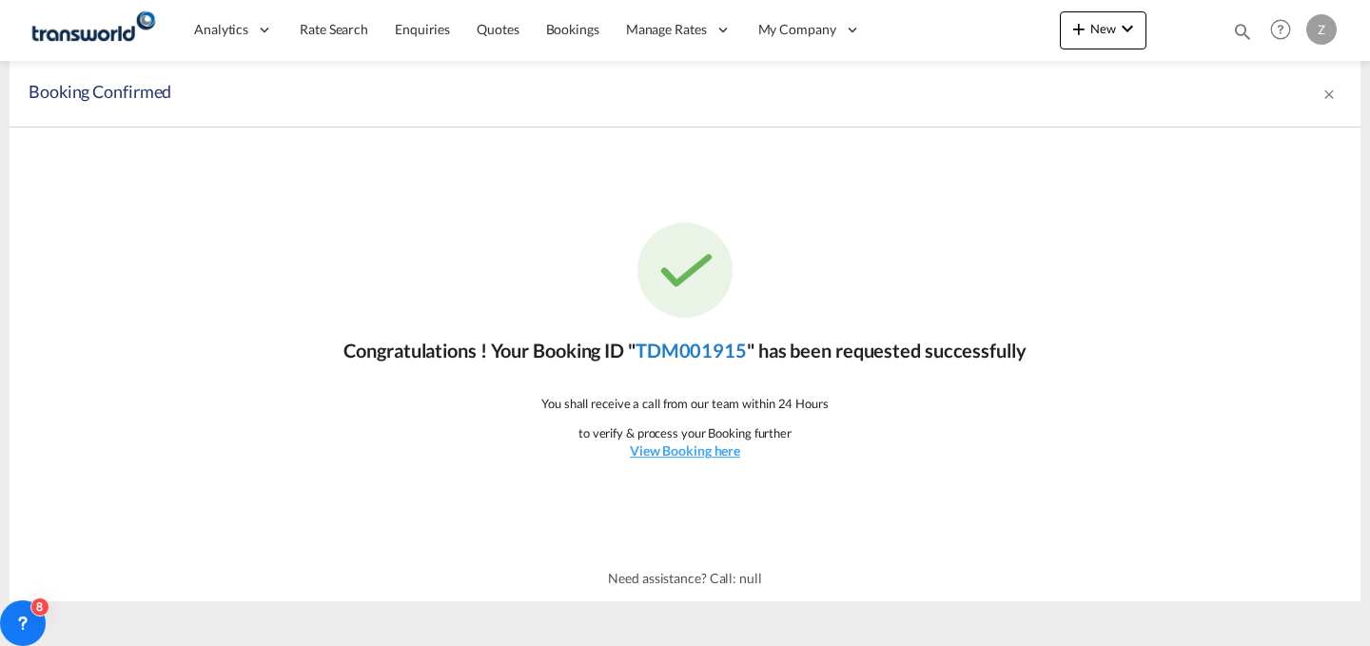
click at [671, 343] on link "TDM001915" at bounding box center [691, 350] width 111 height 23
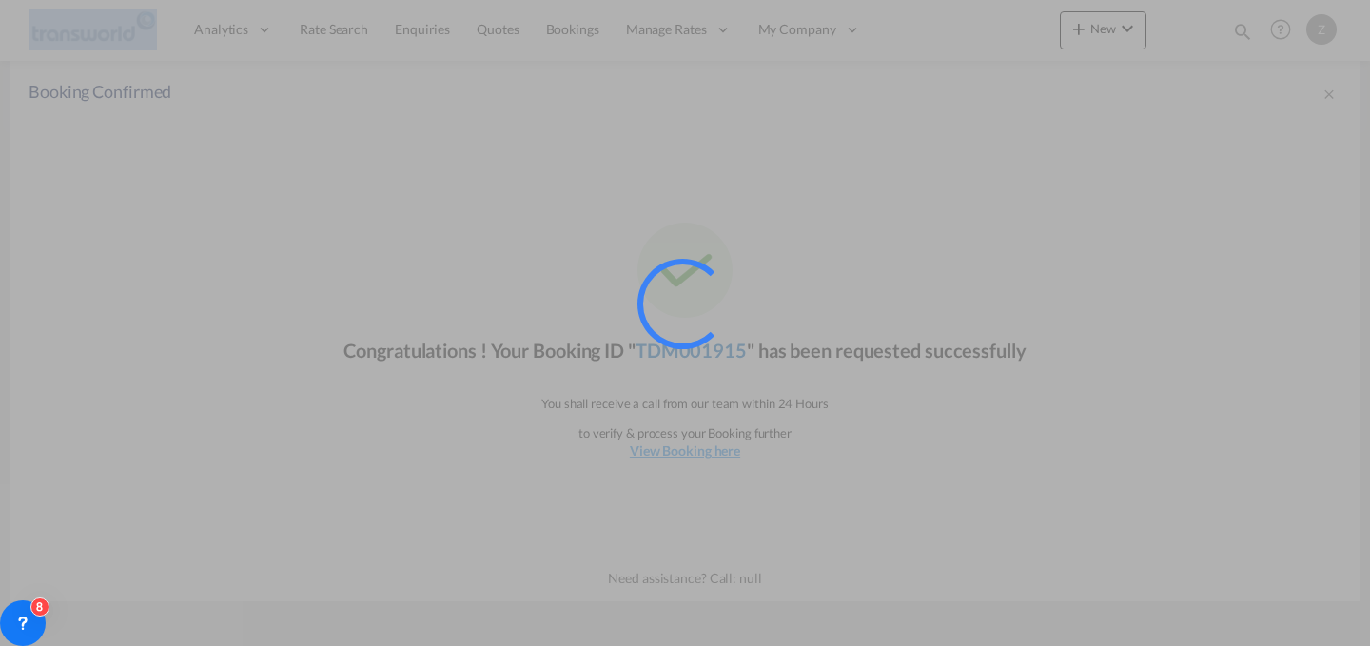
click at [671, 343] on div at bounding box center [683, 304] width 124 height 124
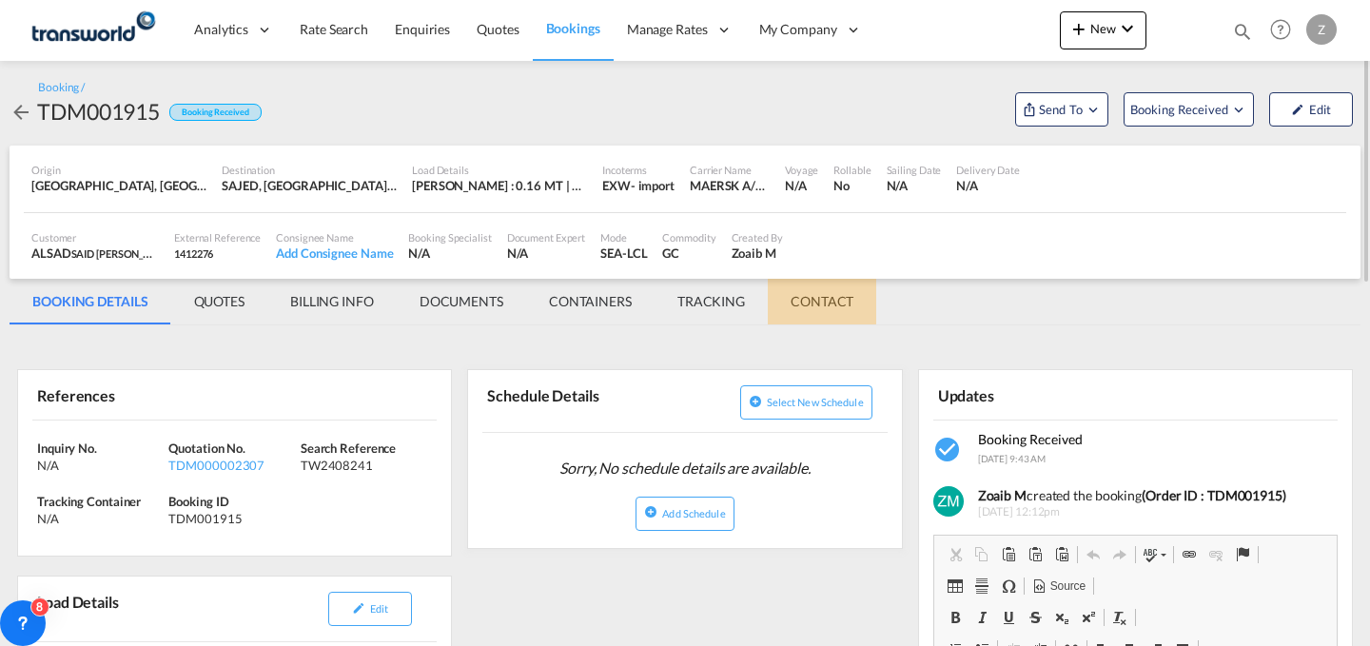
click at [803, 293] on md-tab-item "CONTACT" at bounding box center [822, 302] width 108 height 46
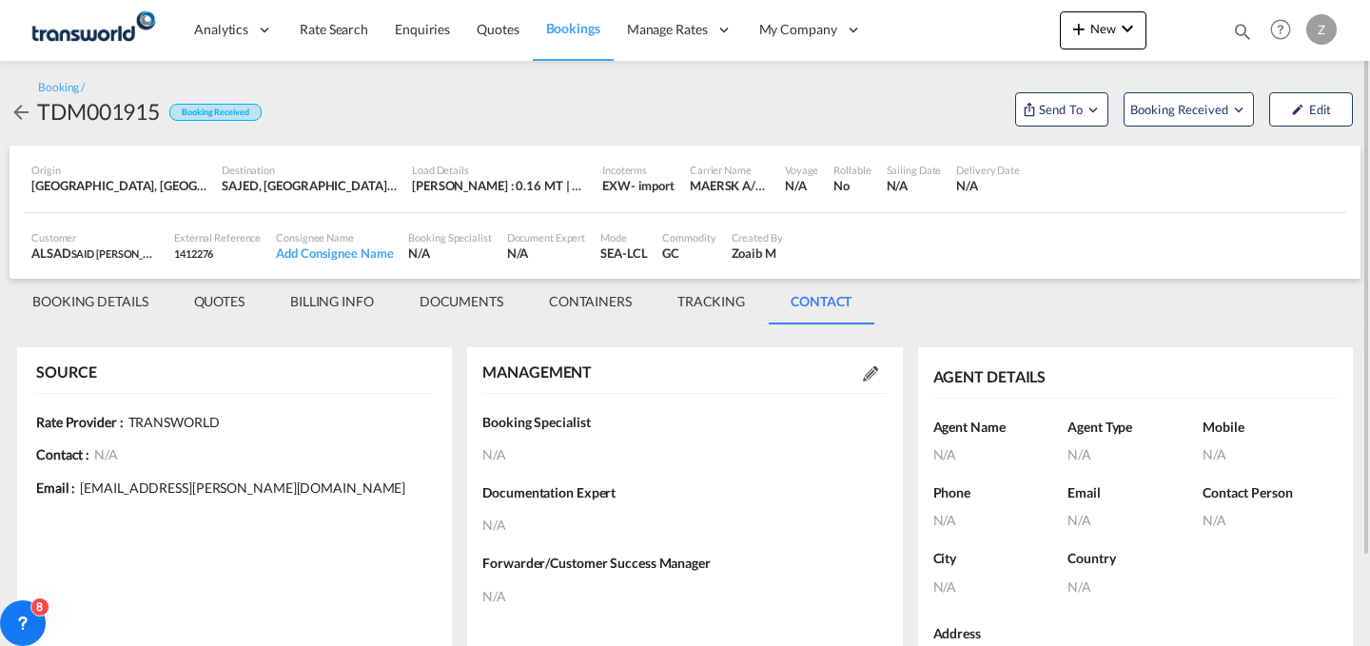
click at [863, 369] on md-icon at bounding box center [870, 373] width 15 height 15
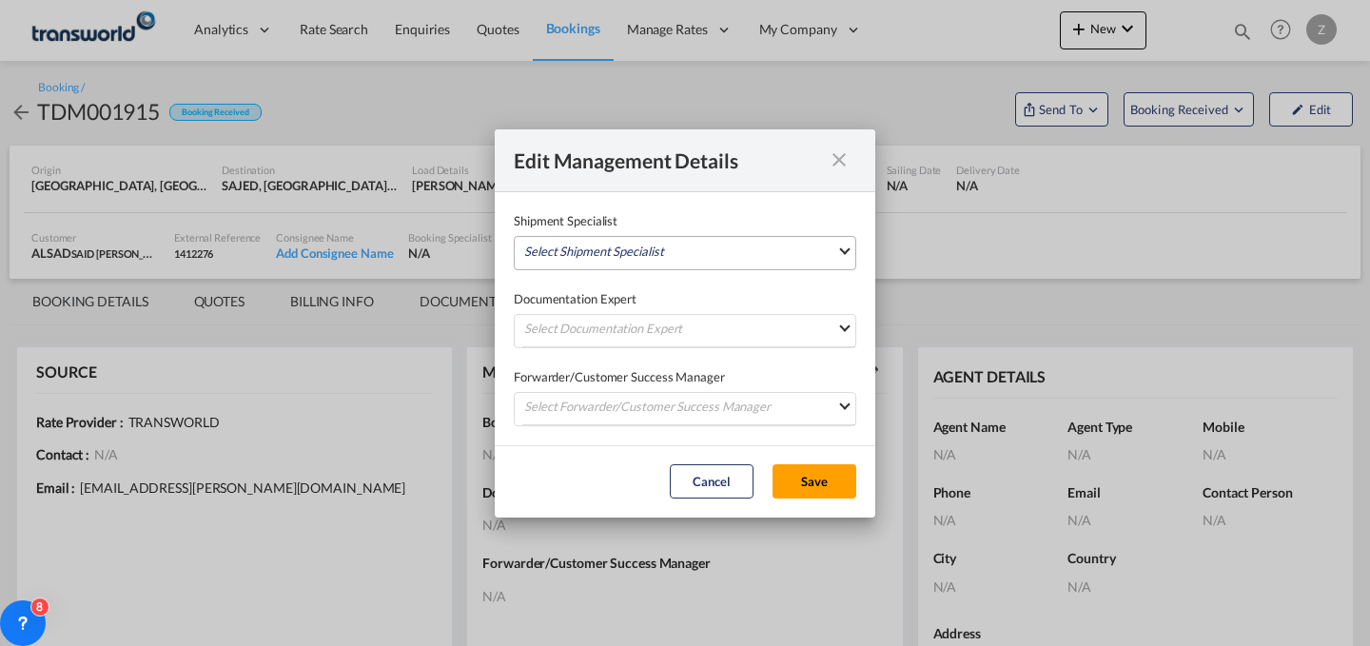
click at [753, 239] on md-select "Select Shipment Specialist [PERSON_NAME] W [PERSON_NAME][EMAIL_ADDRESS][PERSON_…" at bounding box center [685, 253] width 343 height 34
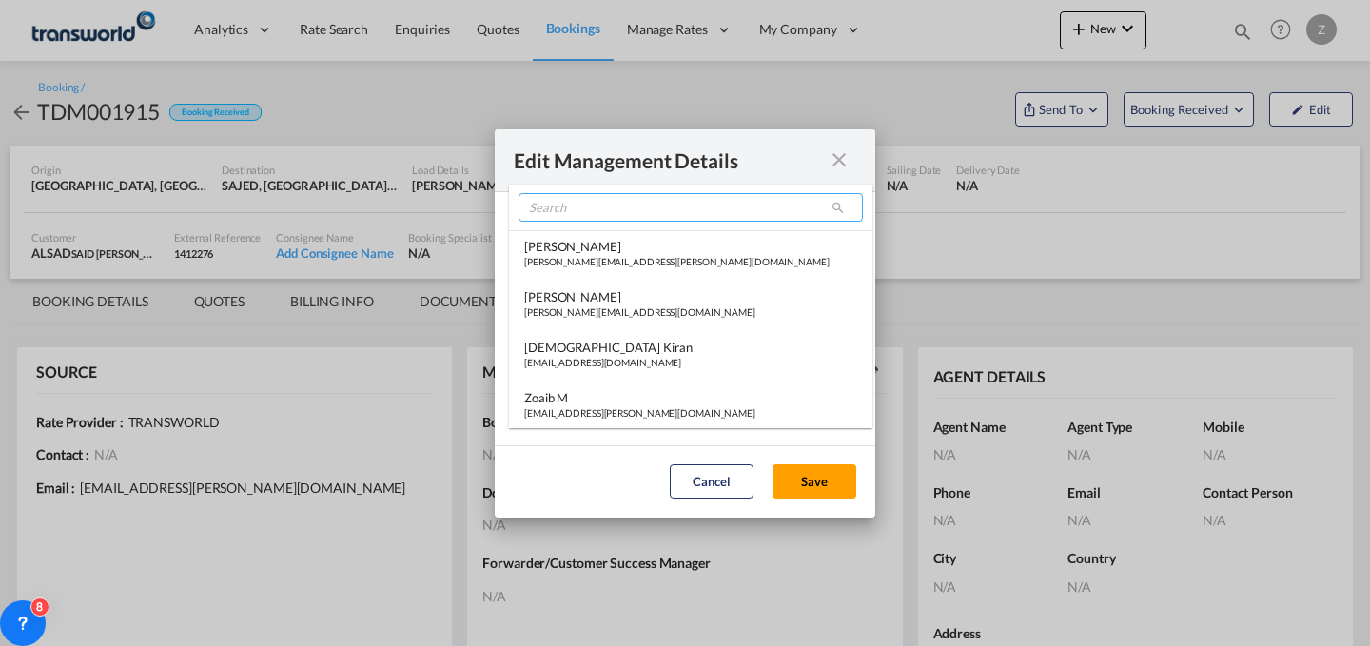
click at [684, 206] on input "search" at bounding box center [691, 207] width 344 height 29
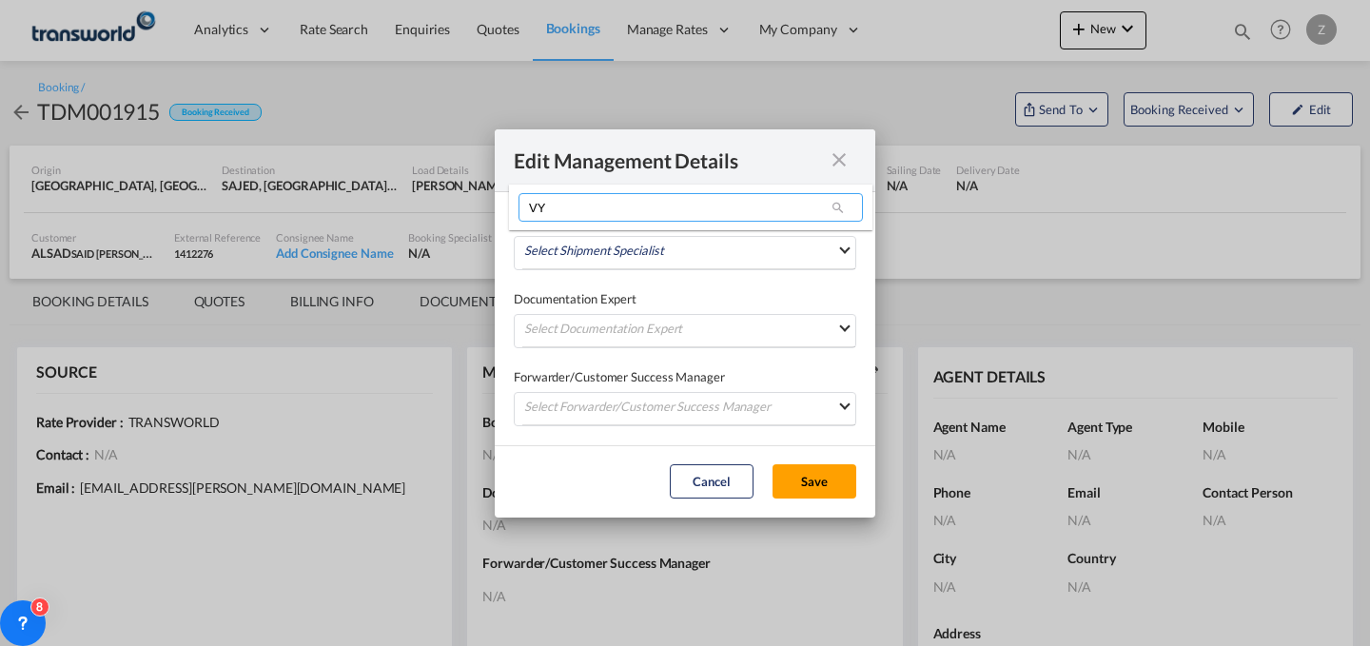
type input "V"
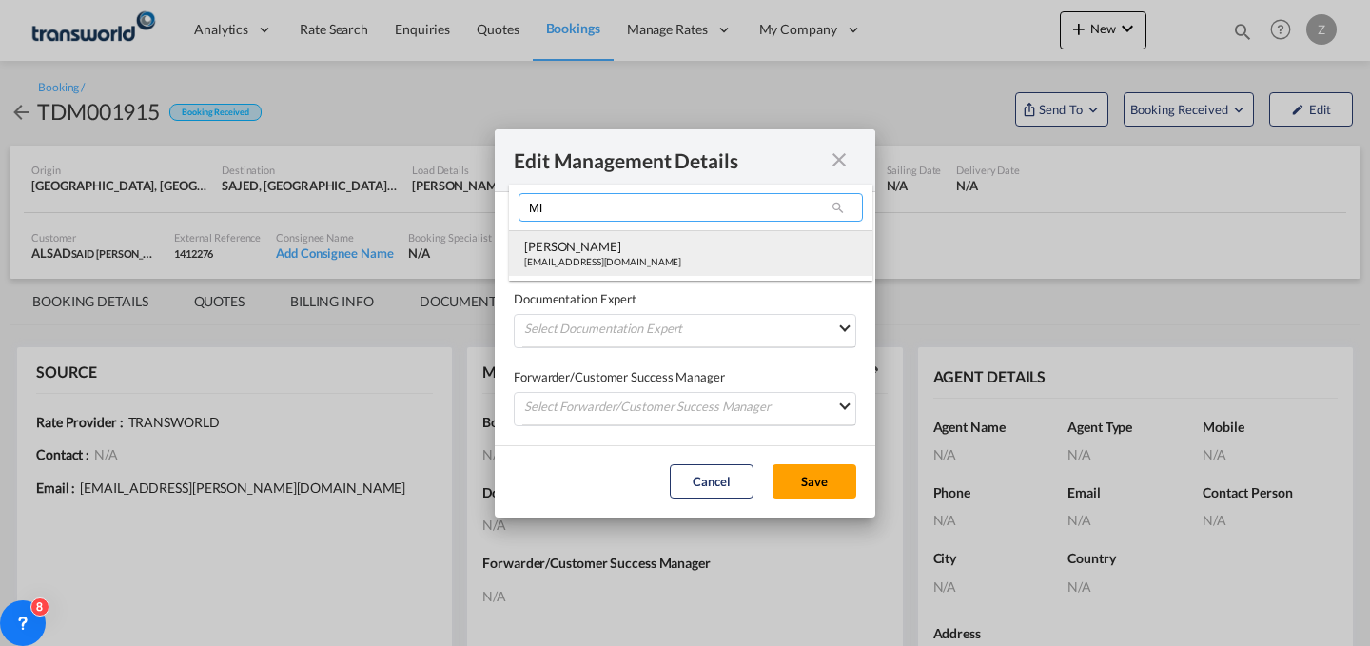
type input "MI"
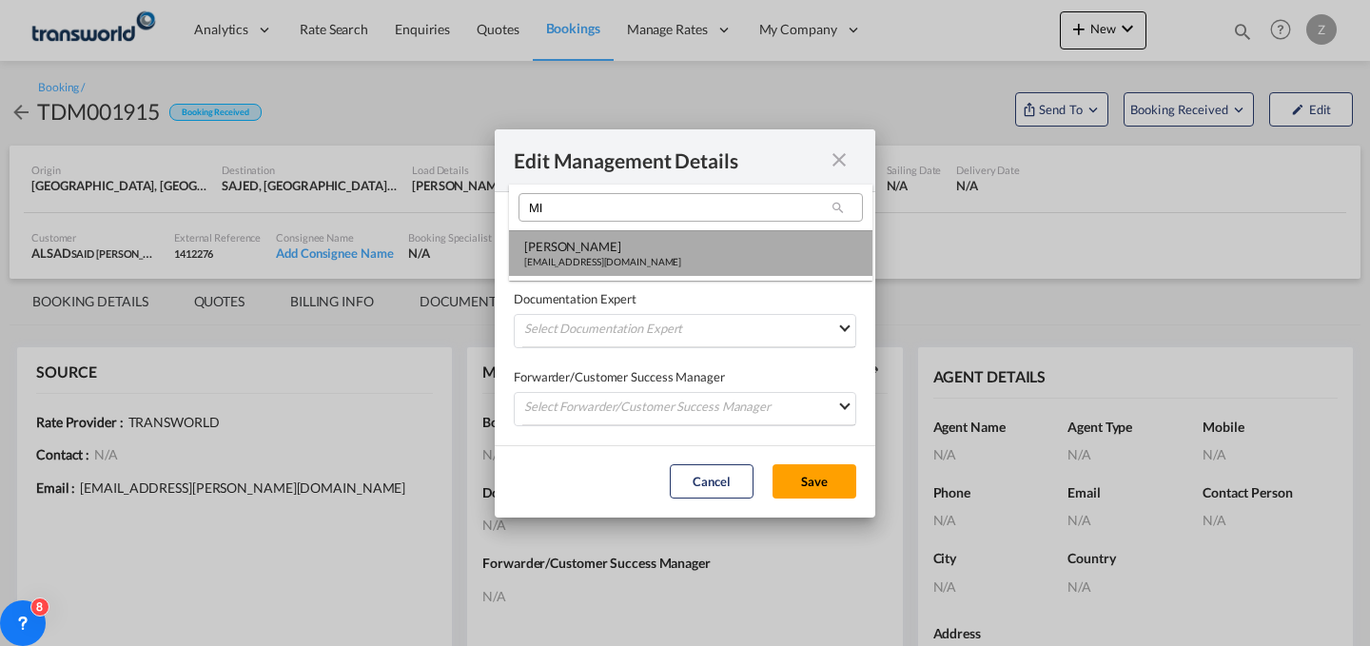
click at [646, 245] on div "[PERSON_NAME]" at bounding box center [602, 246] width 157 height 17
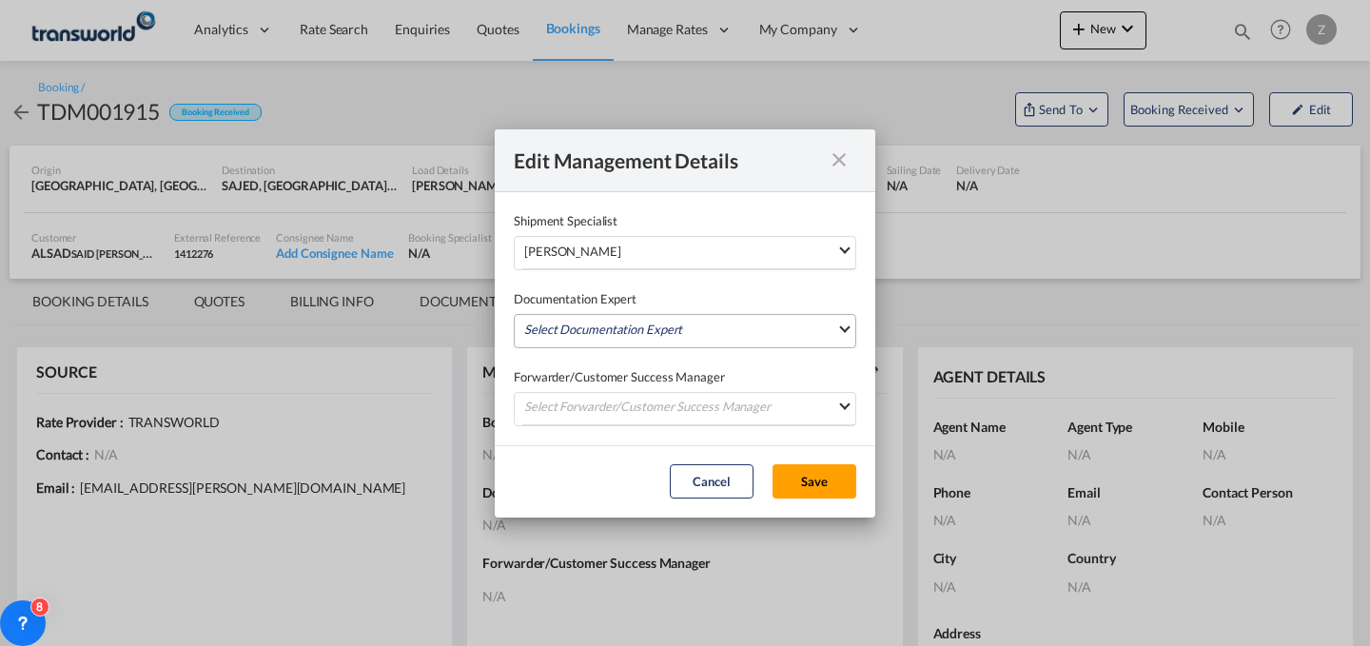
click at [613, 323] on md-select "Select Documentation Expert [PERSON_NAME] W [PERSON_NAME][EMAIL_ADDRESS][PERSON…" at bounding box center [685, 331] width 343 height 34
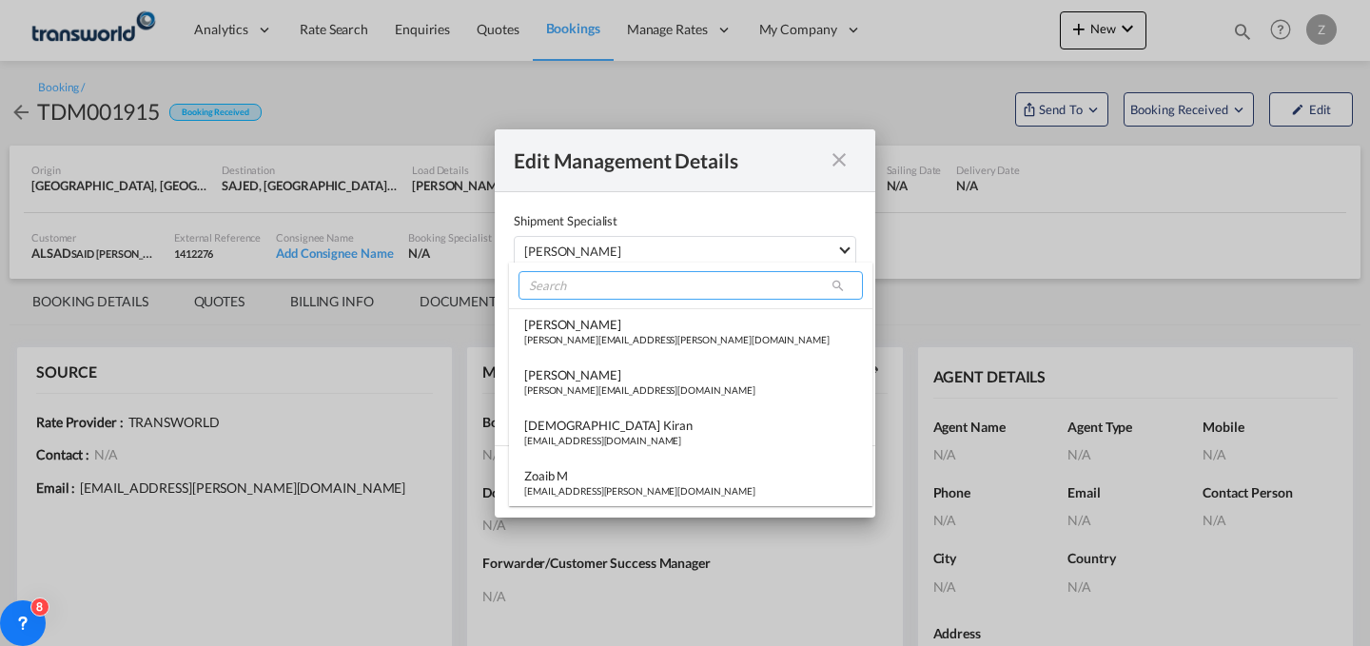
click at [638, 292] on input "search" at bounding box center [691, 285] width 344 height 29
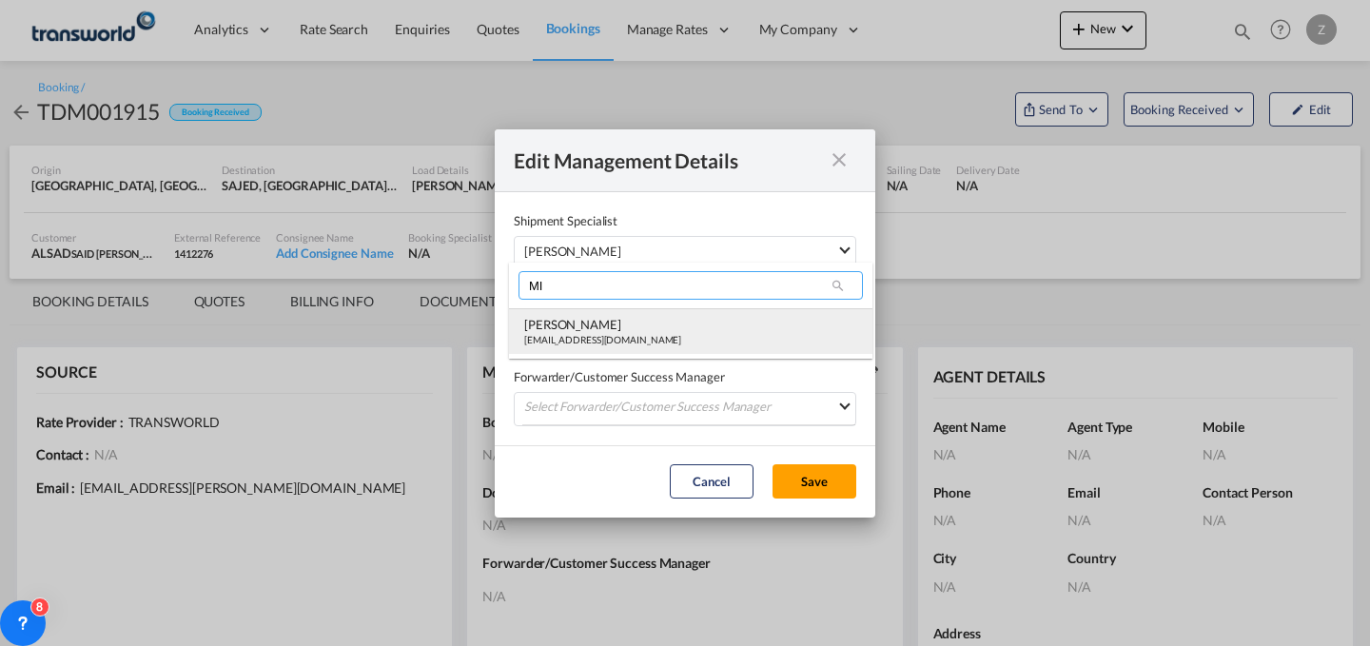
type input "MI"
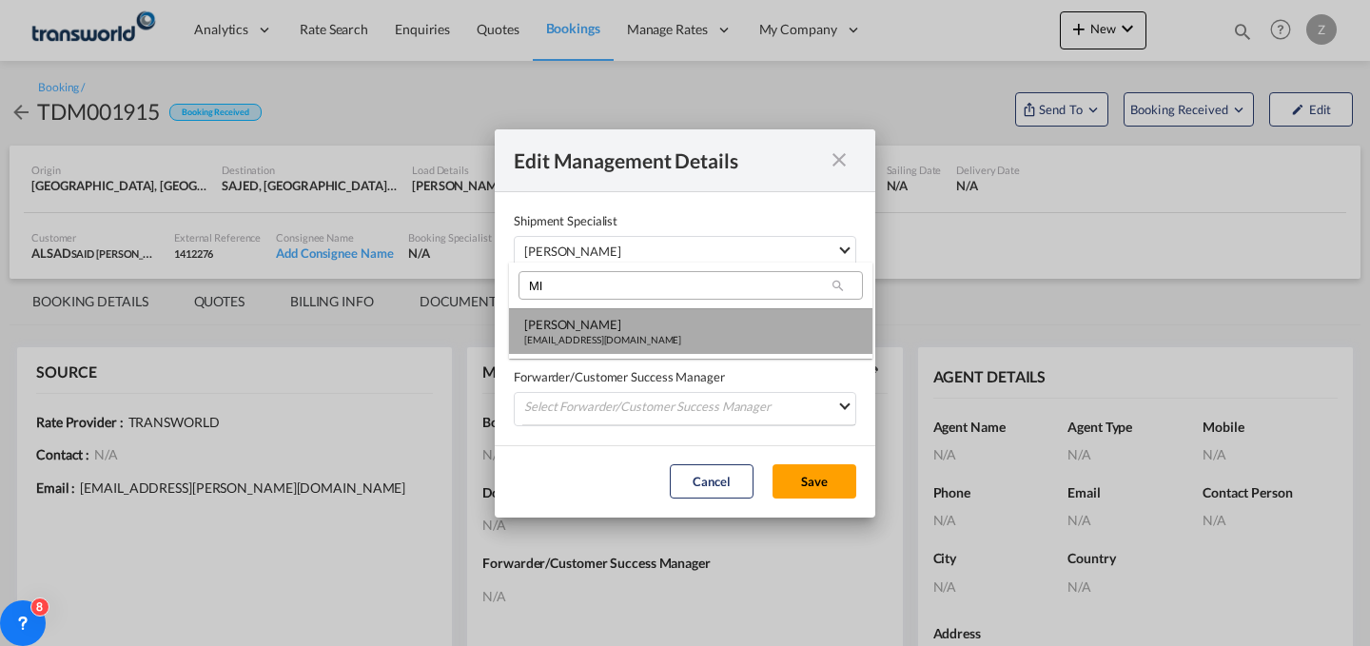
click at [611, 343] on div "[EMAIL_ADDRESS][DOMAIN_NAME]" at bounding box center [602, 339] width 157 height 13
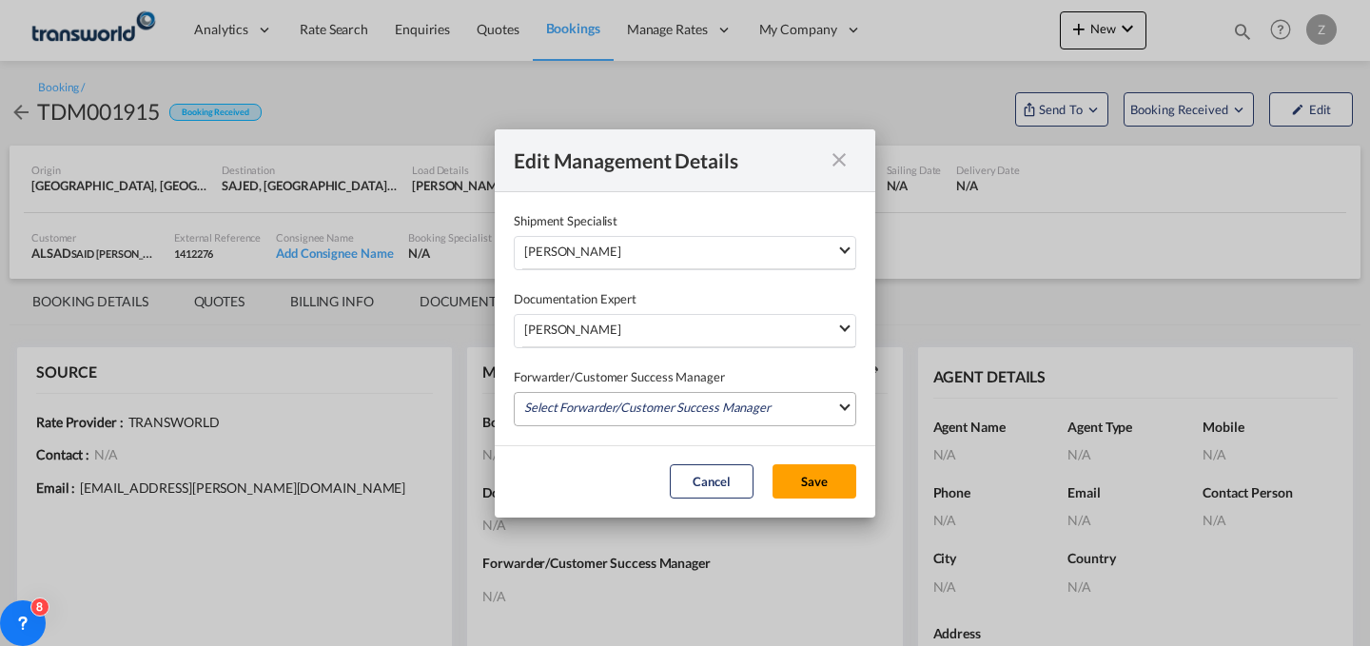
click at [588, 403] on md-select "Select Forwarder/Customer Success Manager [PERSON_NAME] [PERSON_NAME][EMAIL_ADD…" at bounding box center [685, 409] width 343 height 34
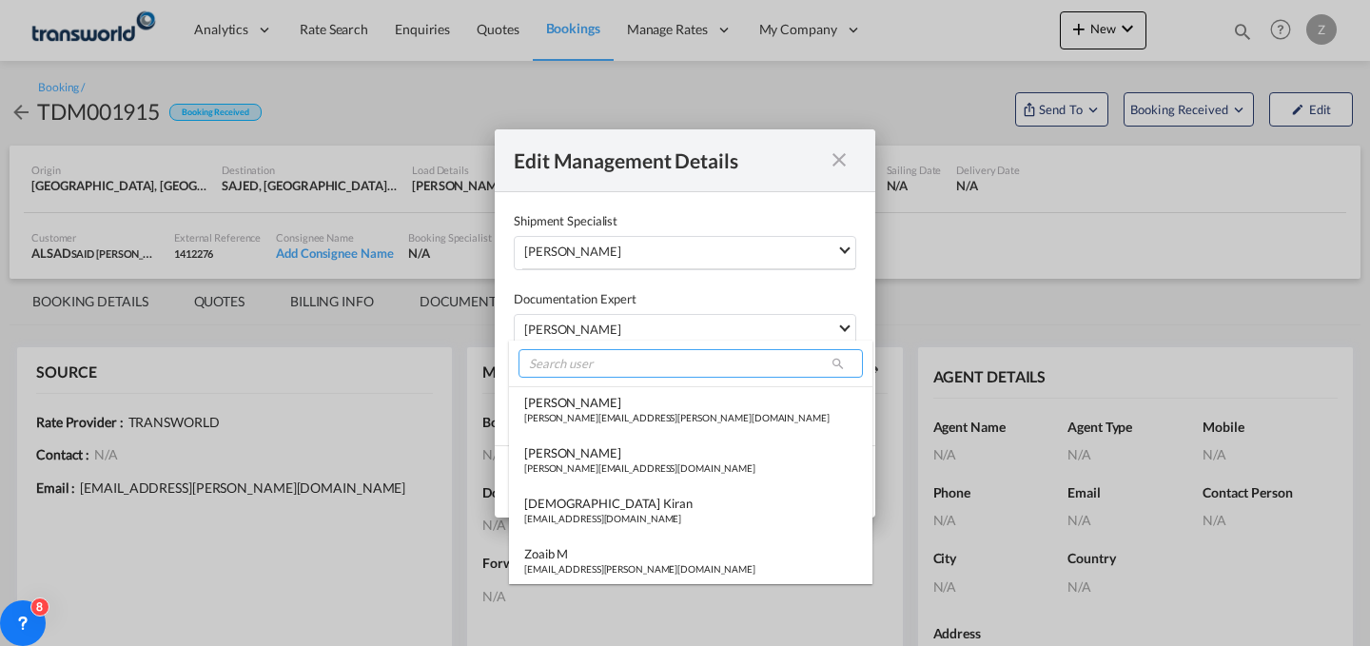
click at [605, 350] on input "search" at bounding box center [691, 363] width 344 height 29
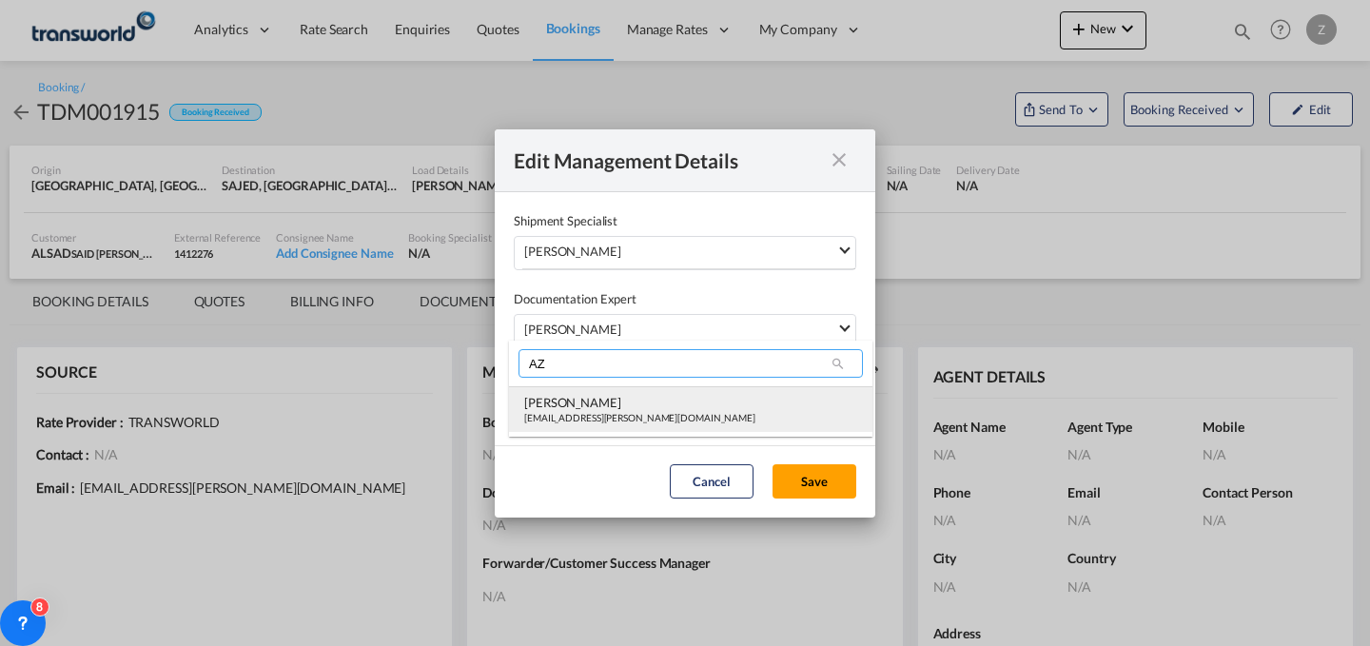
type input "AZ"
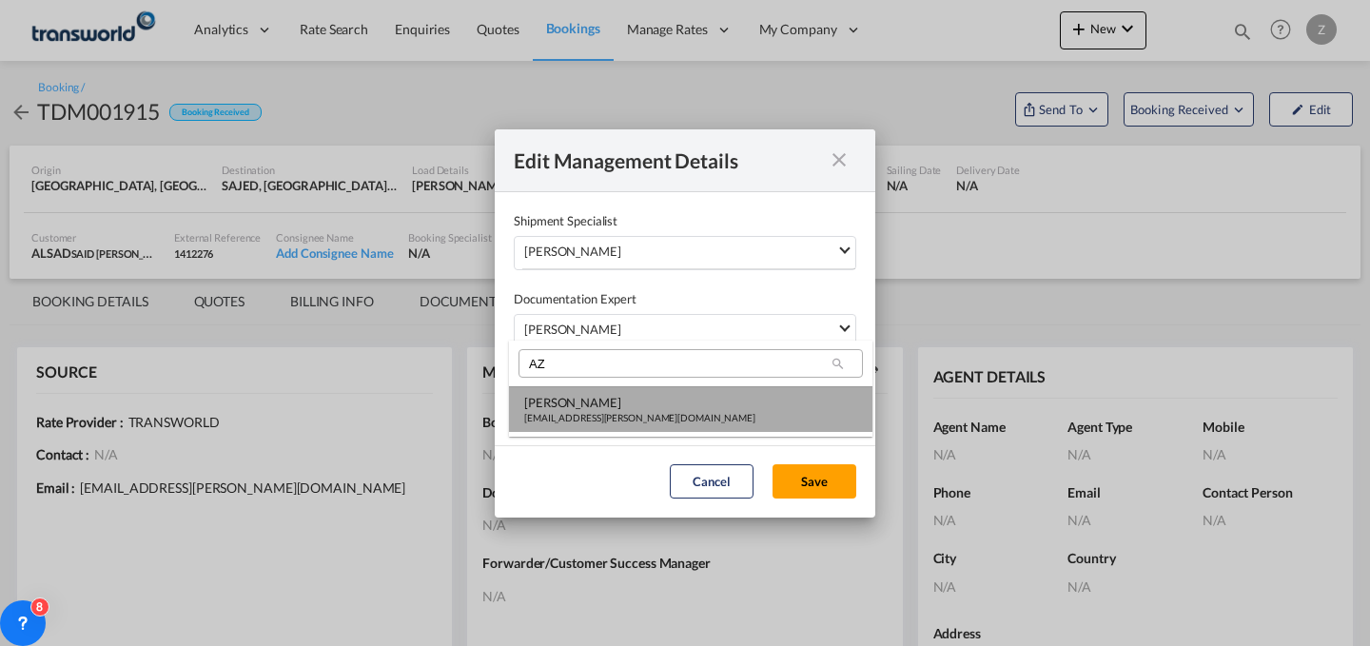
click at [598, 401] on div "[PERSON_NAME]" at bounding box center [639, 402] width 231 height 17
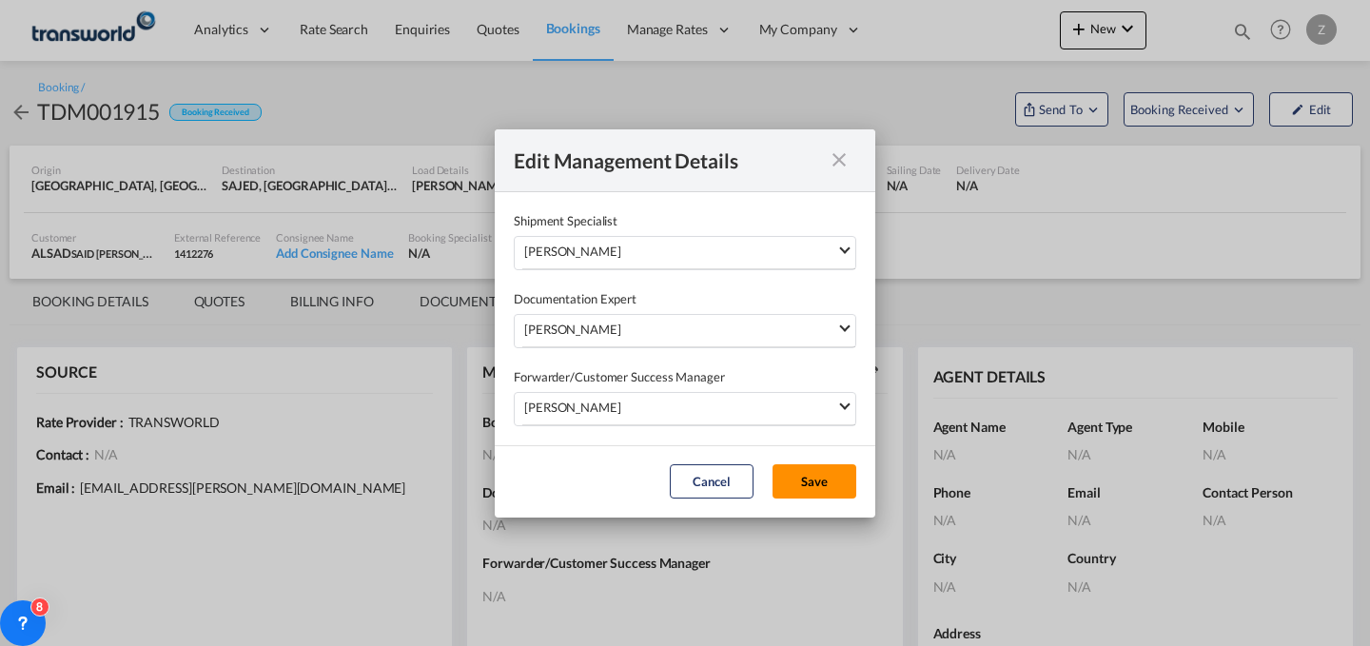
click at [805, 481] on button "Save" at bounding box center [815, 481] width 84 height 34
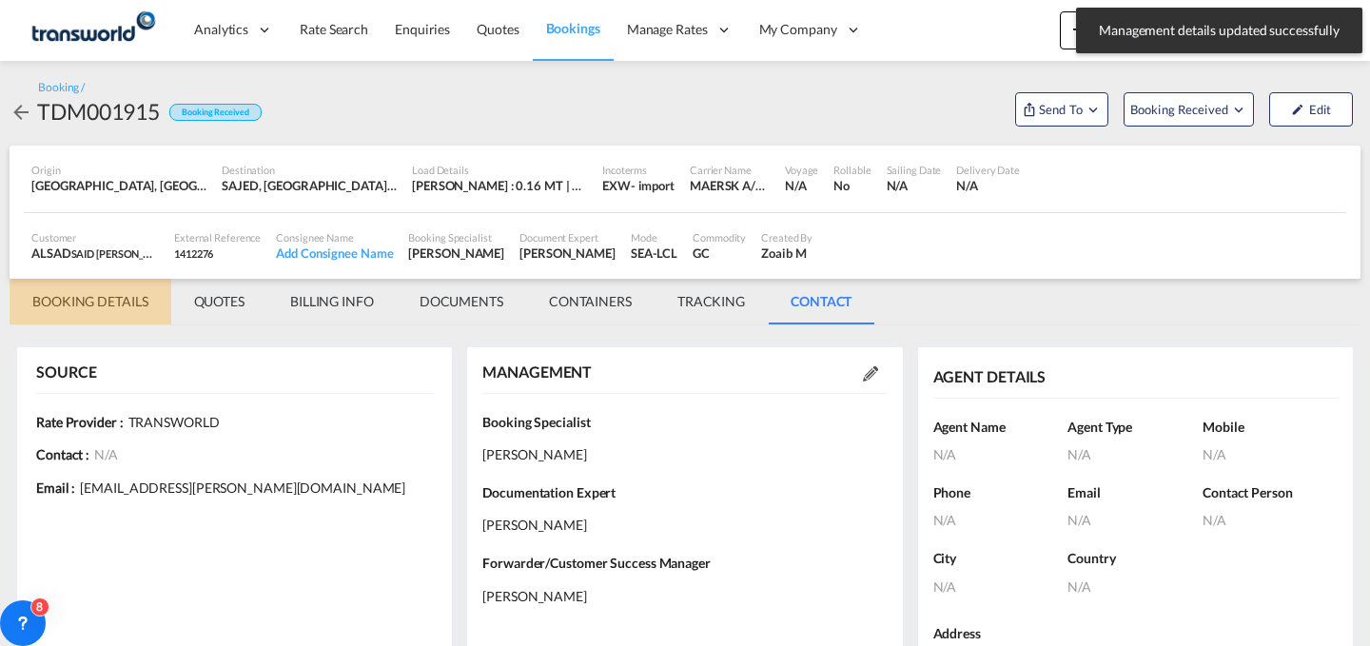
click at [95, 301] on md-tab-item "BOOKING DETAILS" at bounding box center [91, 302] width 162 height 46
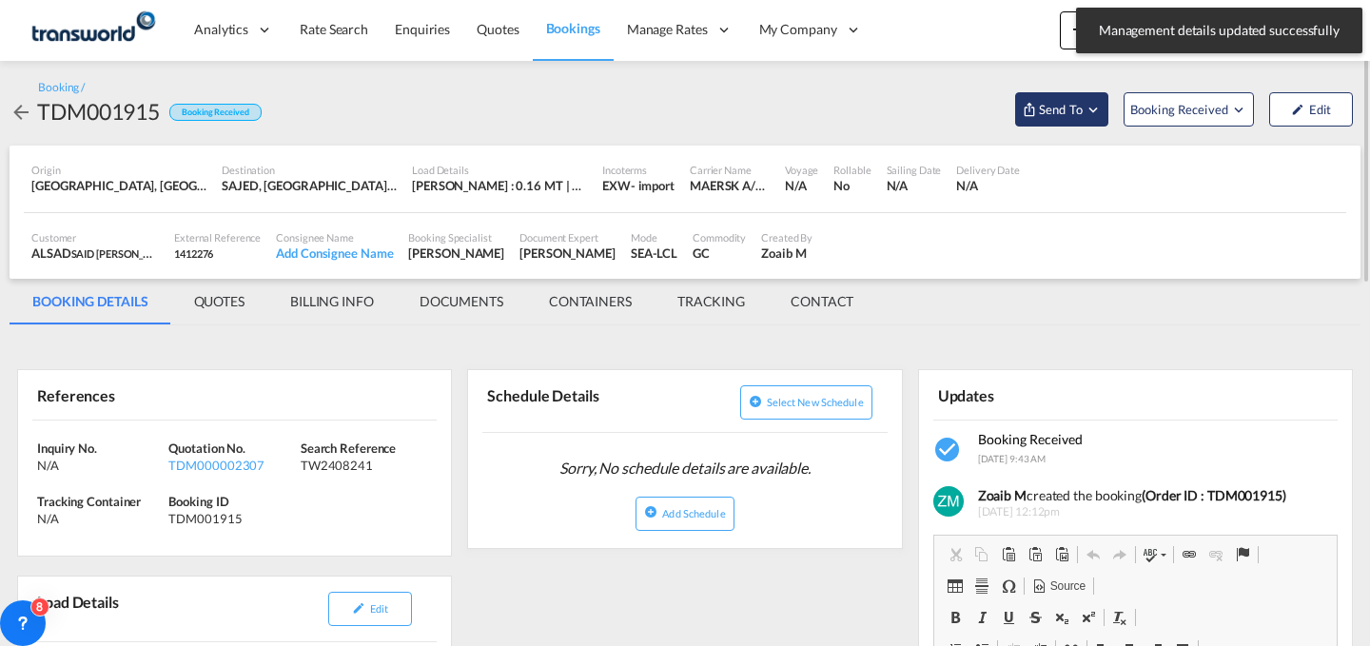
click at [1097, 109] on md-icon "Open demo menu" at bounding box center [1093, 109] width 17 height 17
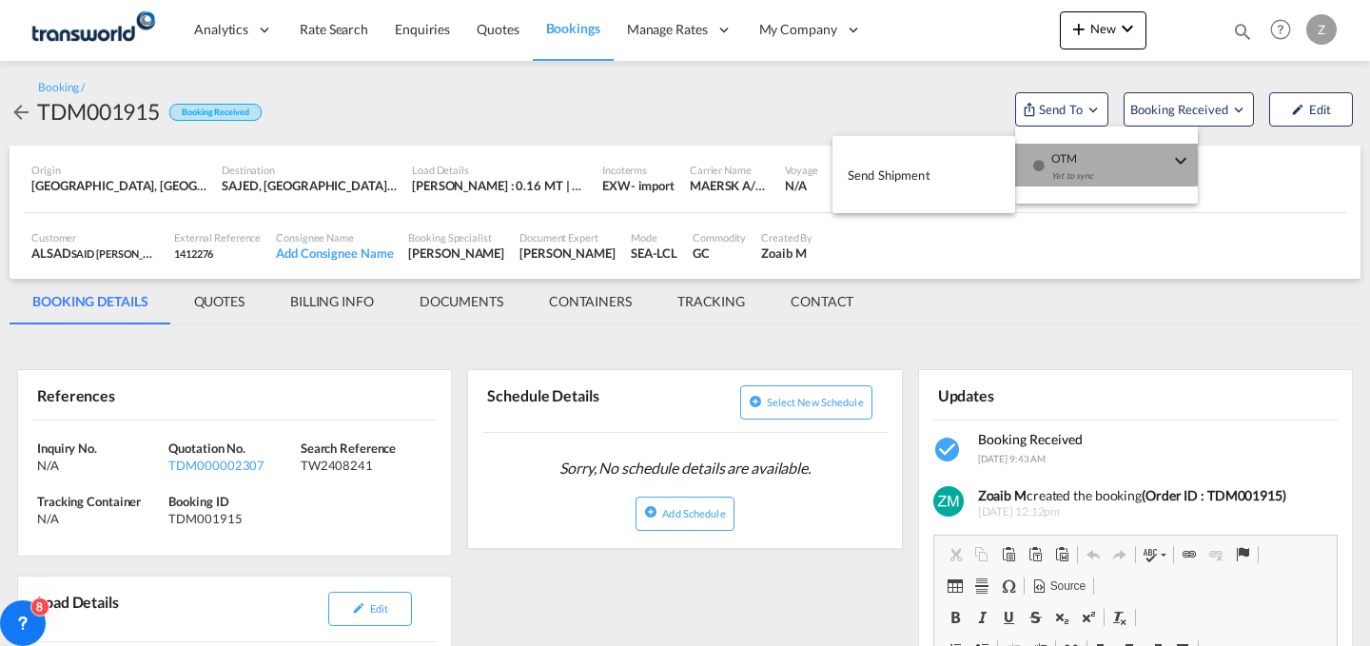
click at [1086, 167] on div "Yet to sync" at bounding box center [1110, 181] width 118 height 40
click at [955, 179] on button "Send Shipment" at bounding box center [923, 174] width 183 height 43
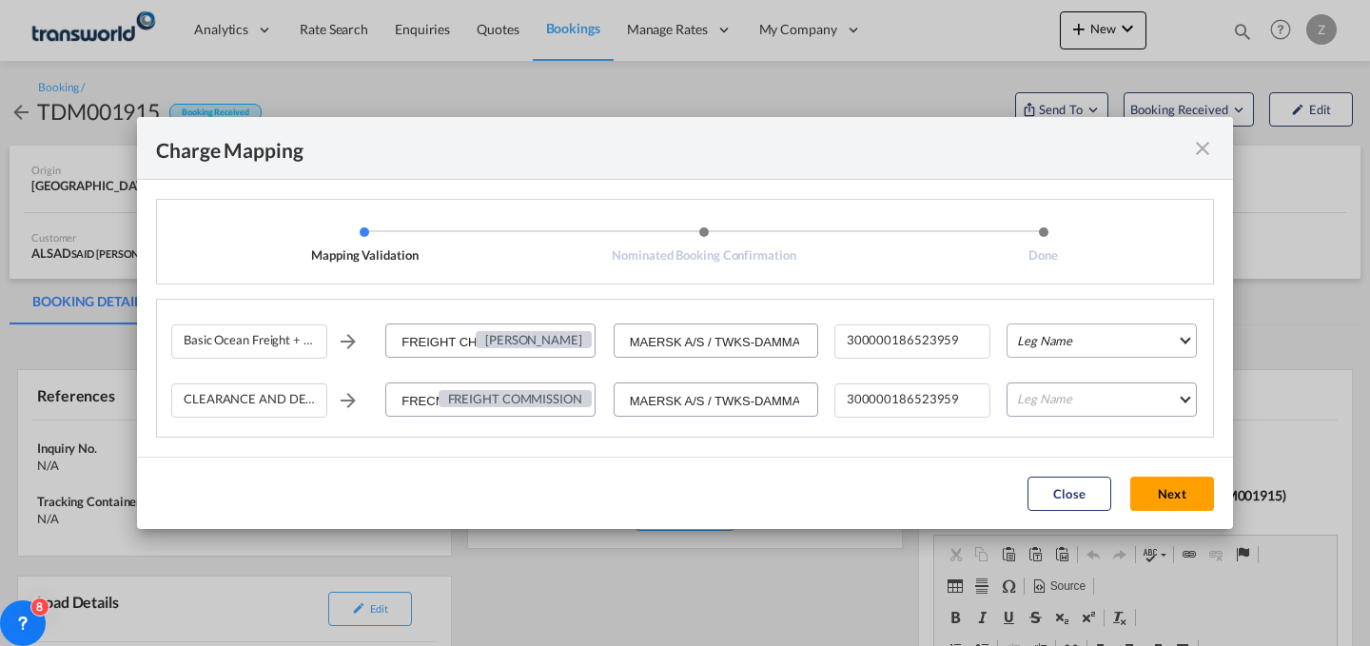
click at [1111, 348] on md-select "Leg Name HANDLING ORIGIN VESSEL HANDLING DESTINATION OTHERS TL PICK UP CUSTOMS …" at bounding box center [1102, 340] width 190 height 34
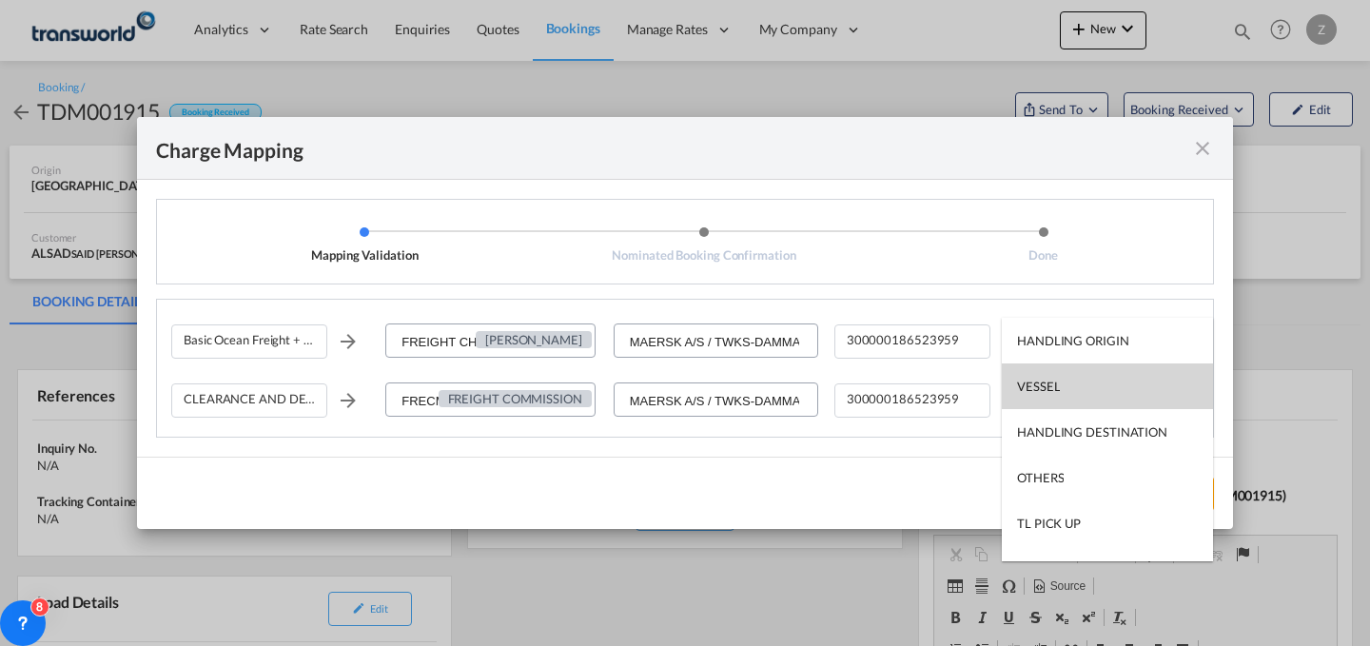
click at [1102, 377] on md-option "VESSEL" at bounding box center [1107, 386] width 211 height 46
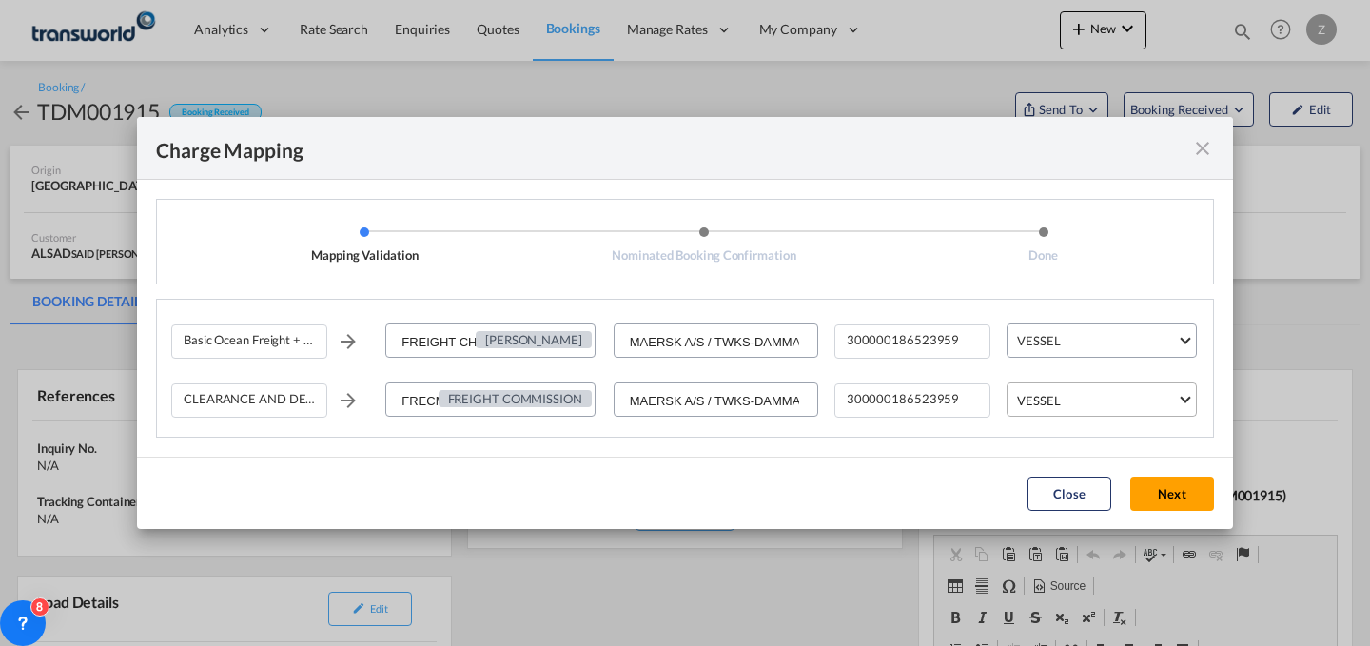
click at [1092, 388] on md-select-value "VESSEL" at bounding box center [1105, 398] width 181 height 30
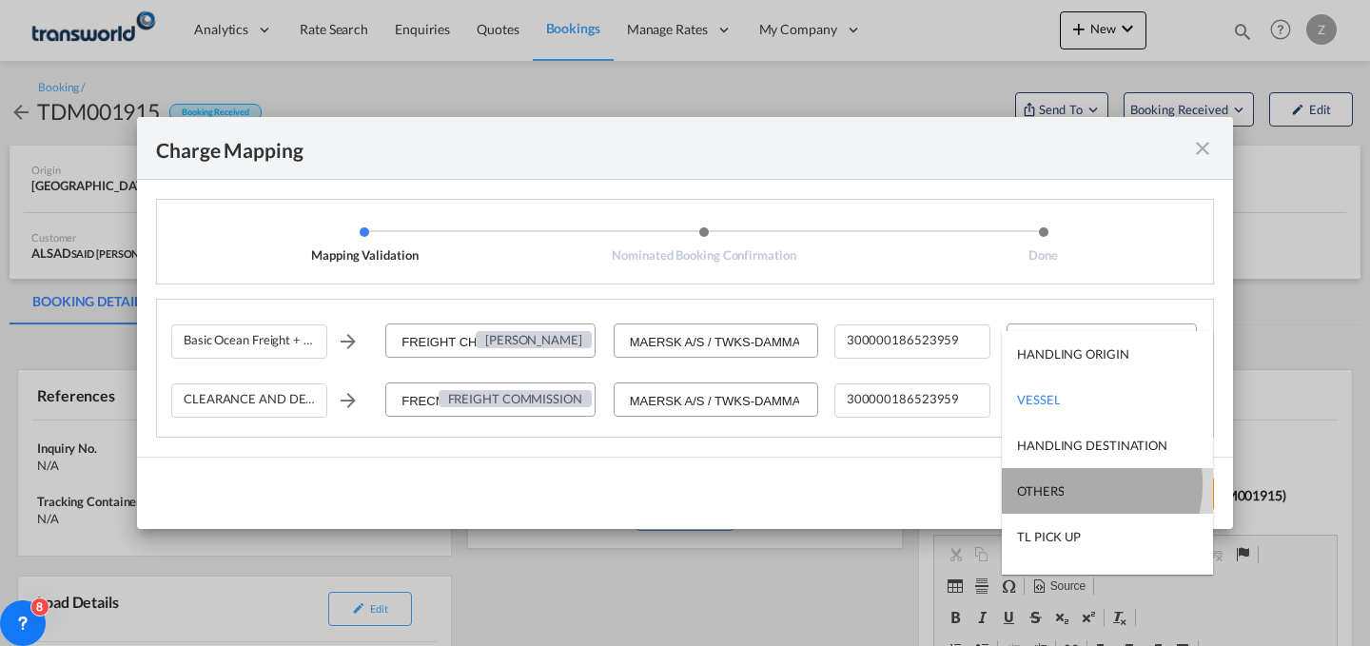
click at [1080, 483] on md-option "OTHERS" at bounding box center [1107, 491] width 211 height 46
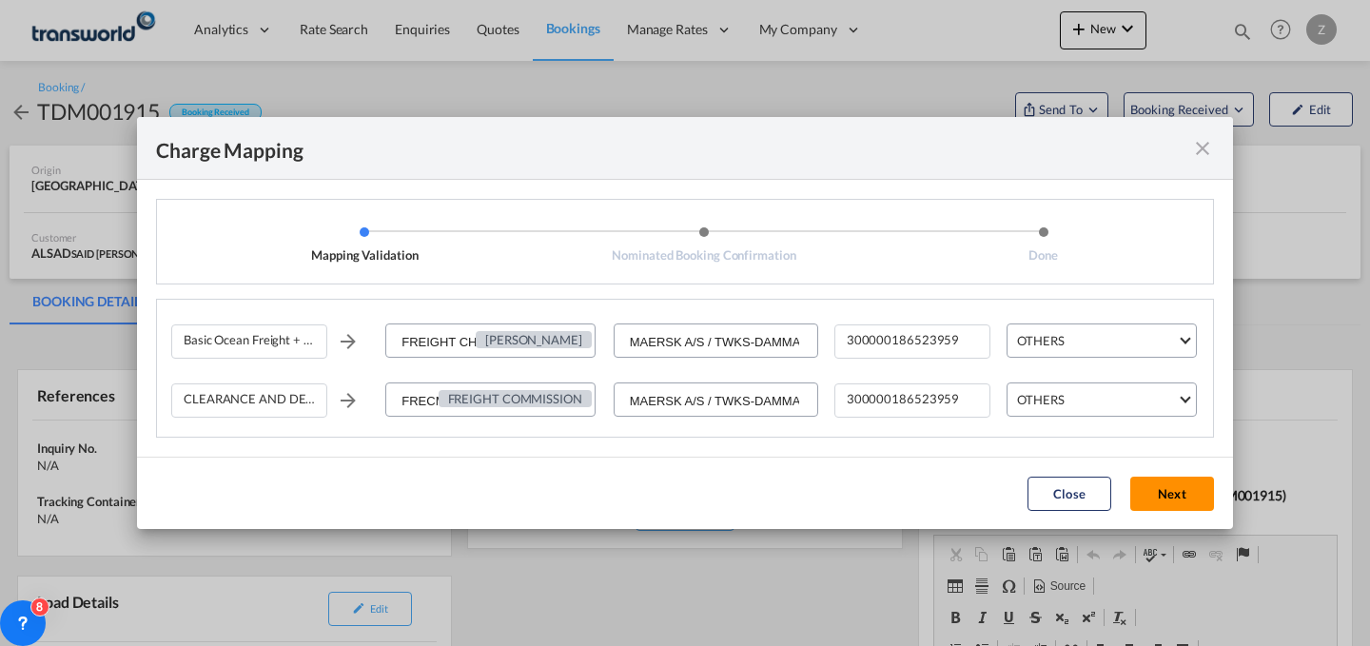
click at [1183, 488] on button "Next" at bounding box center [1172, 494] width 84 height 34
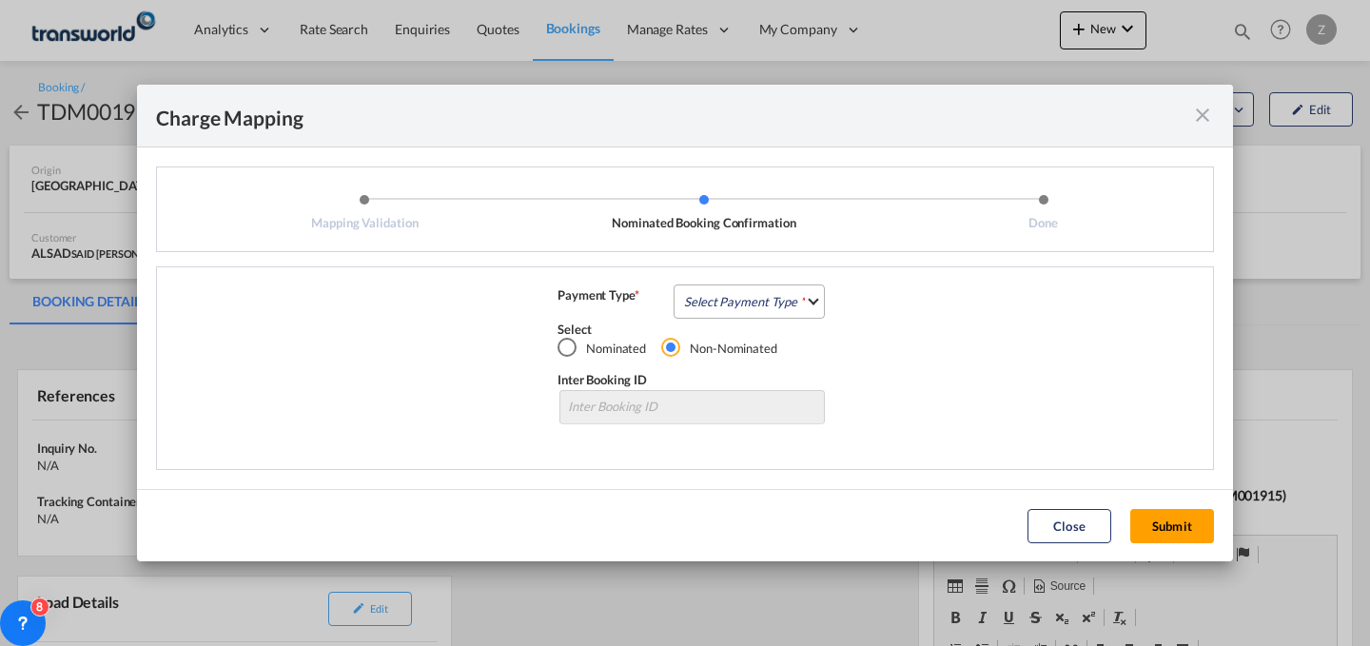
click at [798, 299] on md-select "Select Payment Type COLLECT PREPAID" at bounding box center [749, 301] width 151 height 34
click at [782, 296] on md-option "COLLECT" at bounding box center [755, 301] width 168 height 46
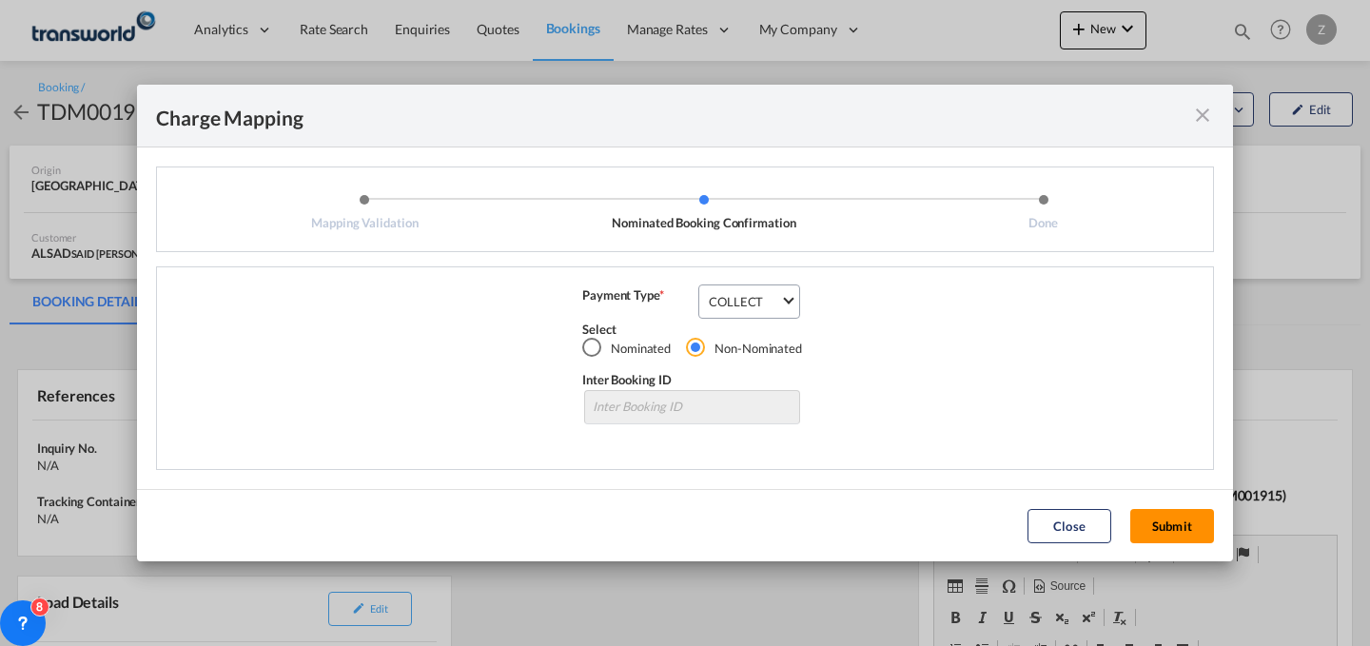
click at [1154, 525] on button "Submit" at bounding box center [1172, 526] width 84 height 34
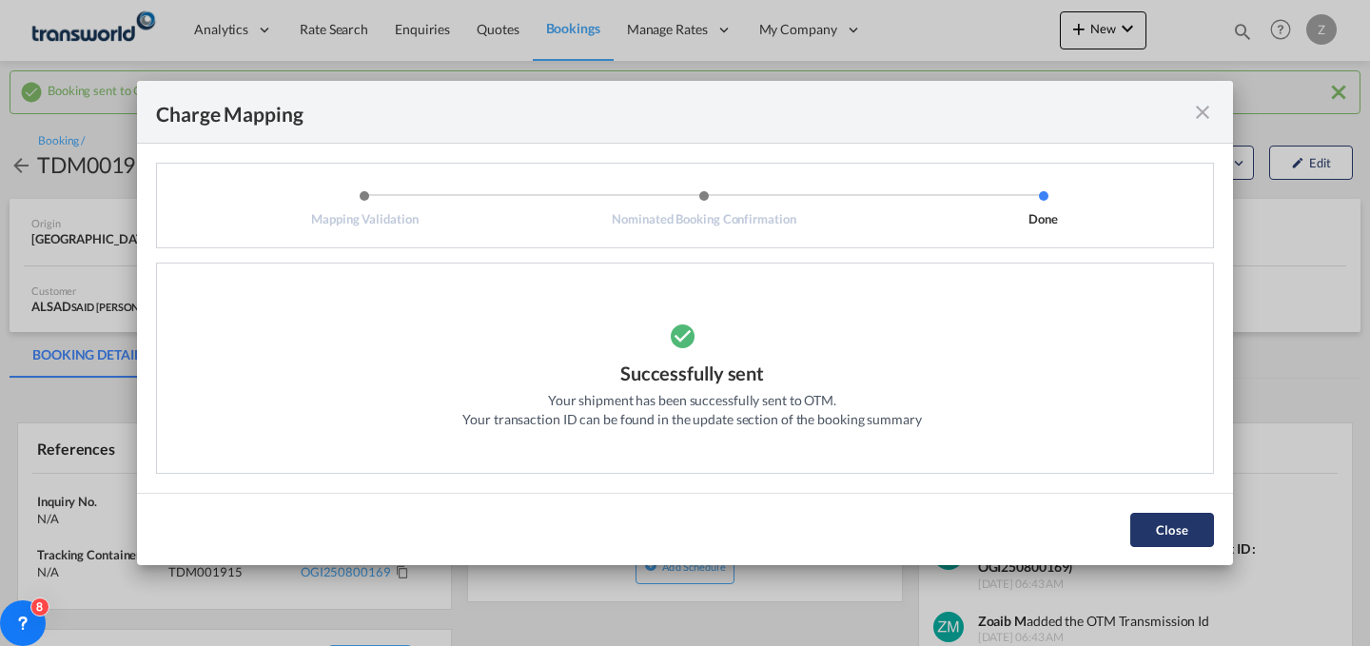
click at [1182, 524] on button "Close" at bounding box center [1172, 530] width 84 height 34
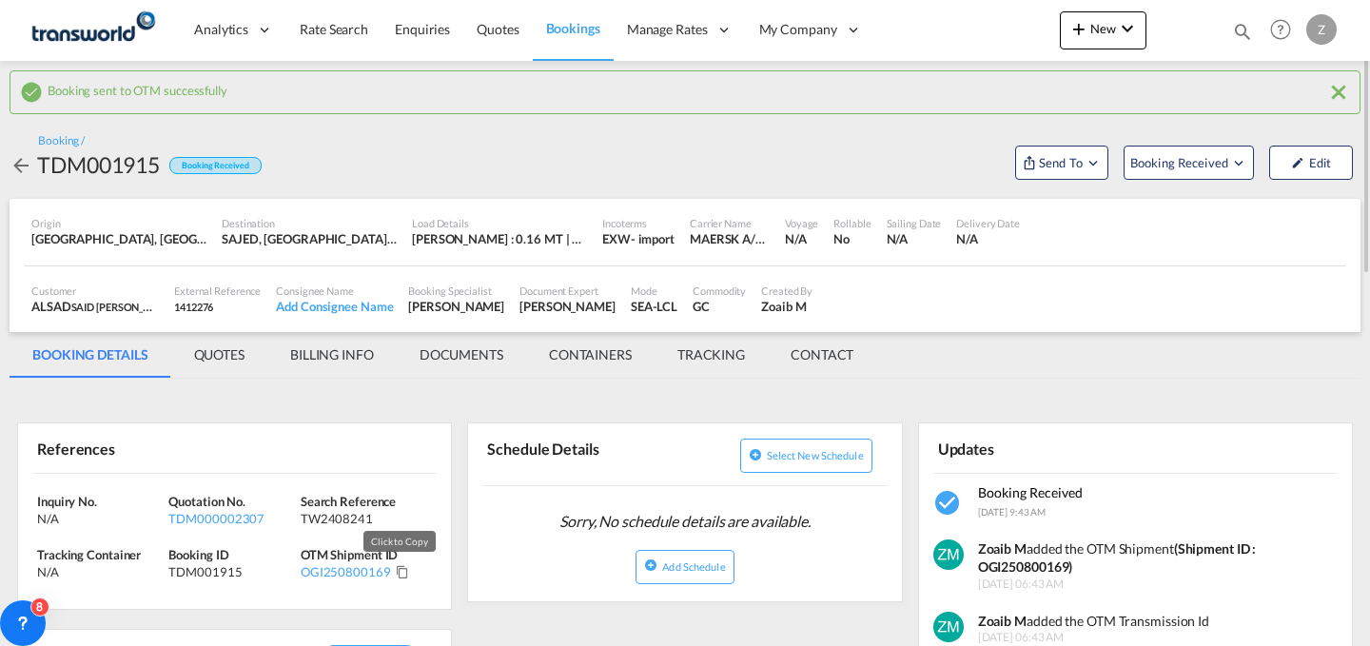
click at [398, 571] on md-icon "Click to Copy" at bounding box center [402, 571] width 13 height 13
click at [590, 588] on div "Sorry, No schedule details are available. Add Schedule" at bounding box center [684, 543] width 433 height 95
